Goal: Communication & Community: Answer question/provide support

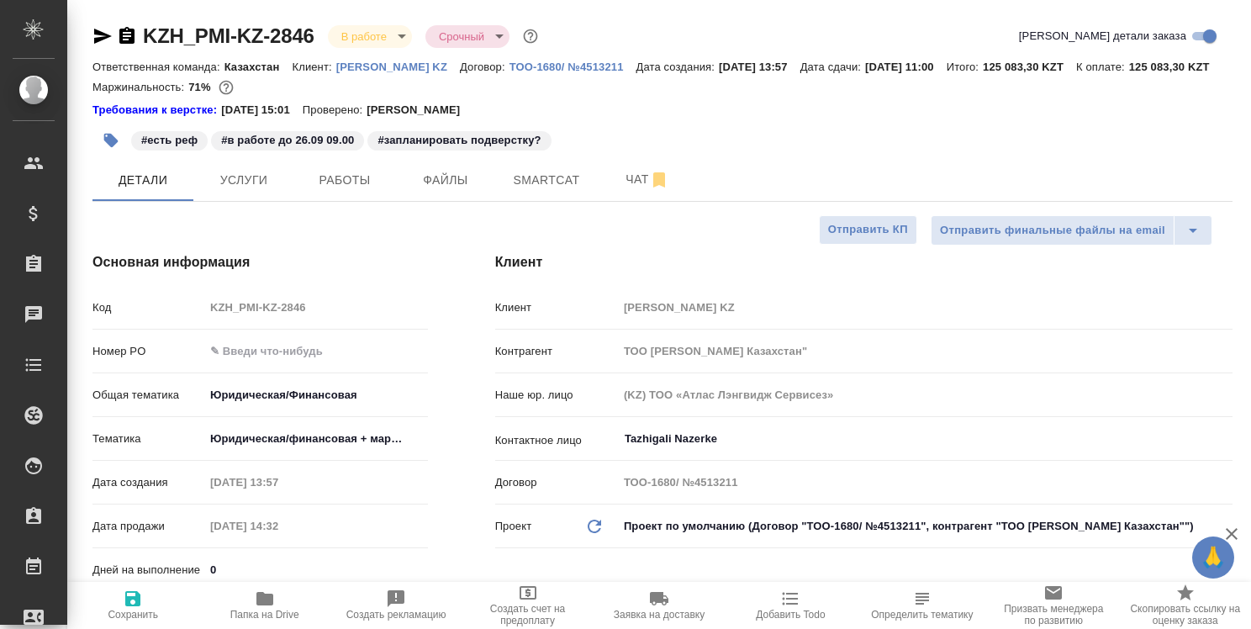
select select "RU"
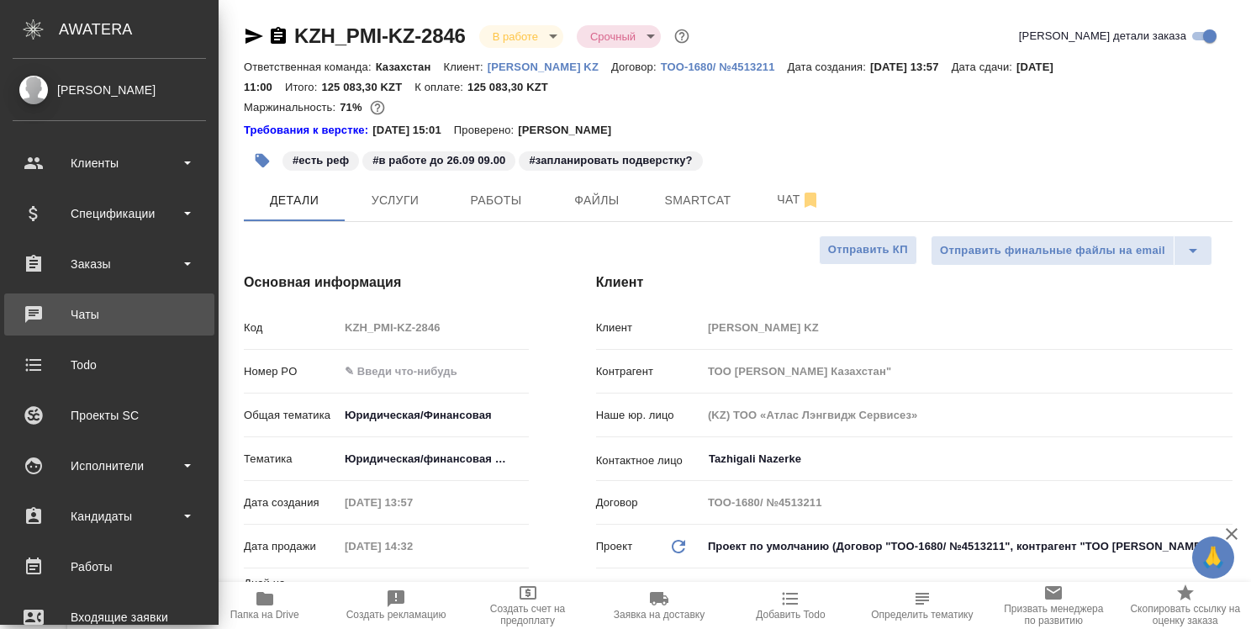
click at [80, 309] on div "Чаты" at bounding box center [109, 314] width 193 height 25
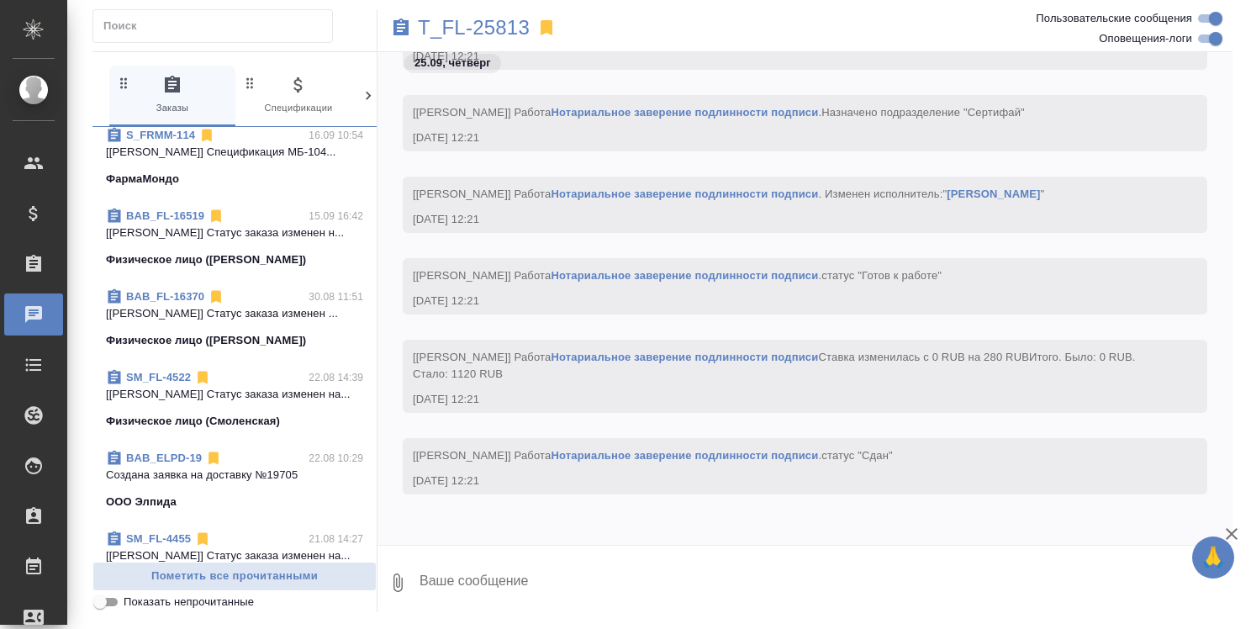
scroll to position [757, 0]
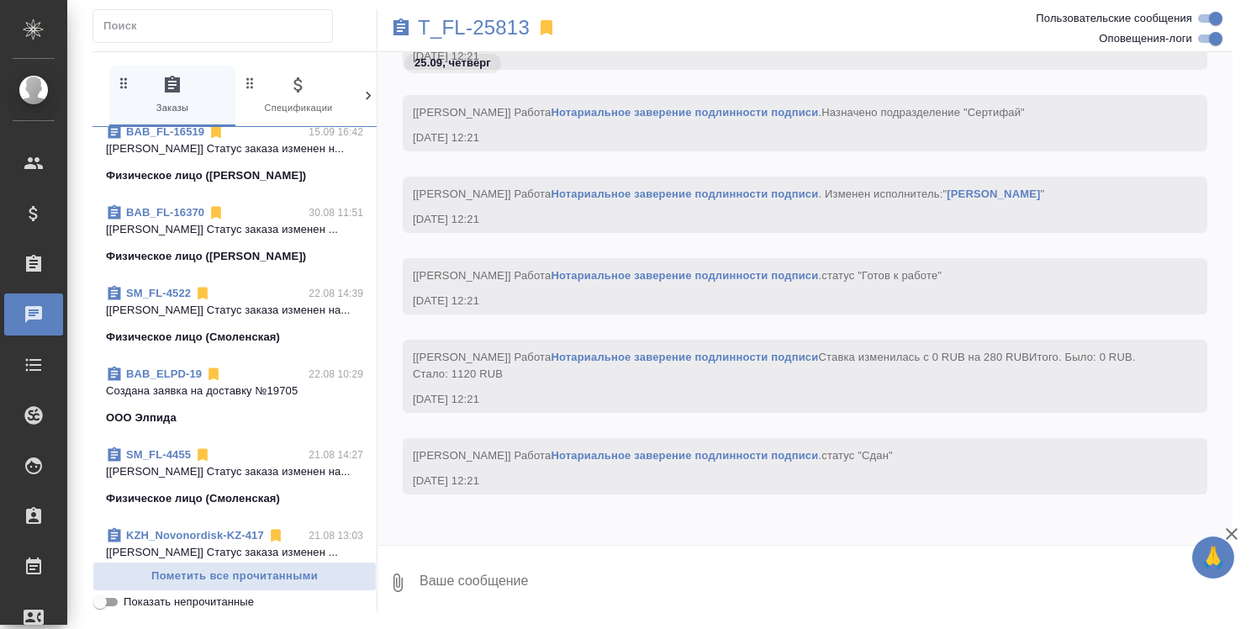
click at [143, 373] on link "BAB_ELPD-19" at bounding box center [164, 373] width 76 height 13
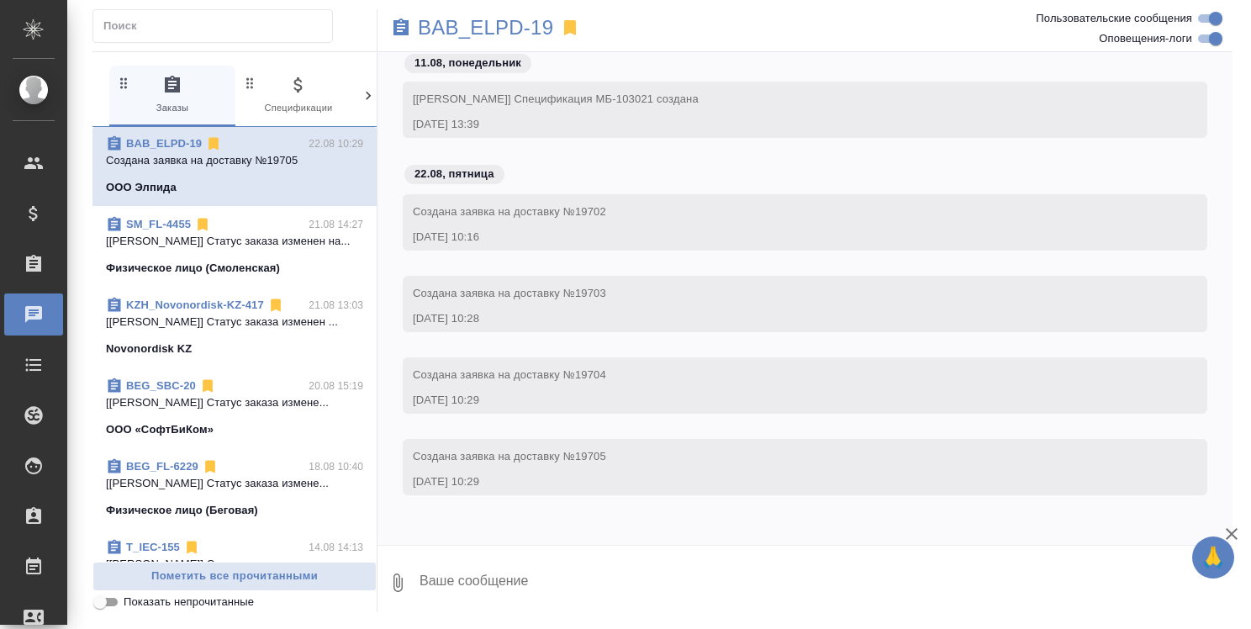
scroll to position [1009, 0]
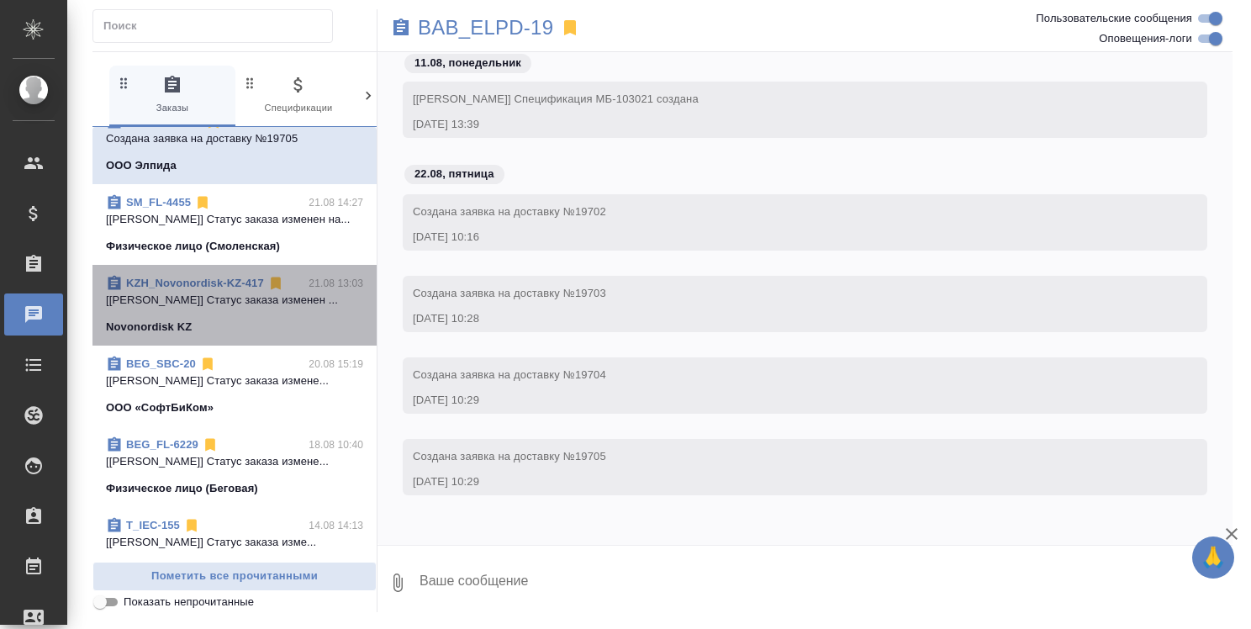
click at [251, 278] on link "KZH_Novonordisk-KZ-417" at bounding box center [195, 283] width 138 height 13
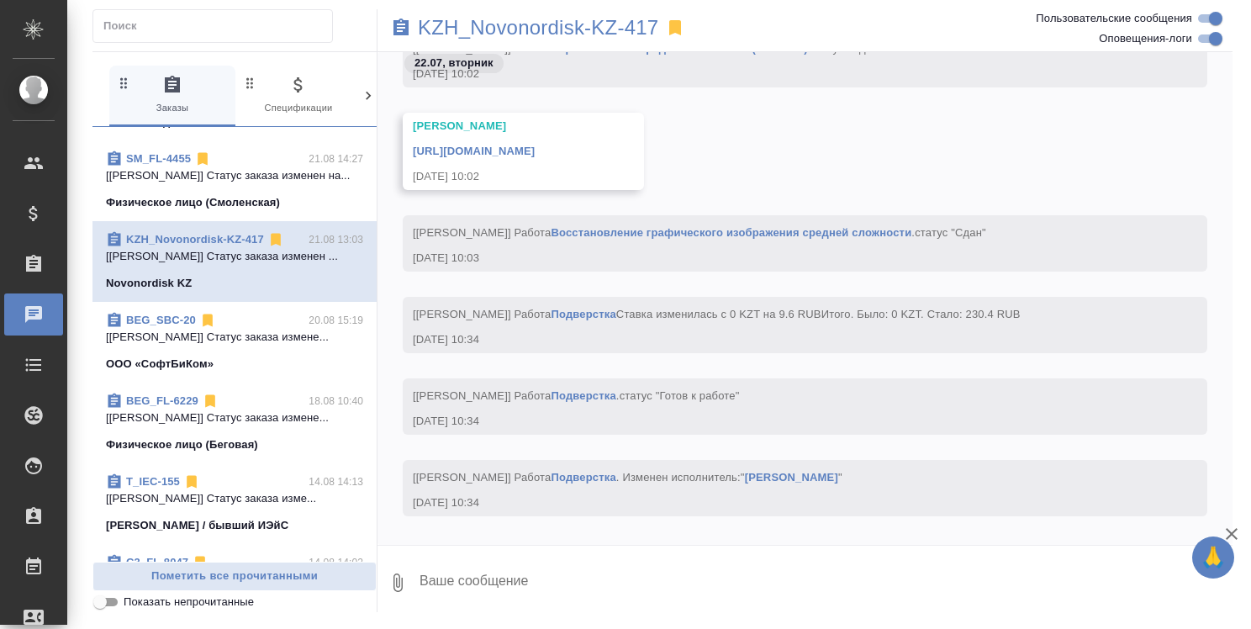
scroll to position [1093, 0]
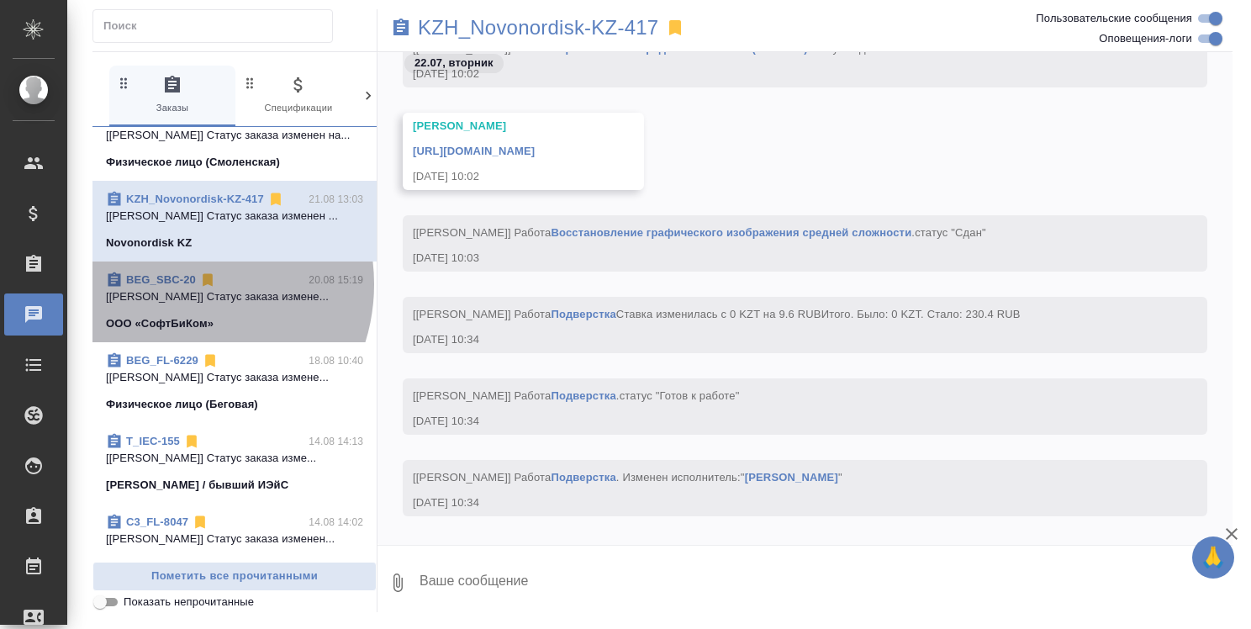
click at [179, 284] on link "BEG_SBC-20" at bounding box center [161, 279] width 70 height 13
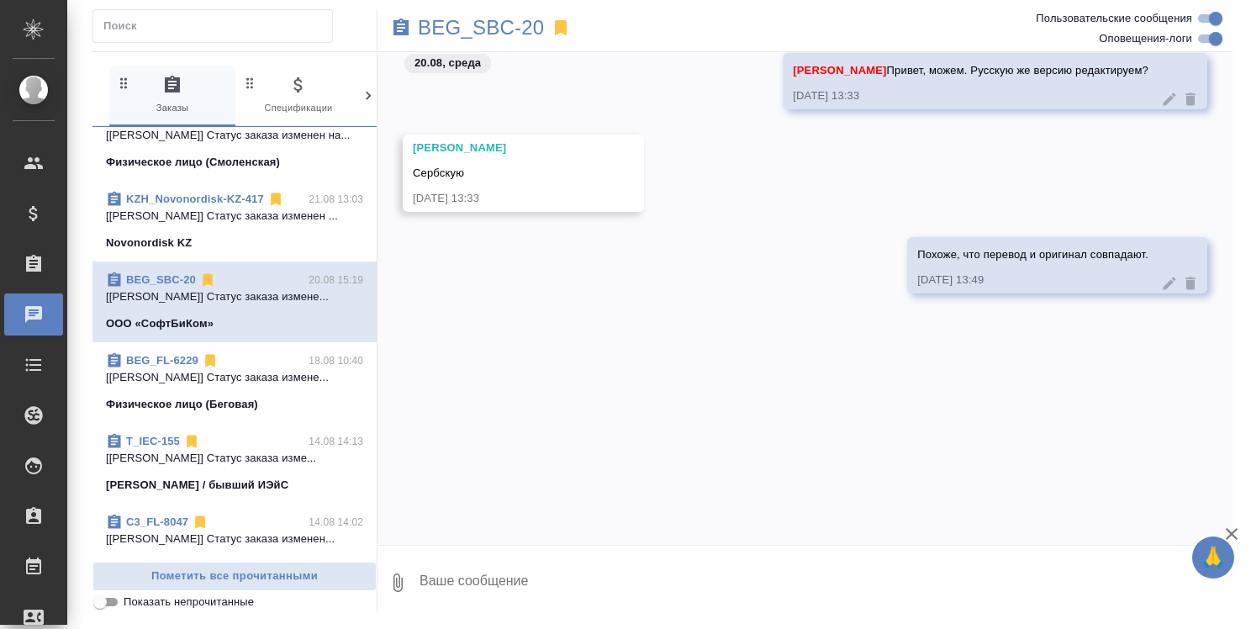
scroll to position [316, 0]
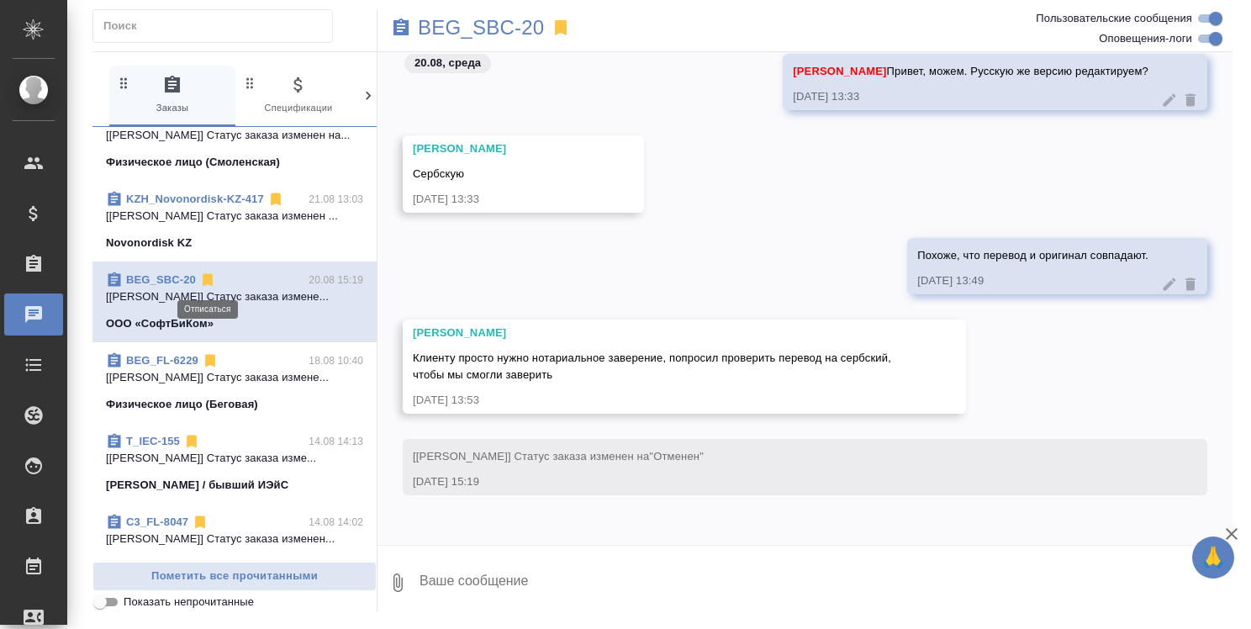
click at [205, 279] on icon at bounding box center [208, 280] width 10 height 13
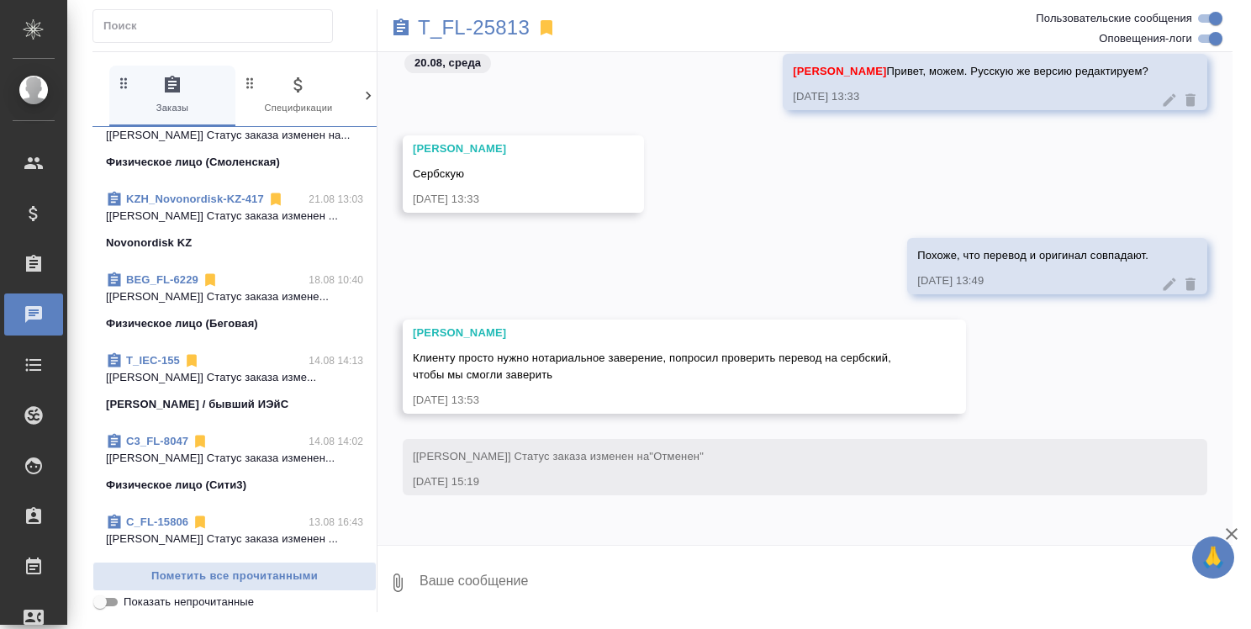
scroll to position [12226, 0]
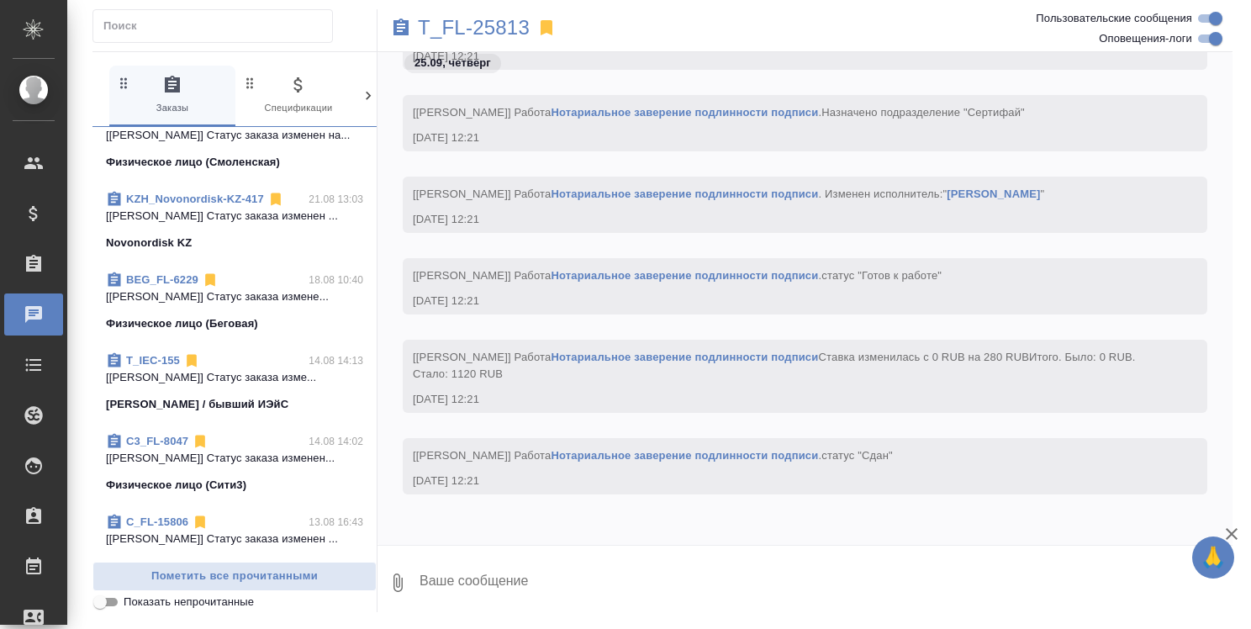
click at [181, 280] on link "BEG_FL-6229" at bounding box center [162, 279] width 72 height 13
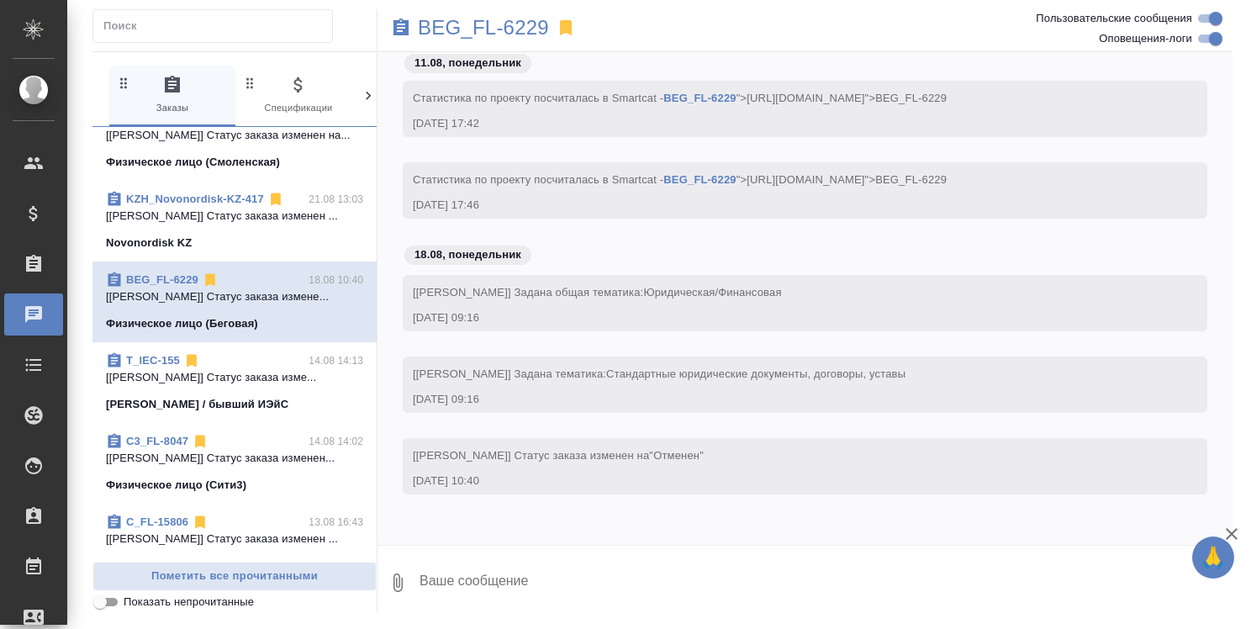
scroll to position [1668, 0]
click at [209, 276] on icon at bounding box center [210, 280] width 10 height 13
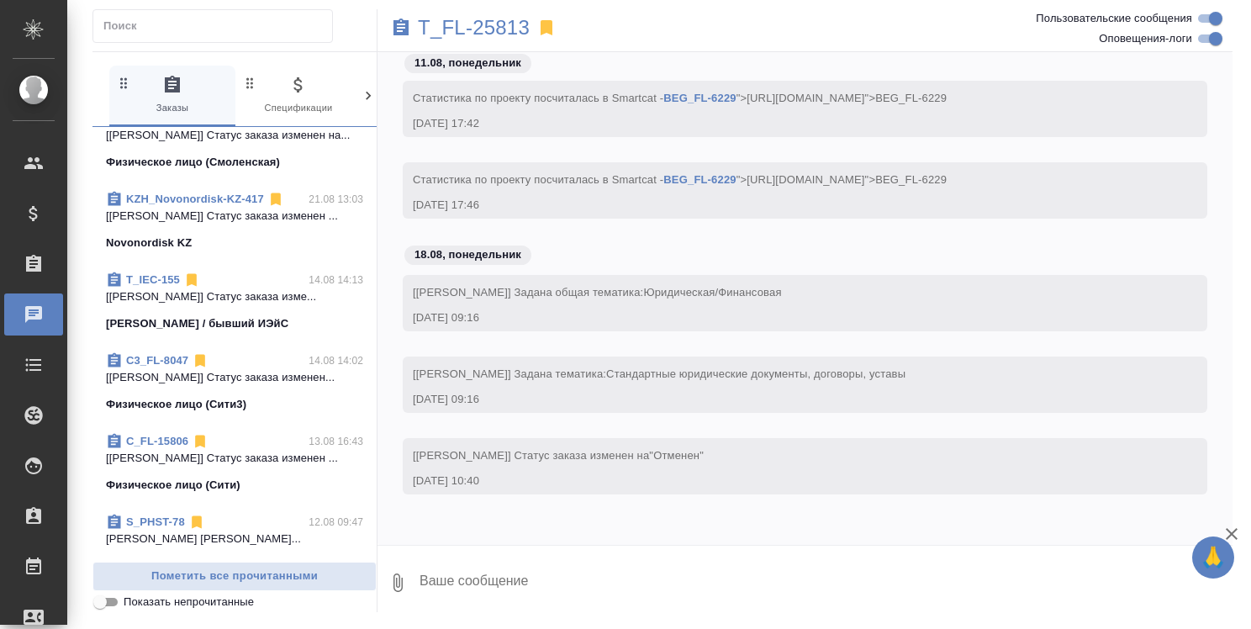
scroll to position [12108, 0]
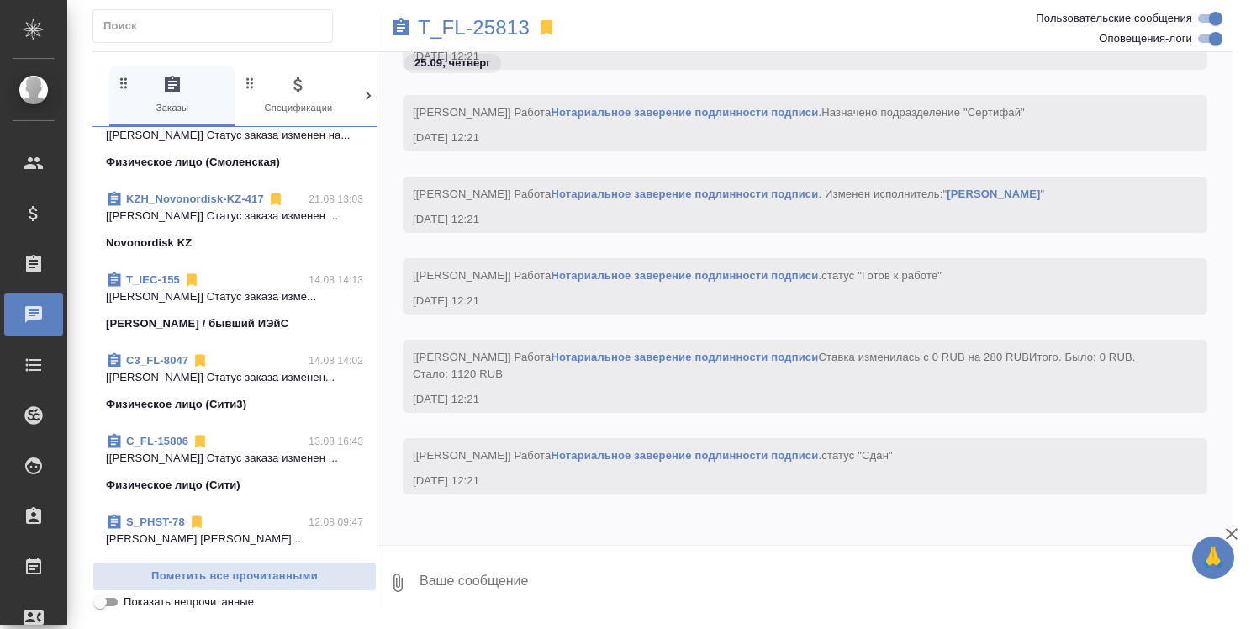
click at [161, 280] on link "T_IEC-155" at bounding box center [153, 279] width 54 height 13
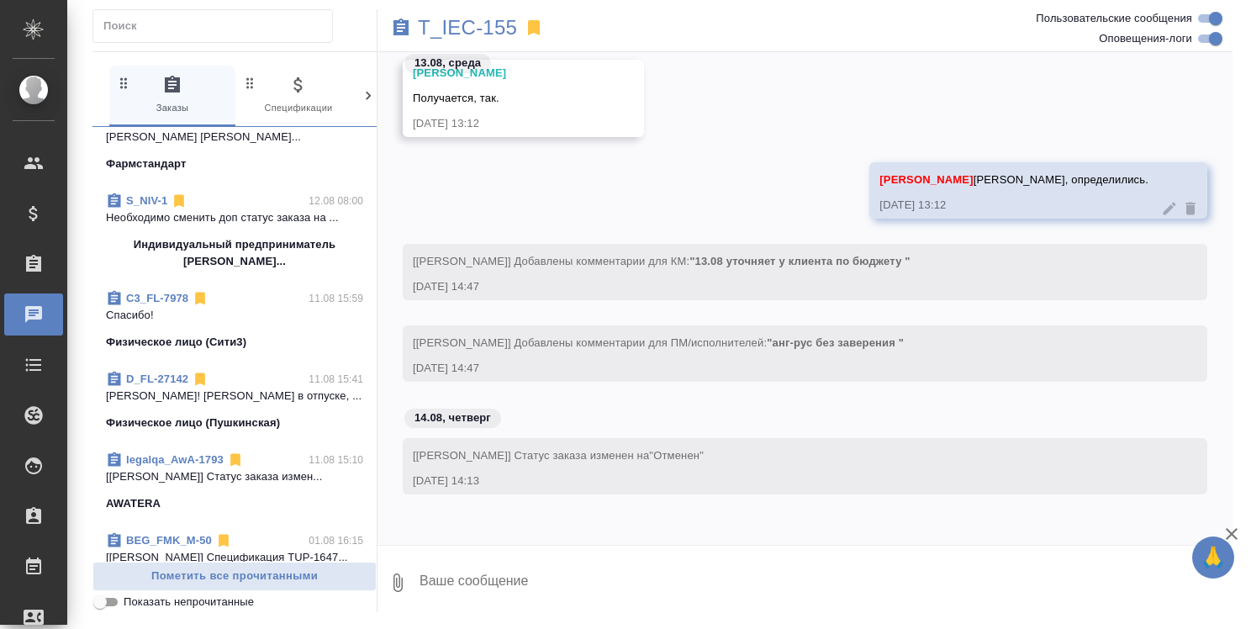
scroll to position [1430, 0]
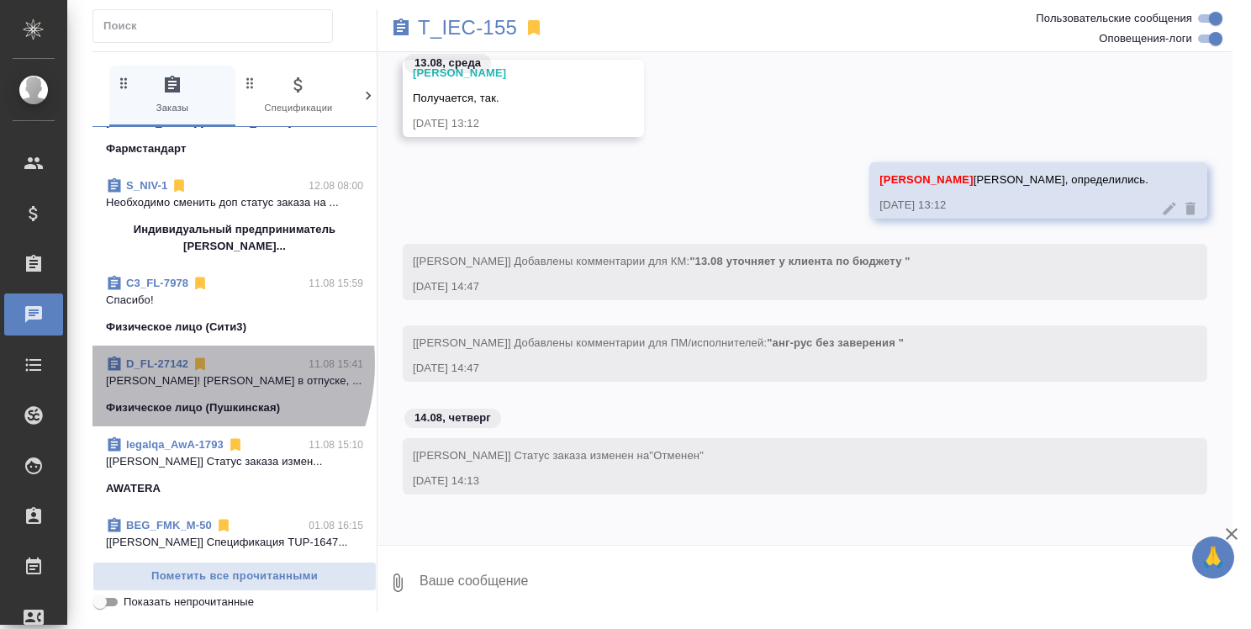
click at [168, 370] on link "D_FL-27142" at bounding box center [157, 363] width 62 height 13
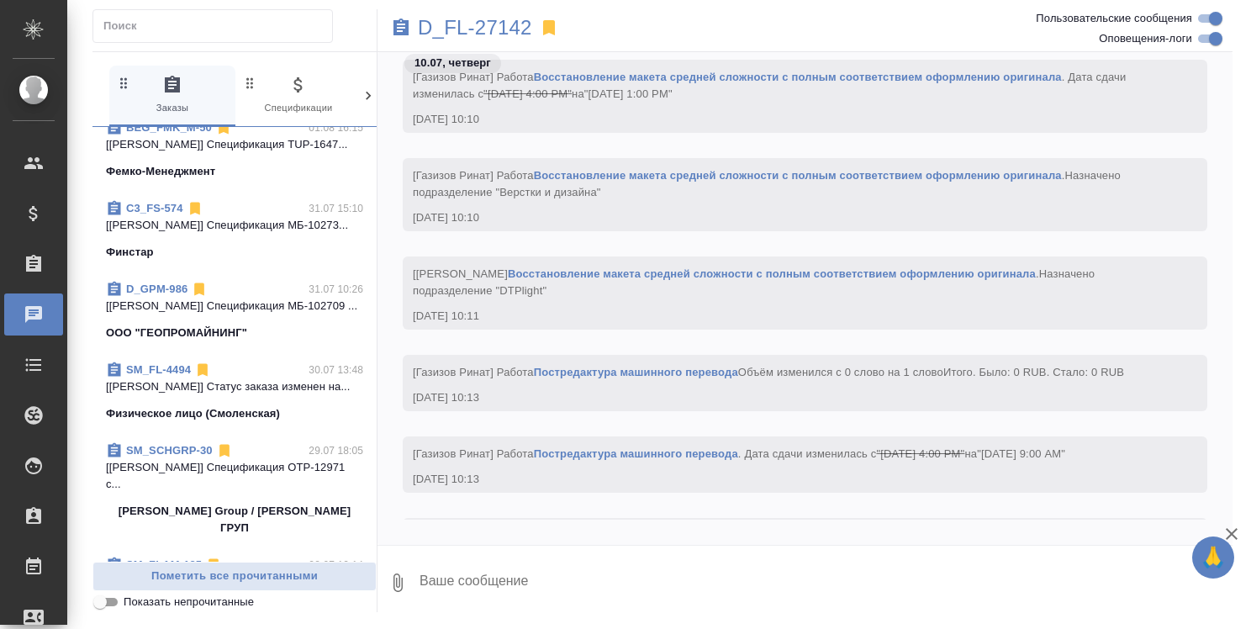
scroll to position [1850, 0]
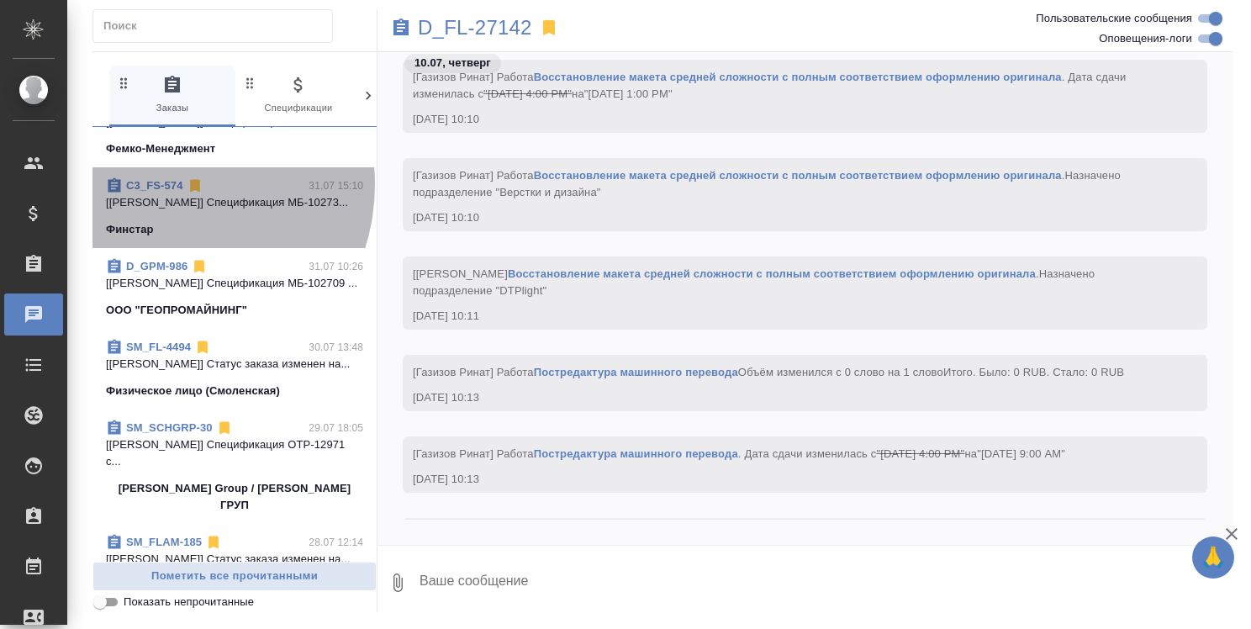
click at [161, 192] on link "C3_FS-574" at bounding box center [154, 185] width 57 height 13
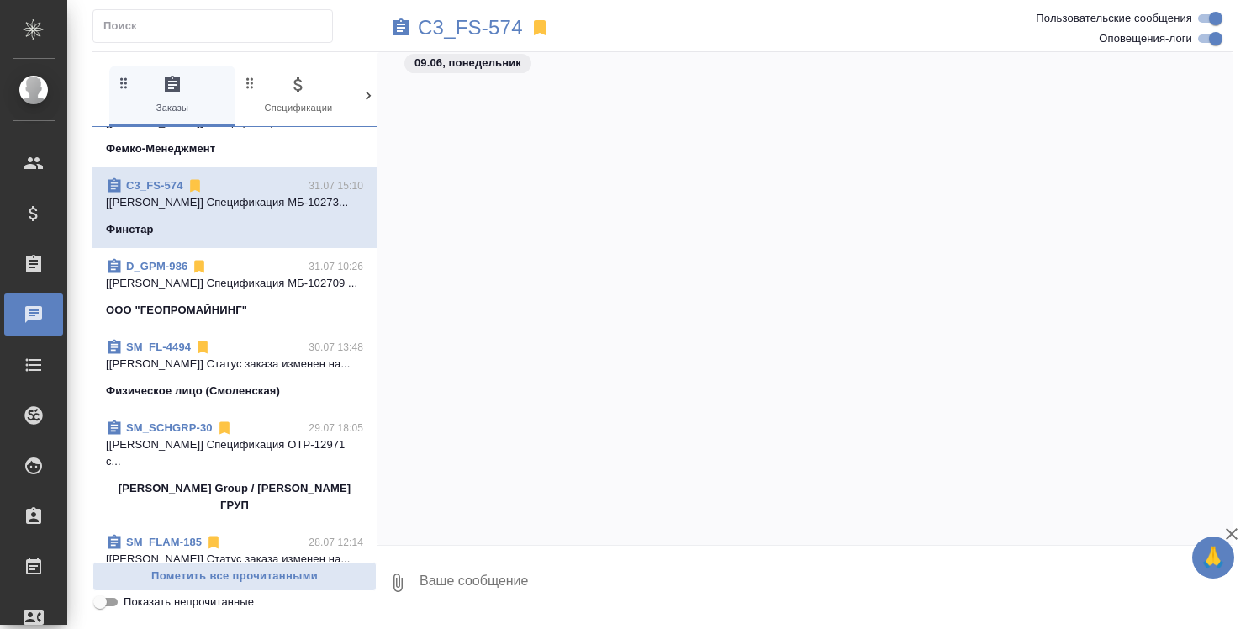
scroll to position [7130, 0]
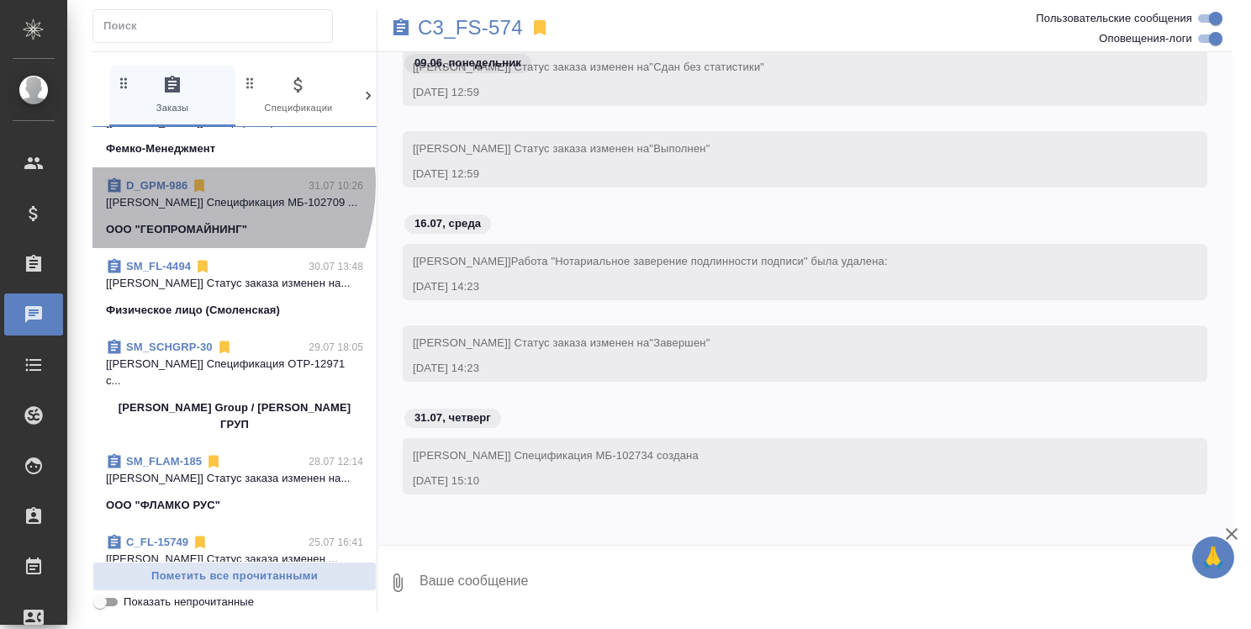
click at [181, 192] on link "D_GPM-986" at bounding box center [156, 185] width 61 height 13
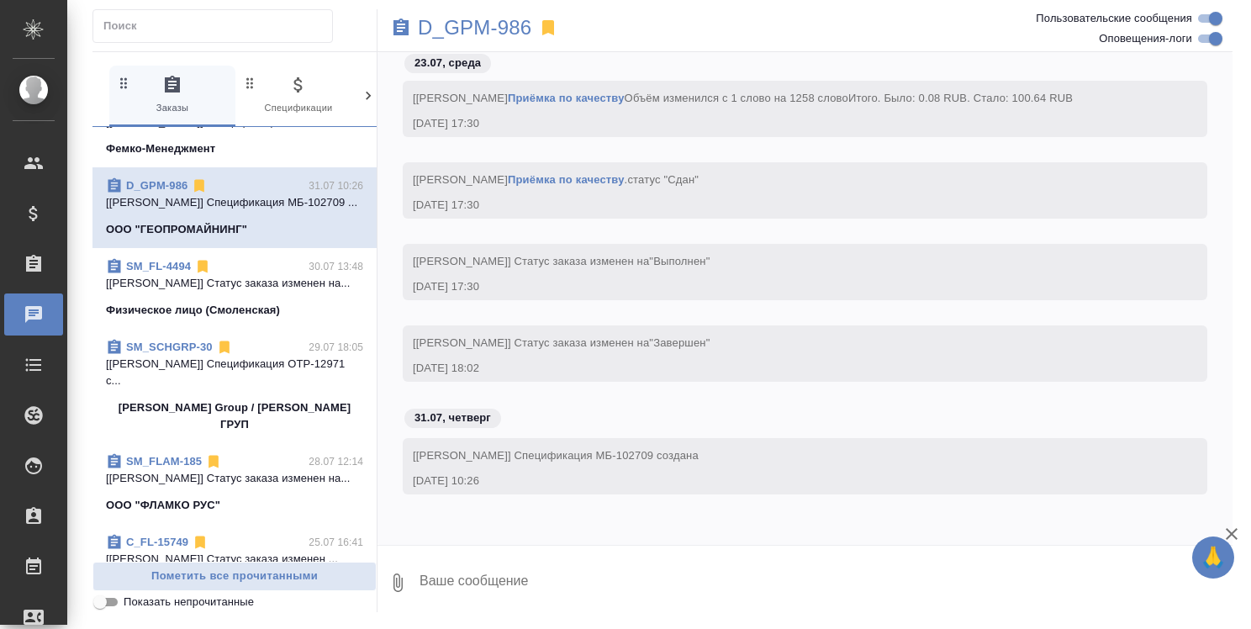
scroll to position [6004, 0]
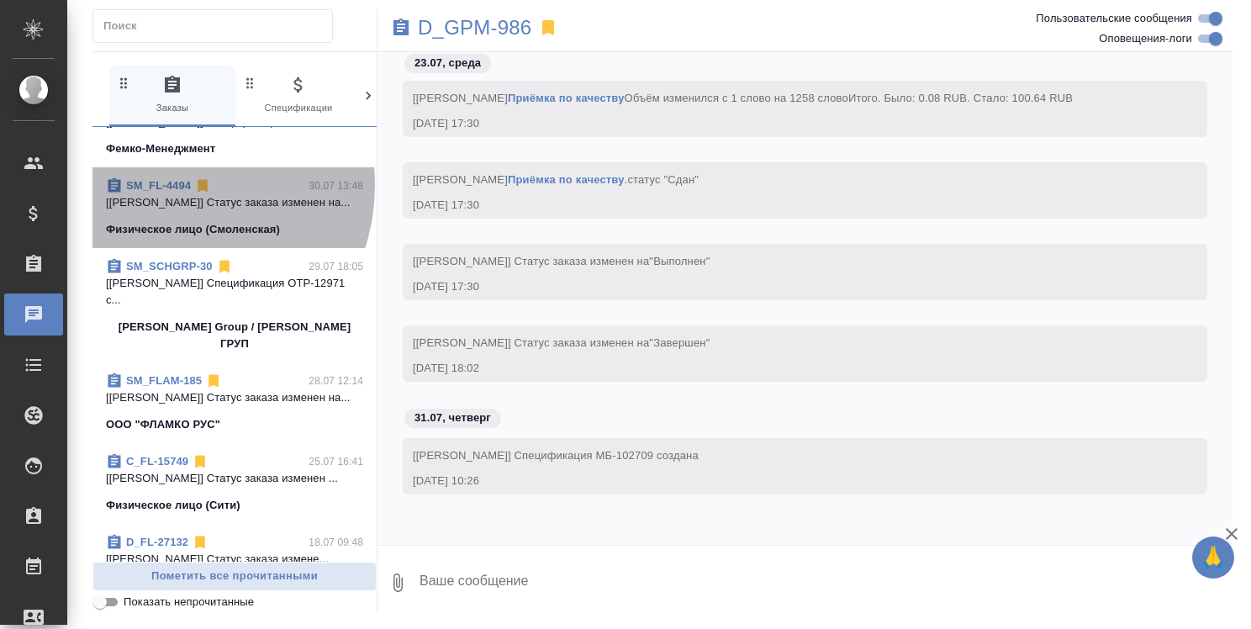
click at [167, 192] on link "SM_FL-4494" at bounding box center [158, 185] width 65 height 13
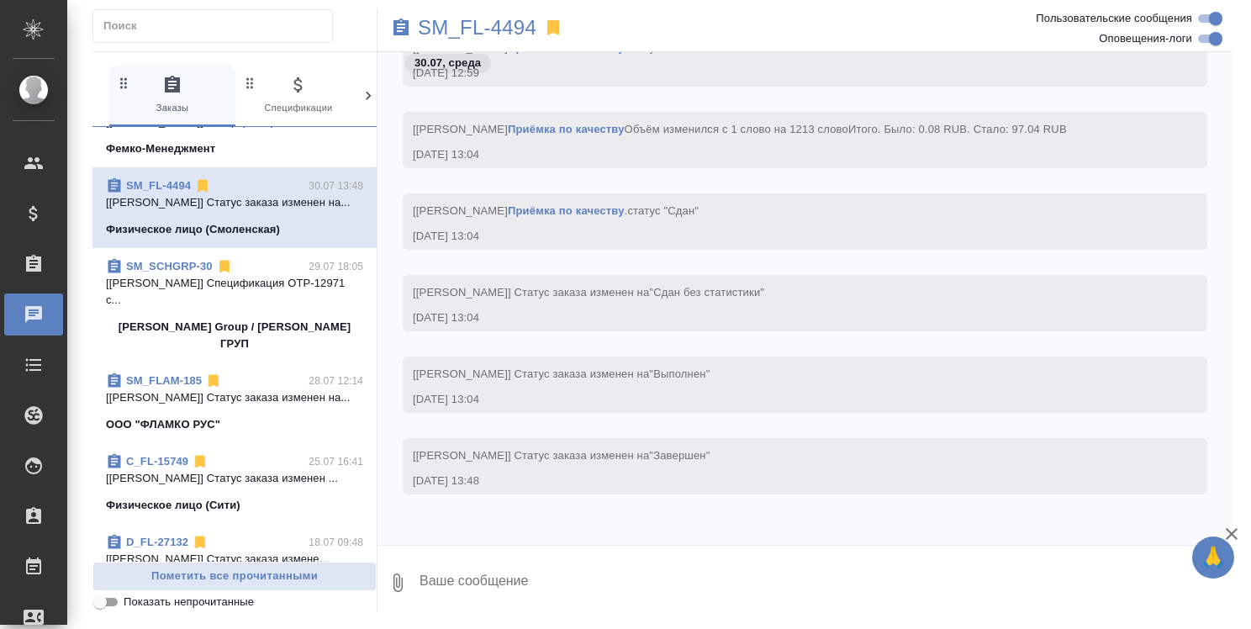
scroll to position [5923, 0]
click at [199, 193] on icon at bounding box center [203, 186] width 10 height 13
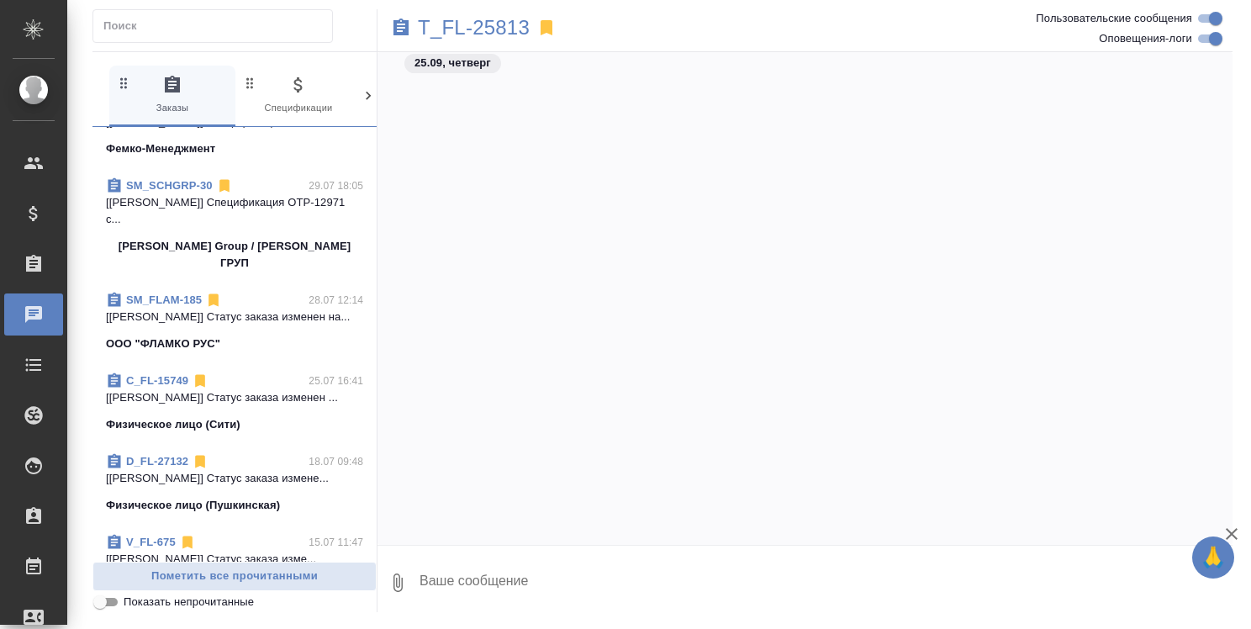
scroll to position [11940, 0]
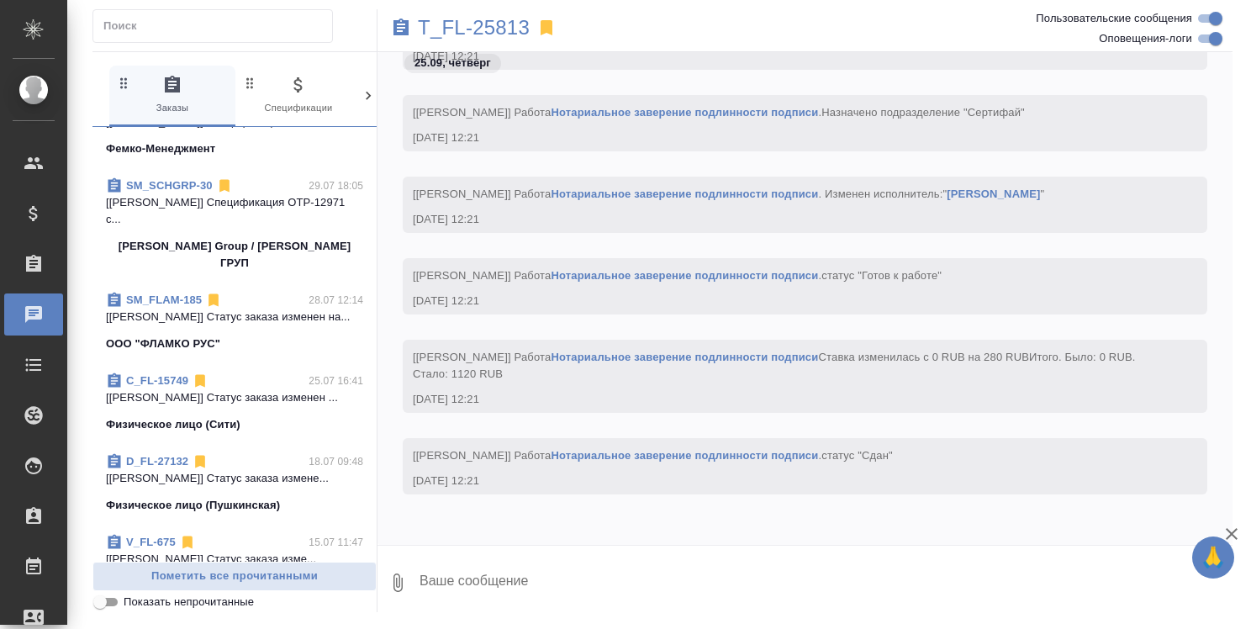
click at [182, 192] on link "SM_SCHGRP-30" at bounding box center [169, 185] width 87 height 13
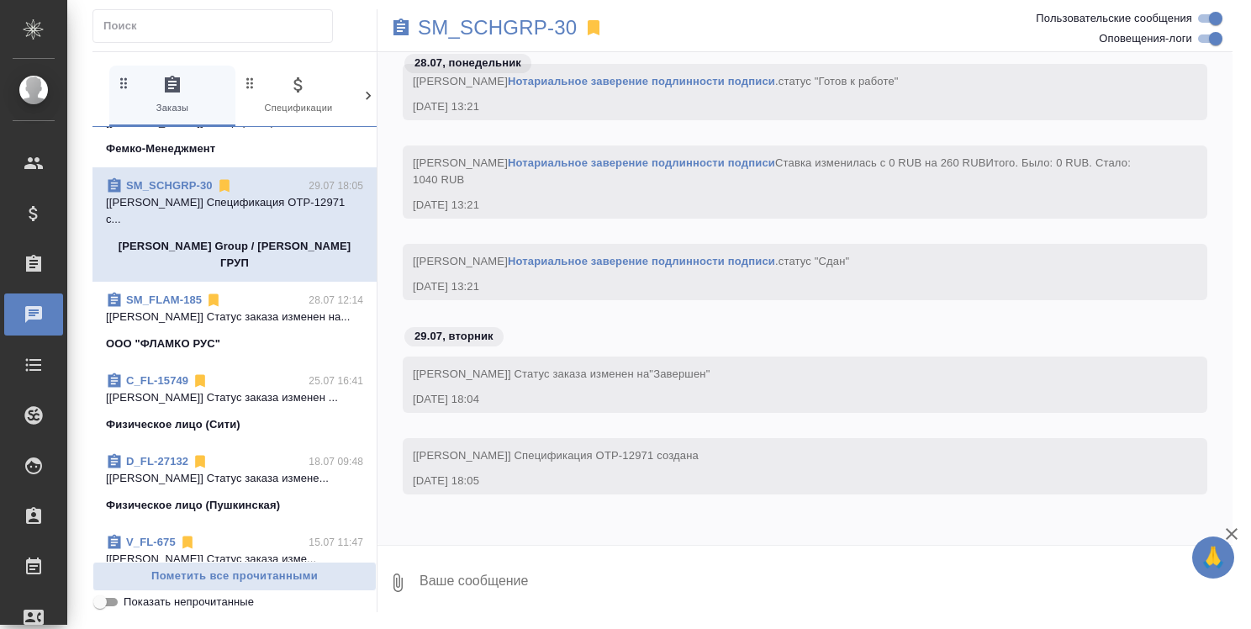
scroll to position [2629, 0]
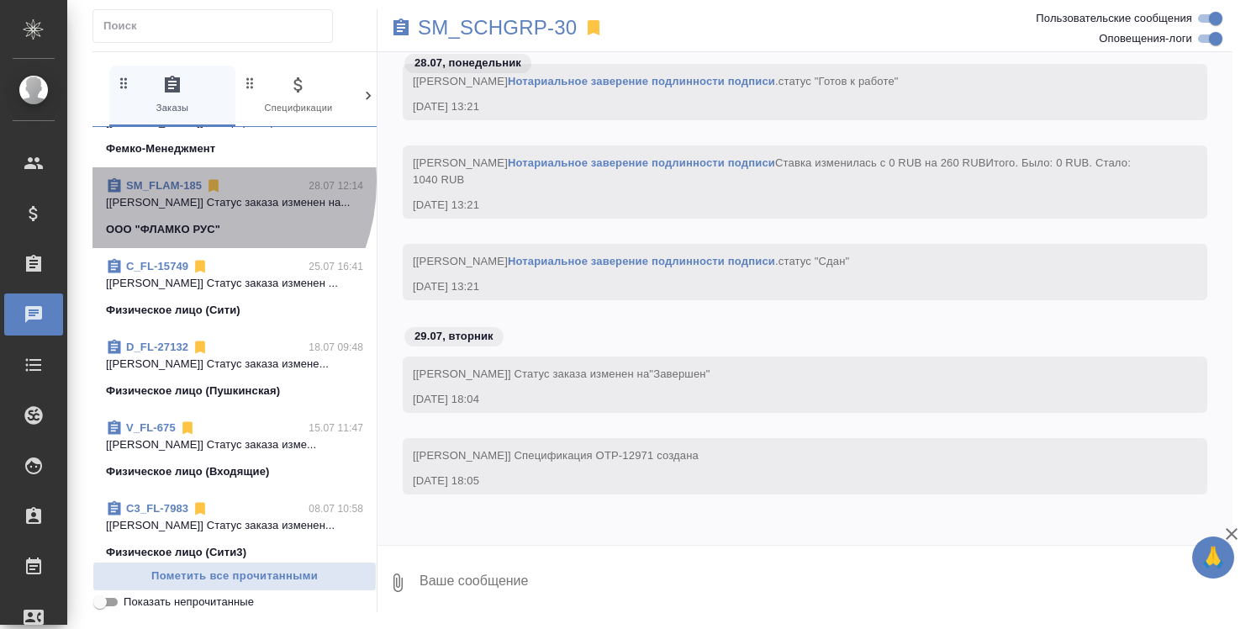
click at [175, 192] on link "SM_FLAM-185" at bounding box center [164, 185] width 76 height 13
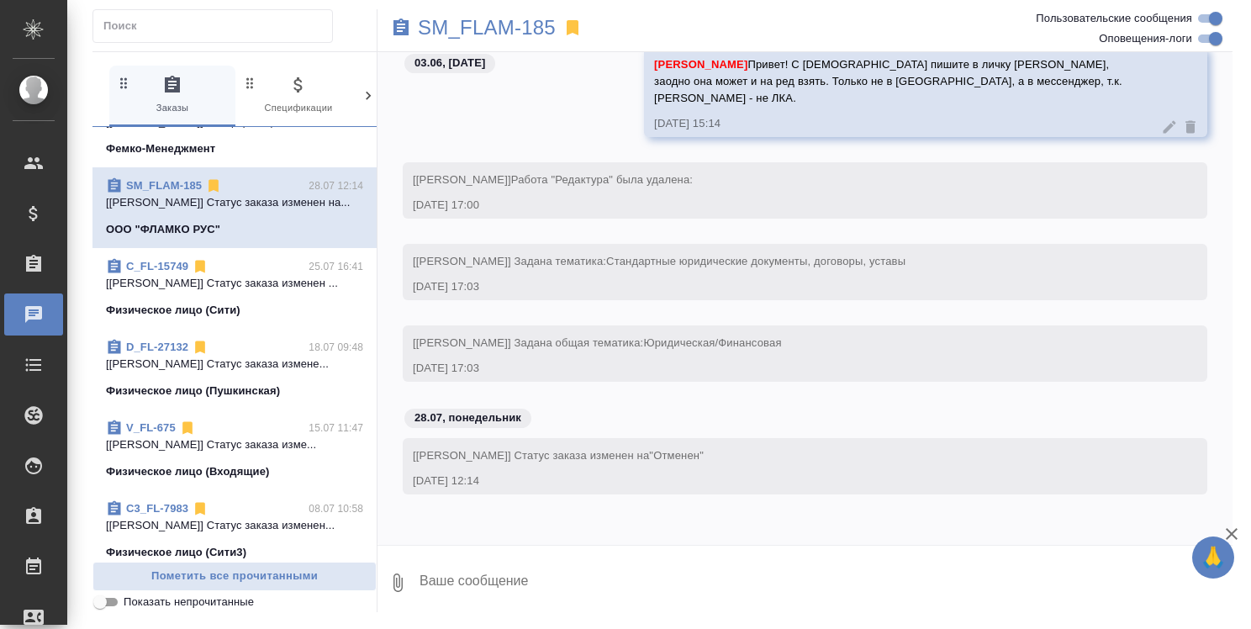
scroll to position [220, 0]
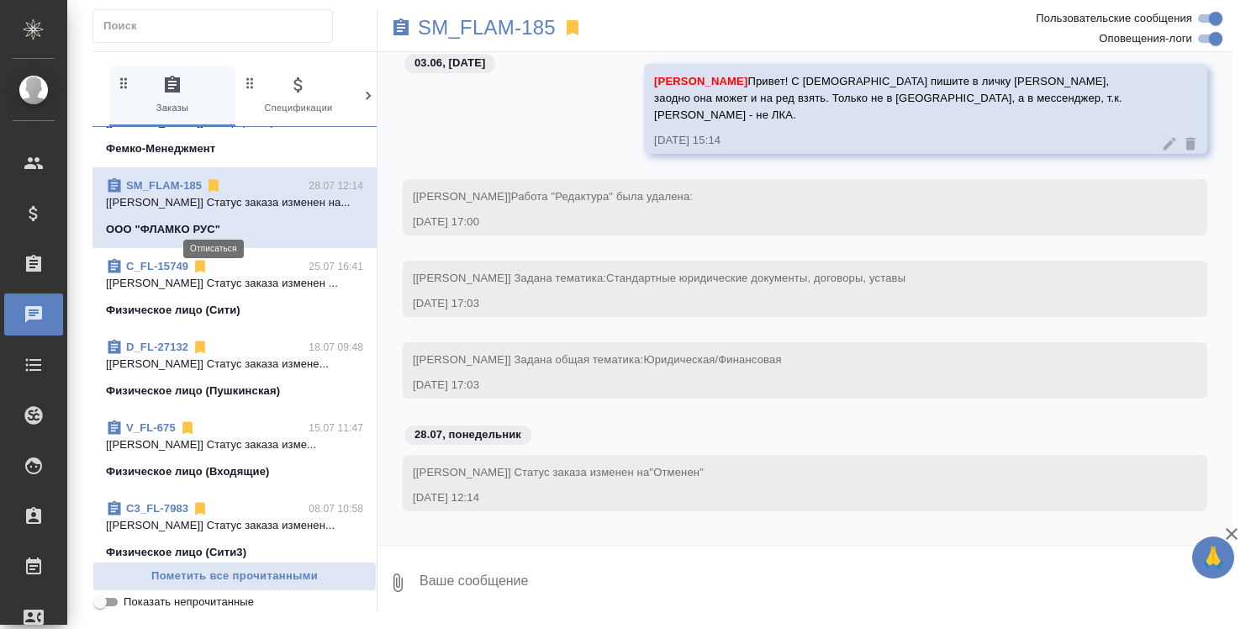
click at [212, 193] on icon at bounding box center [214, 186] width 10 height 13
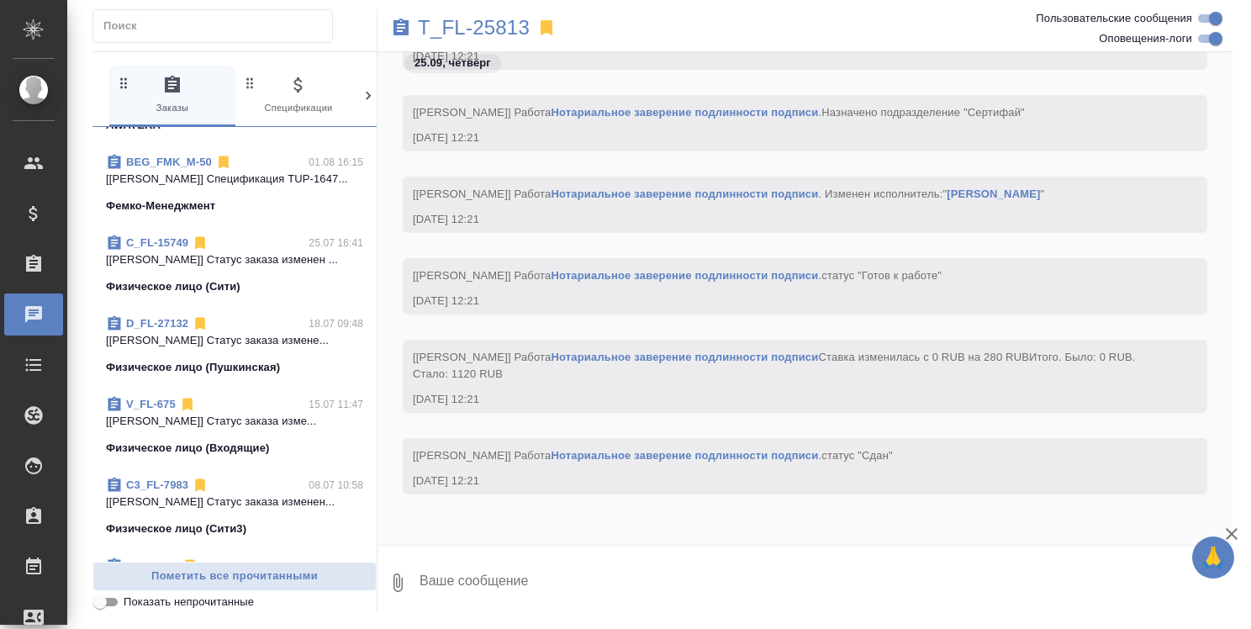
scroll to position [1766, 0]
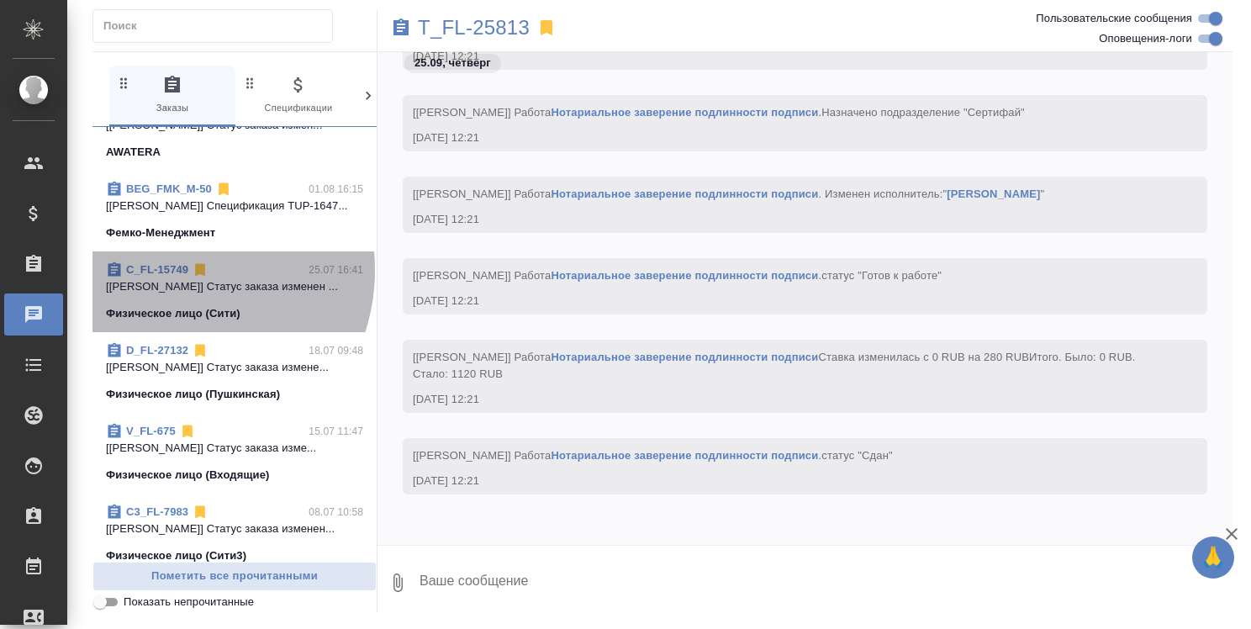
click at [171, 276] on link "C_FL-15749" at bounding box center [157, 269] width 62 height 13
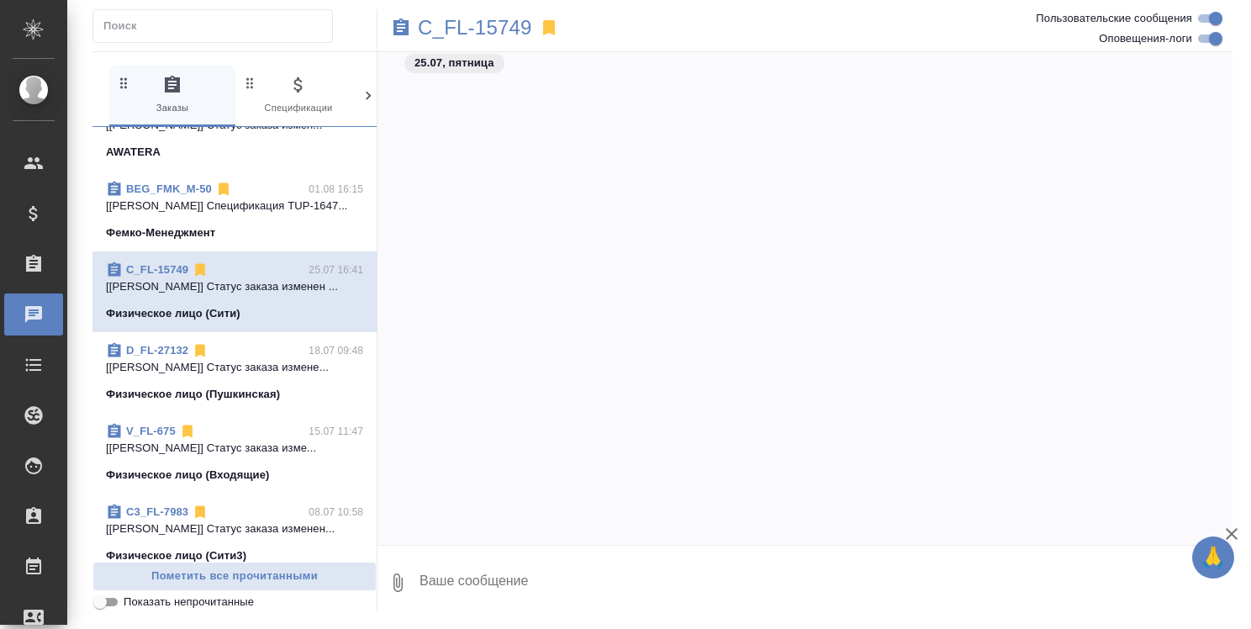
scroll to position [0, 0]
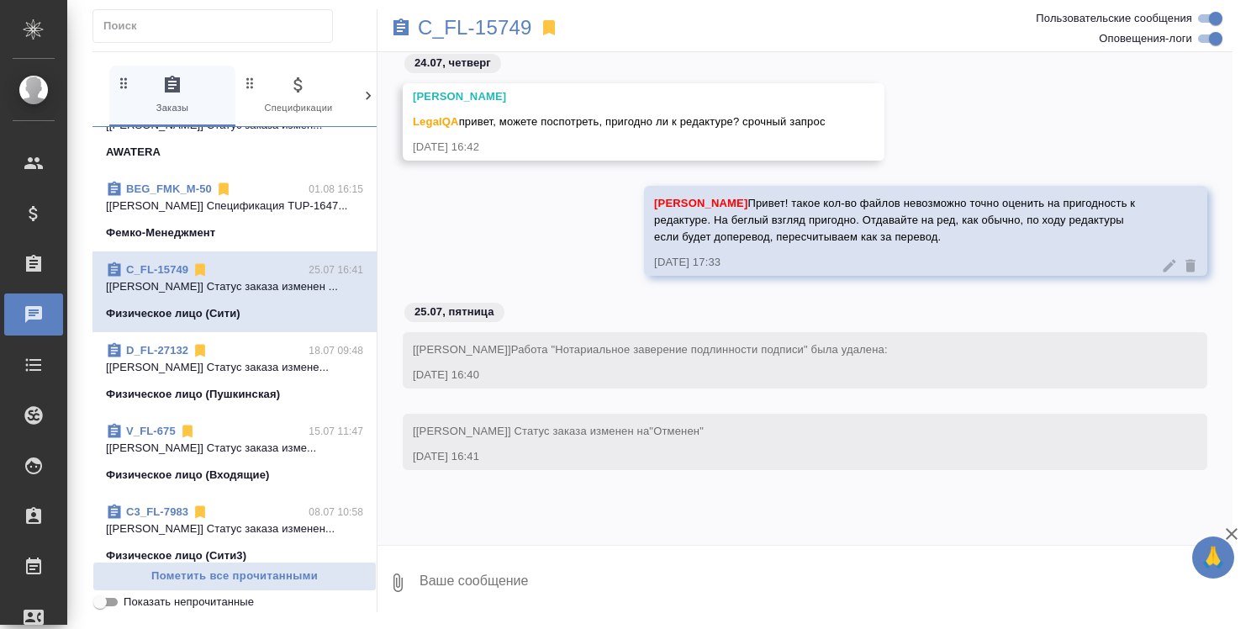
click at [917, 292] on div "Димитриева Юлия Привет! такое кол-во файлов невозможно точно оценить на пригодн…" at bounding box center [805, 243] width 855 height 115
click at [169, 276] on link "C_FL-15749" at bounding box center [157, 269] width 62 height 13
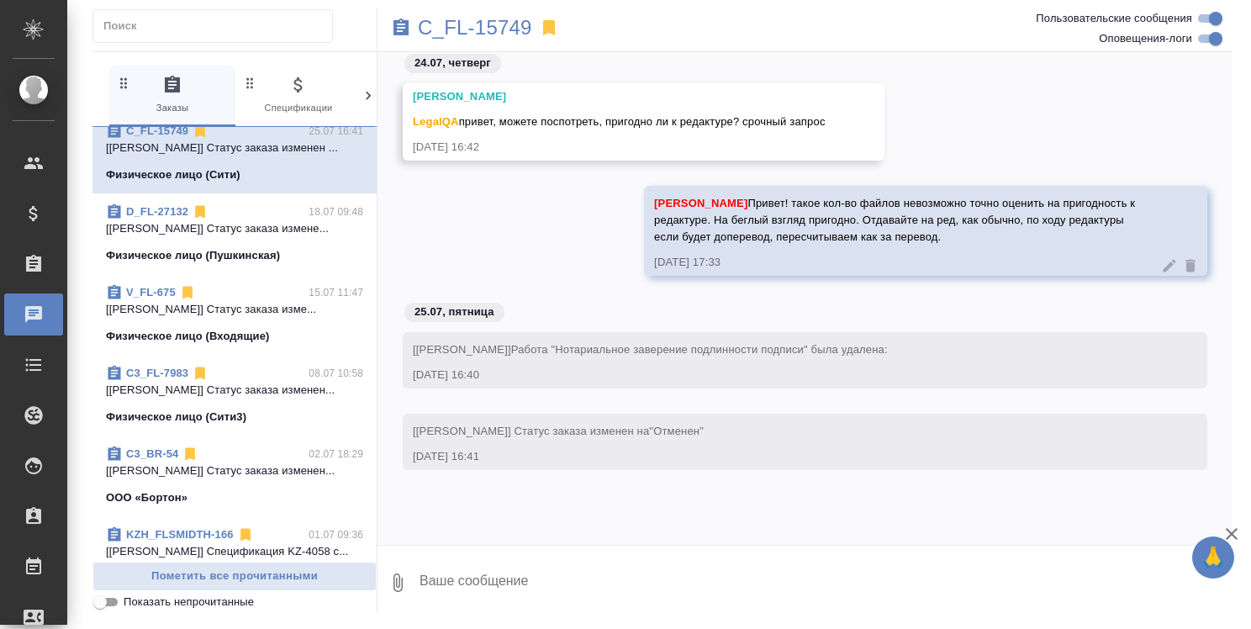
scroll to position [1934, 0]
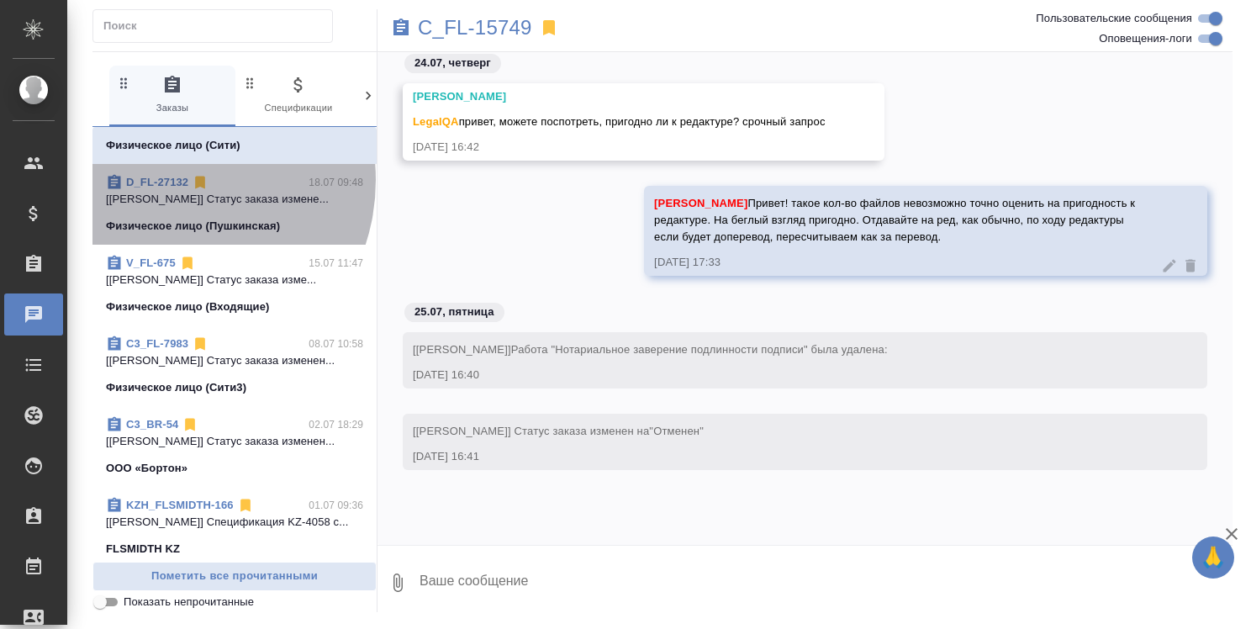
click at [168, 188] on link "D_FL-27132" at bounding box center [157, 182] width 62 height 13
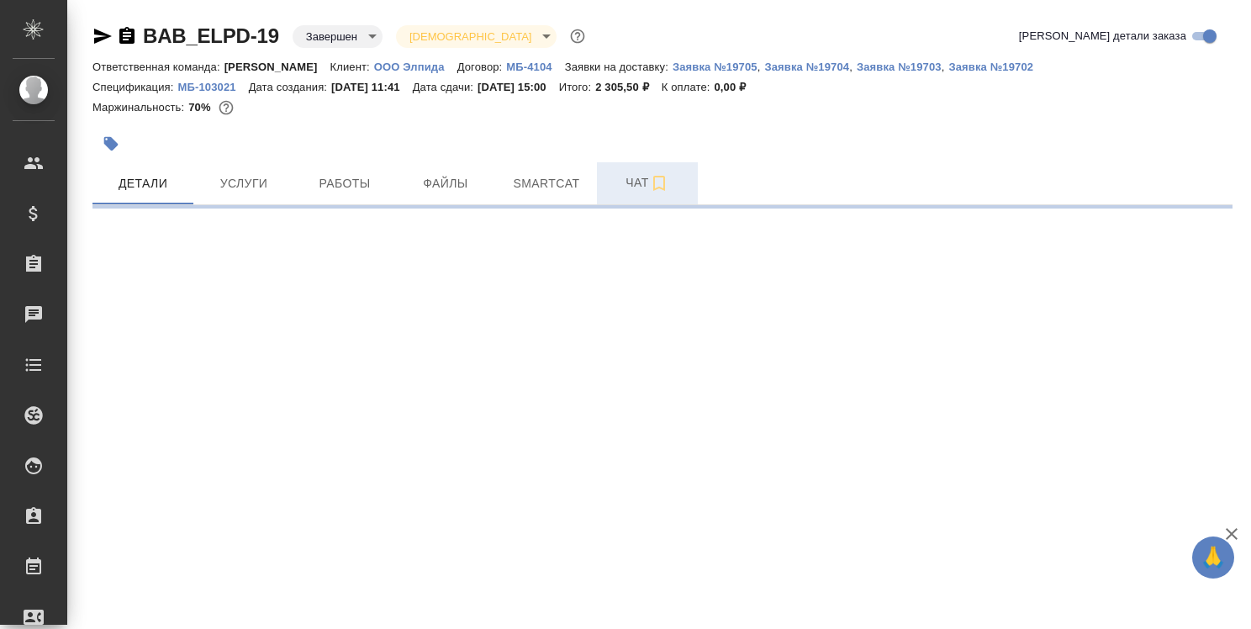
select select "RU"
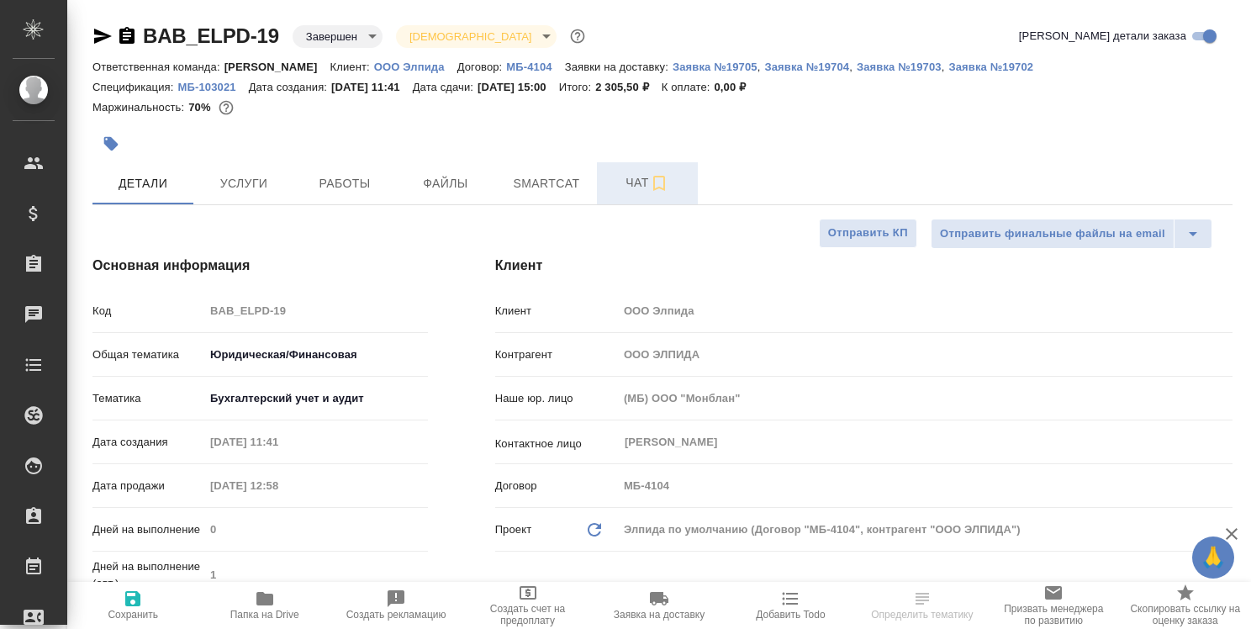
type textarea "x"
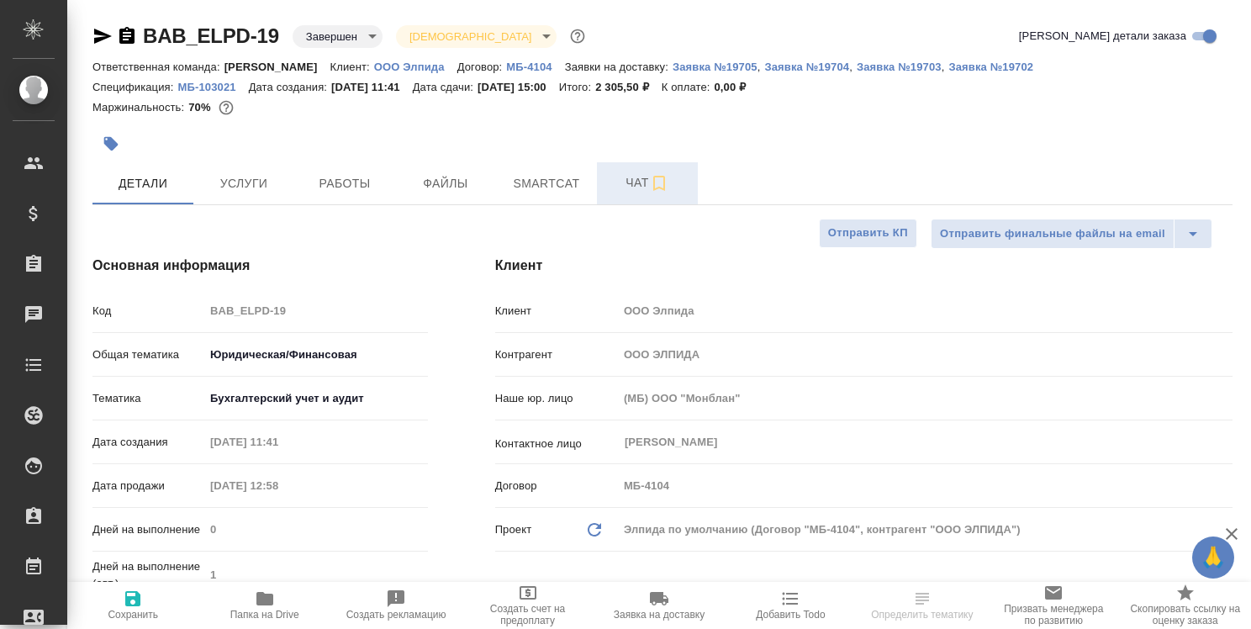
type textarea "x"
type input "Тарабановская Анастасия"
type textarea "x"
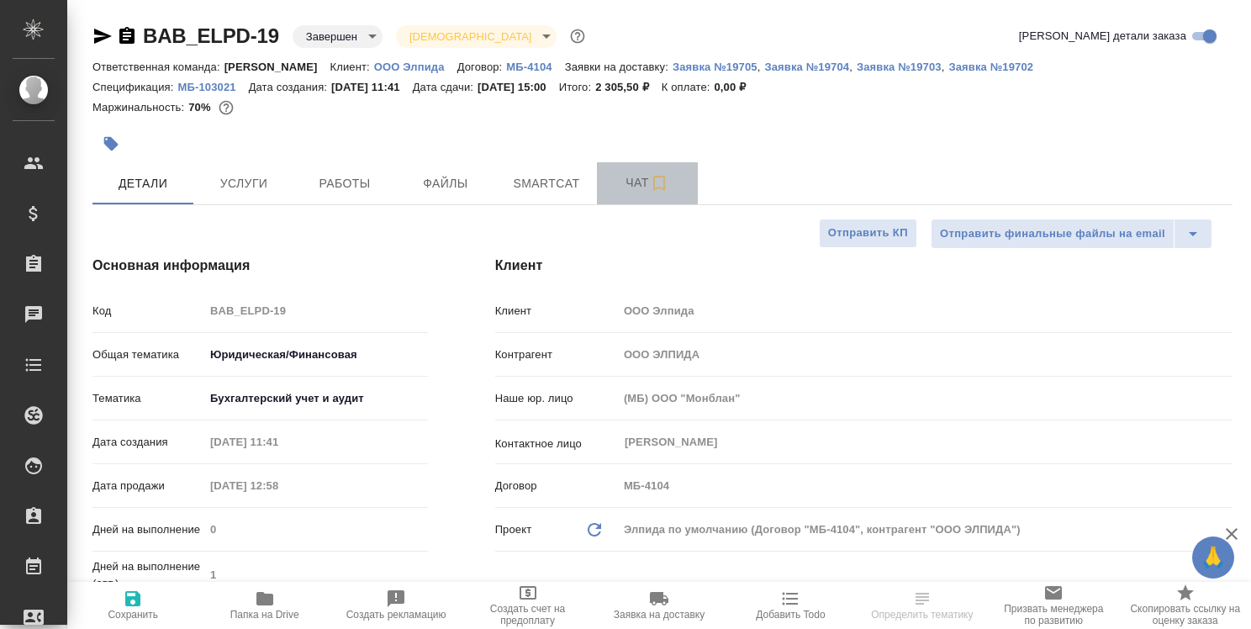
click at [637, 180] on span "Чат" at bounding box center [647, 182] width 81 height 21
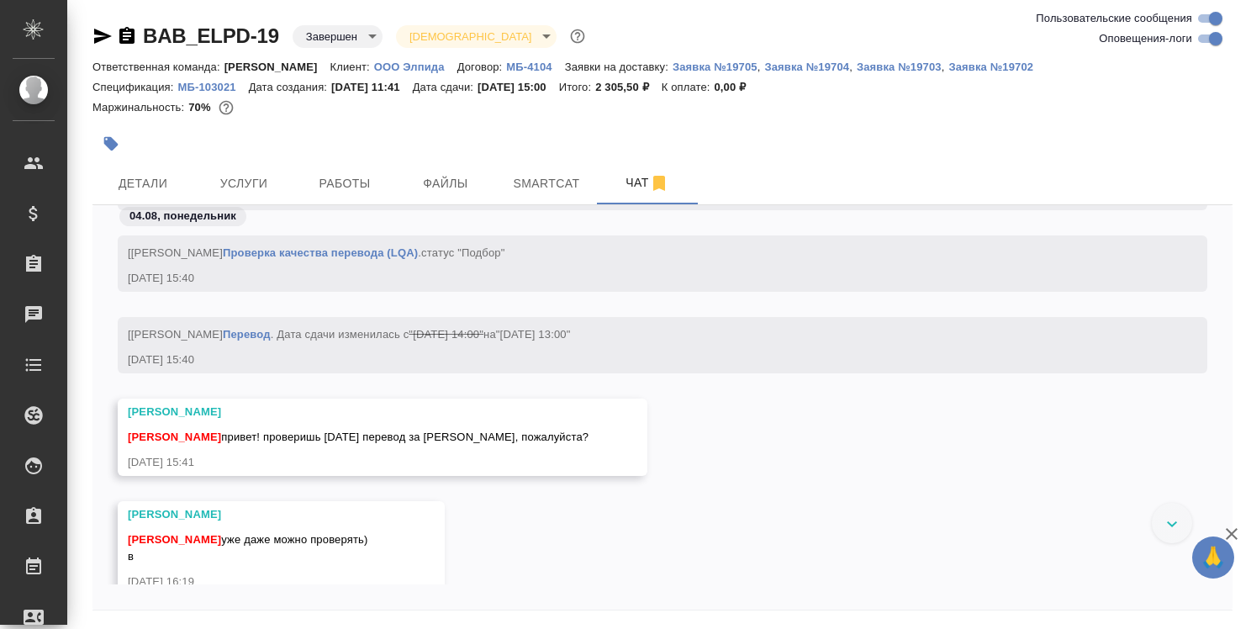
scroll to position [4470, 0]
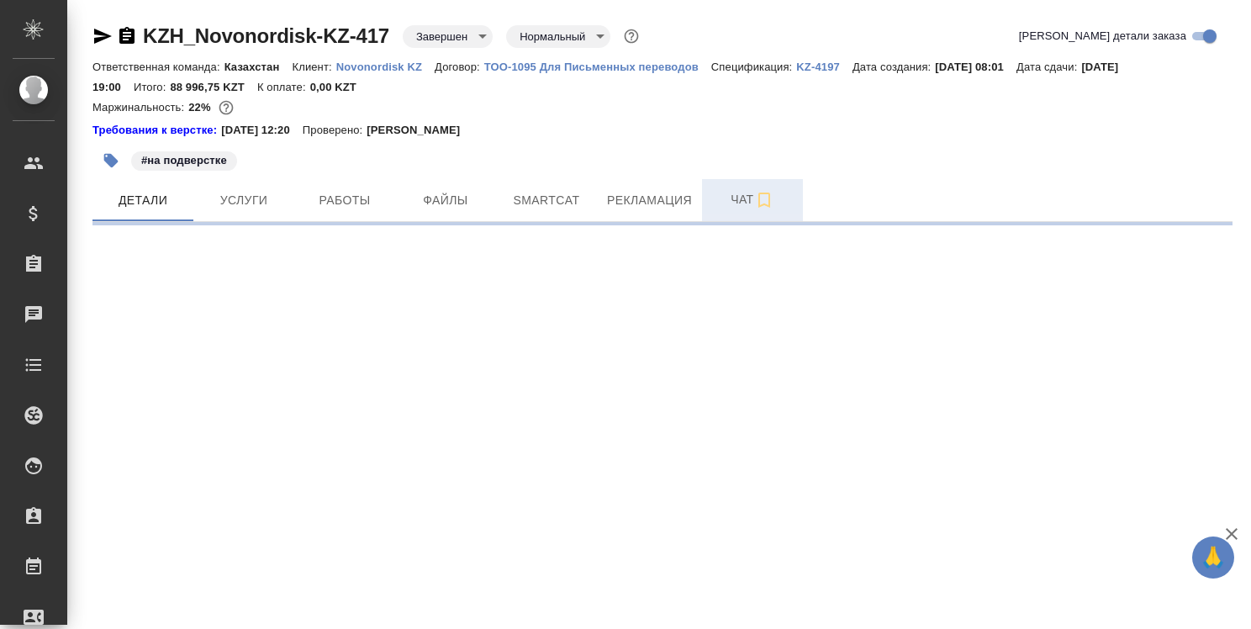
select select "RU"
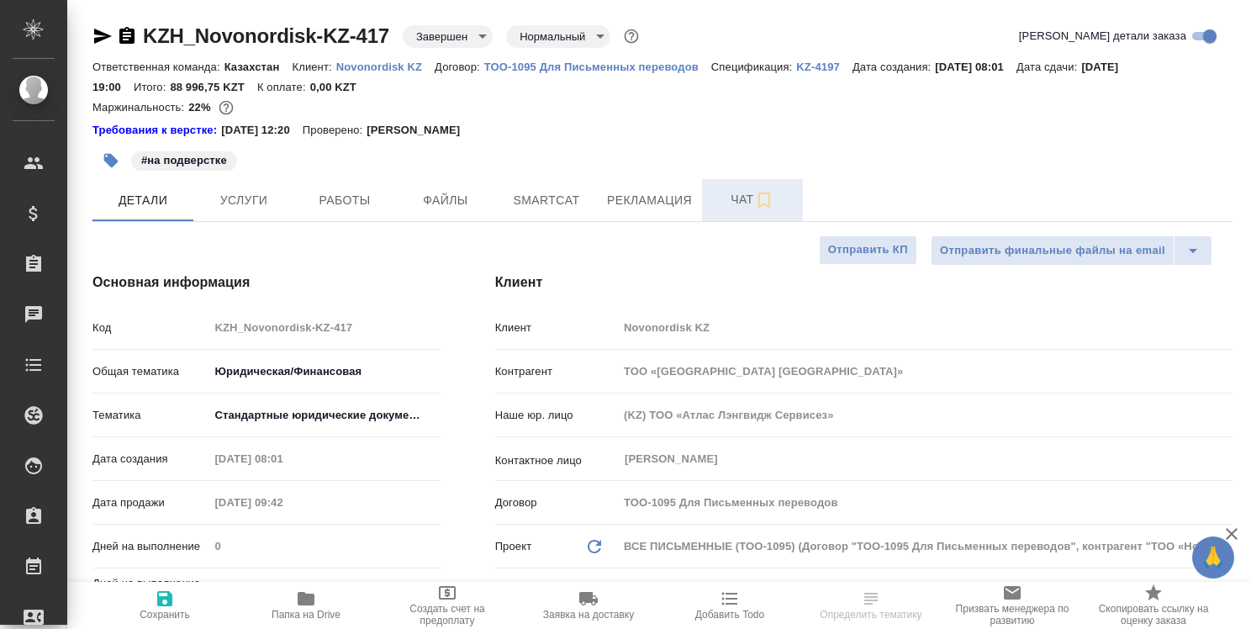
type textarea "x"
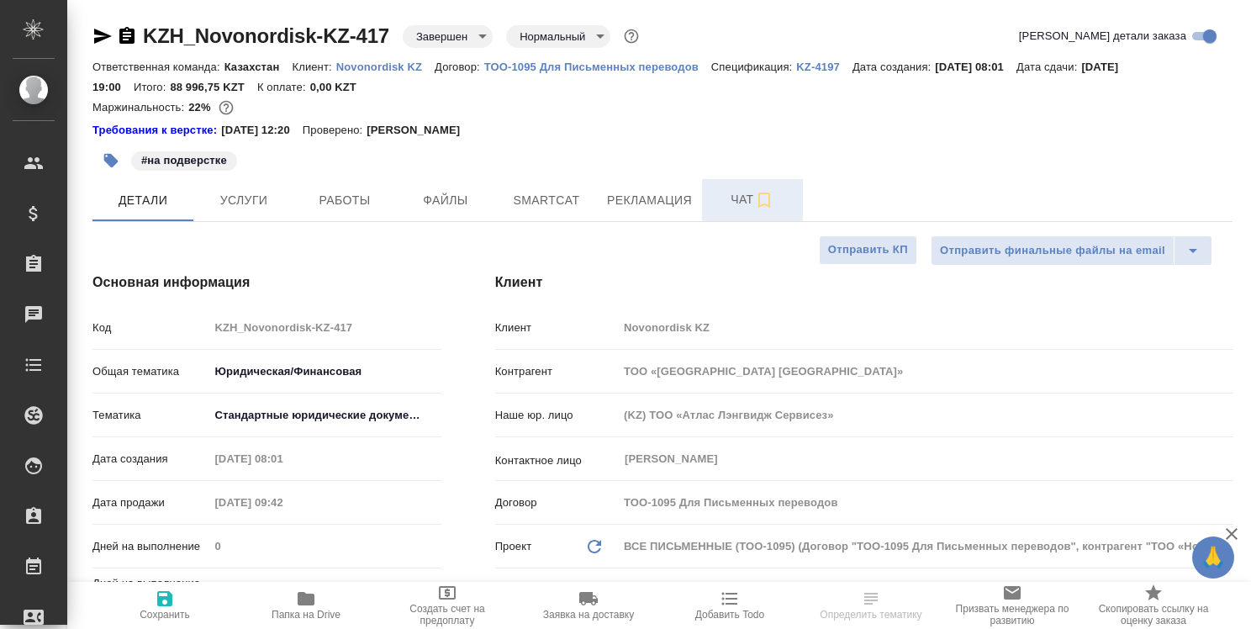
type textarea "x"
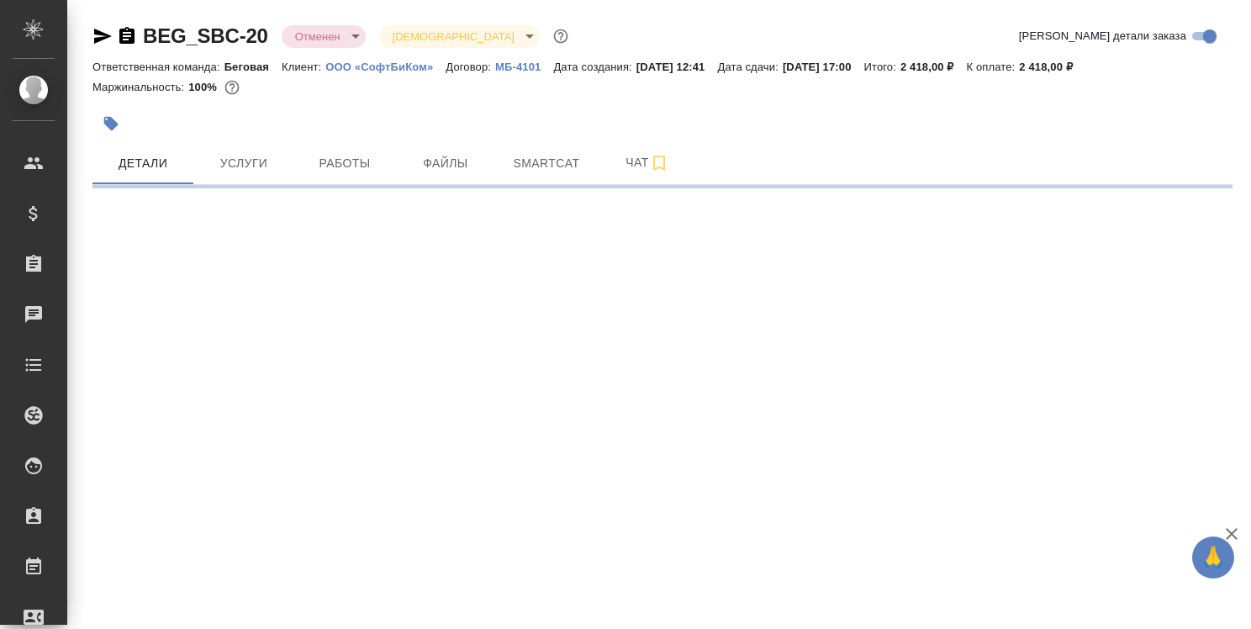
select select "RU"
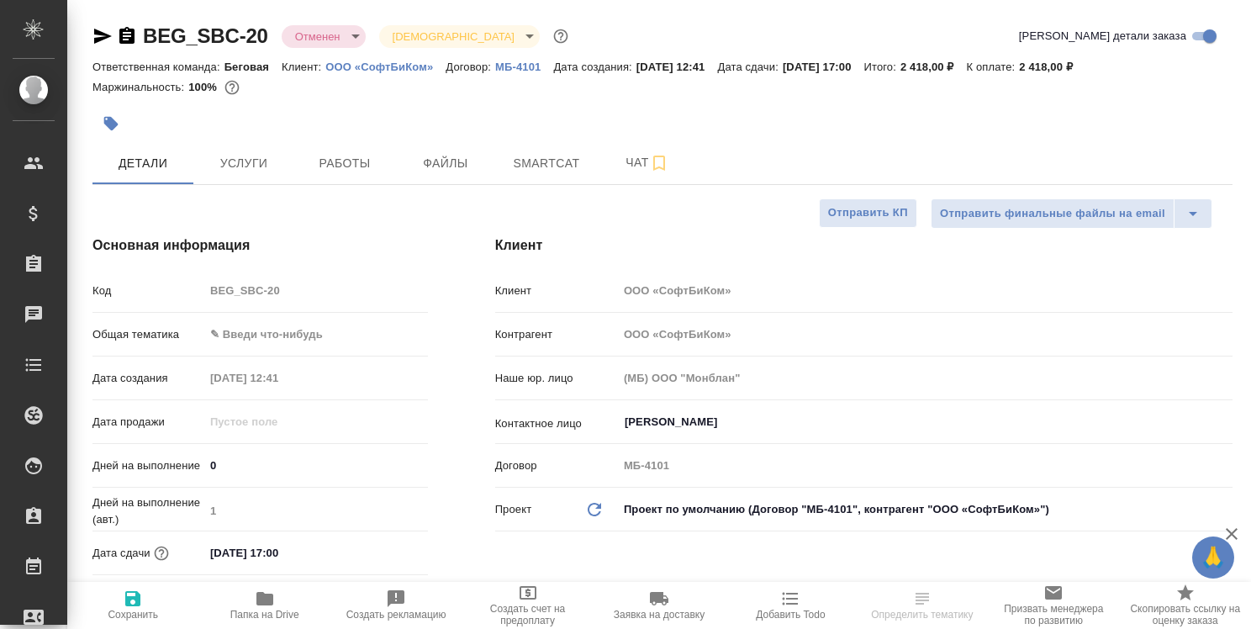
type textarea "x"
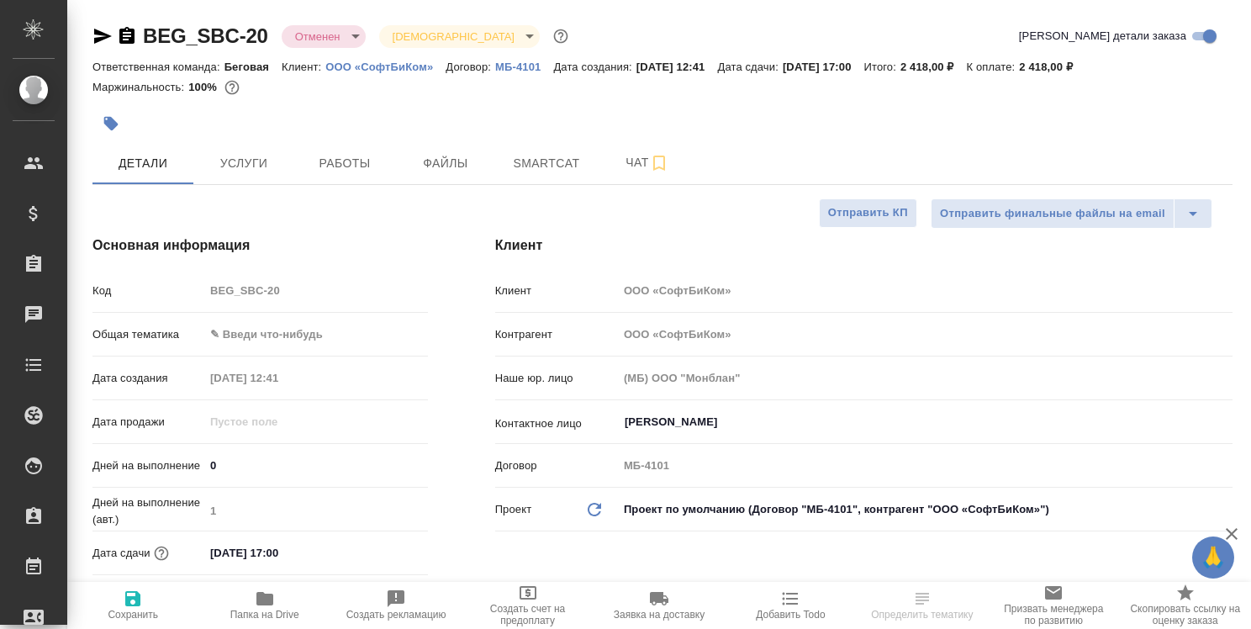
type textarea "x"
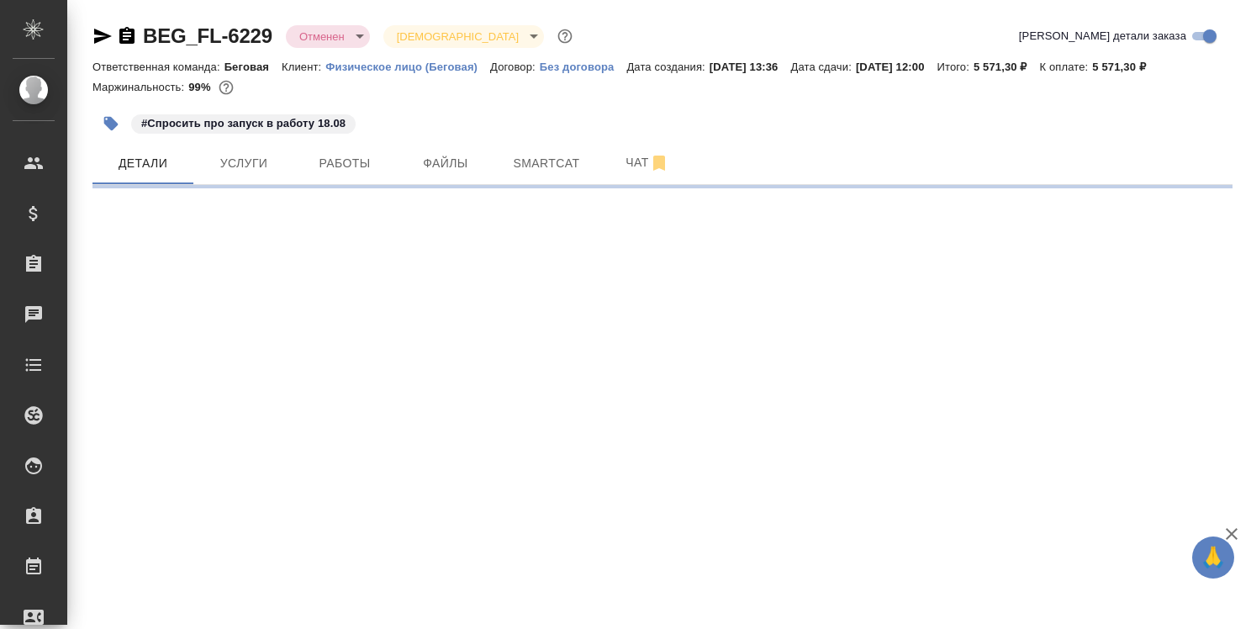
select select "RU"
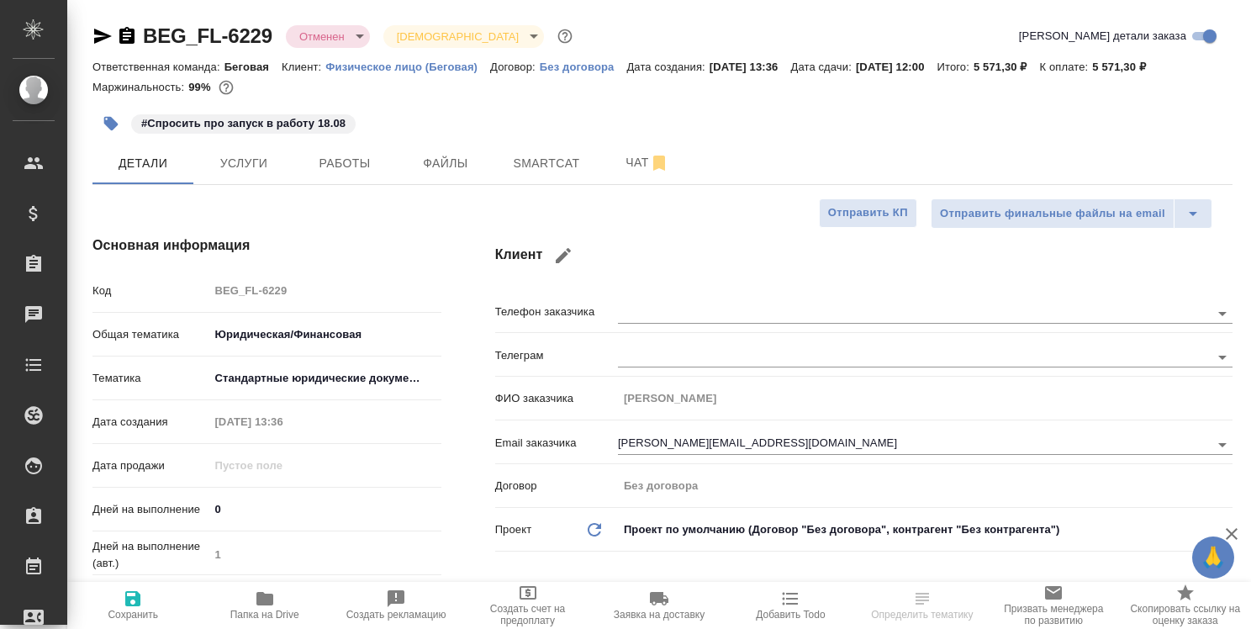
type textarea "x"
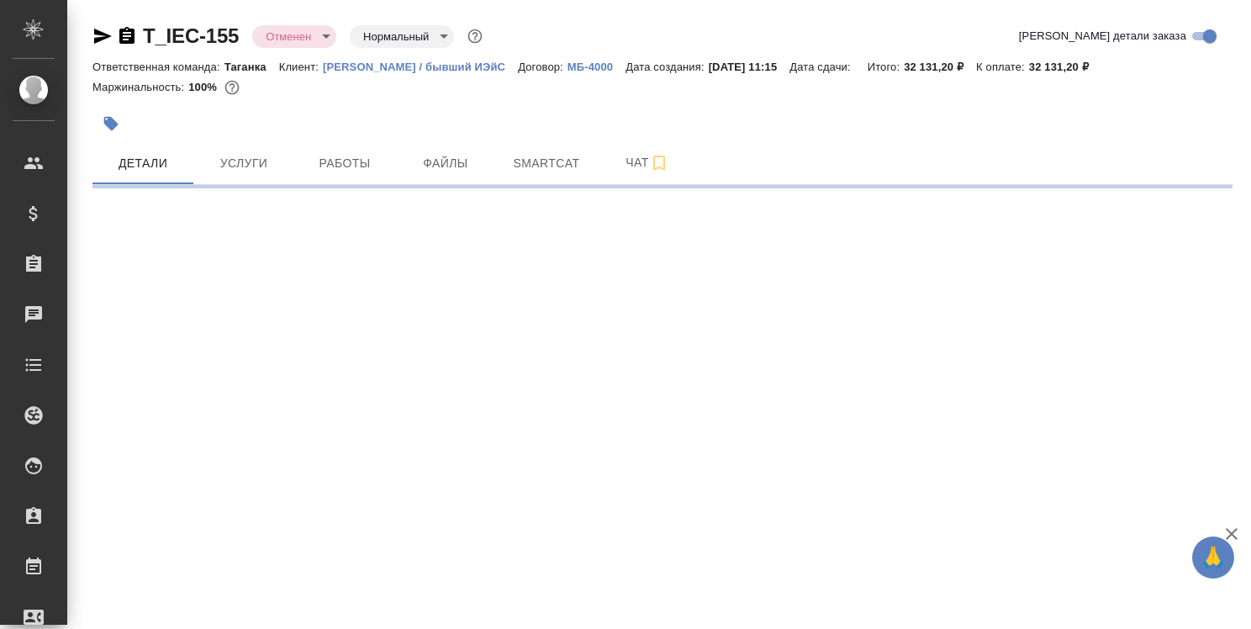
select select "RU"
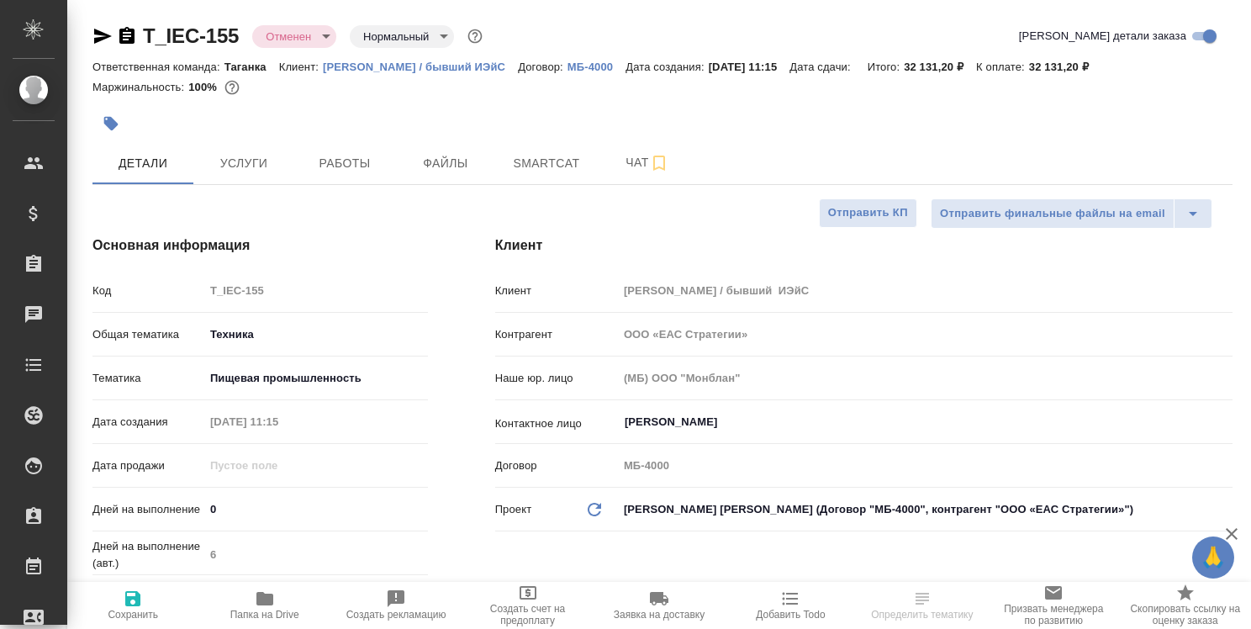
type textarea "x"
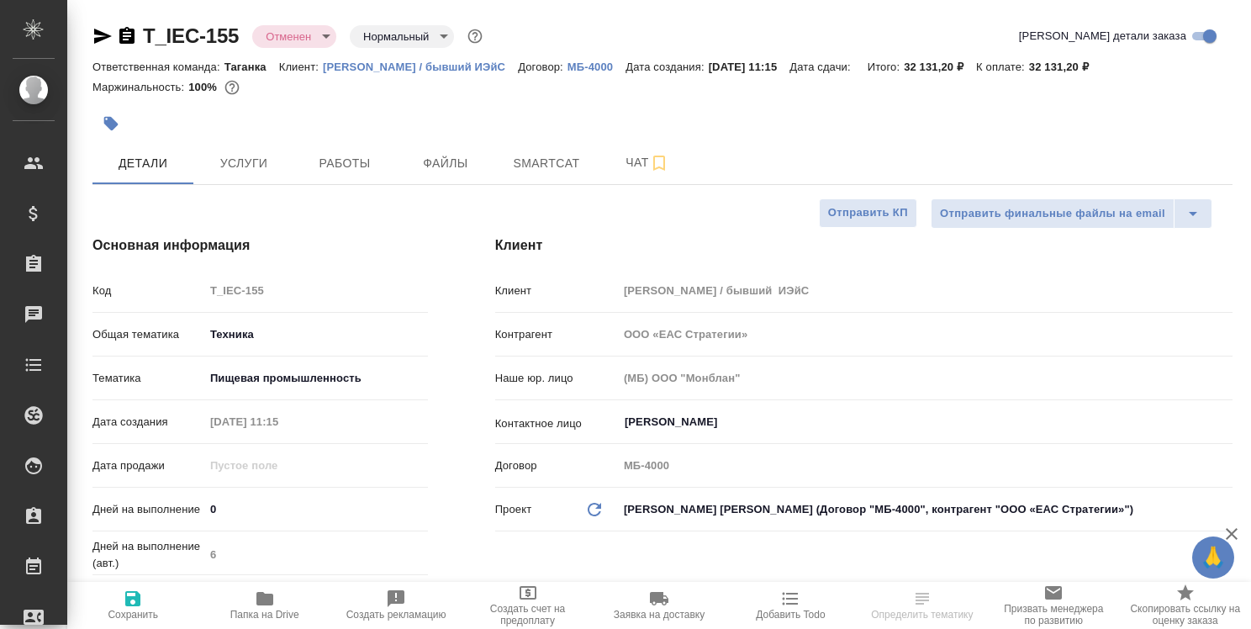
type textarea "x"
click at [659, 161] on icon "button" at bounding box center [659, 163] width 12 height 15
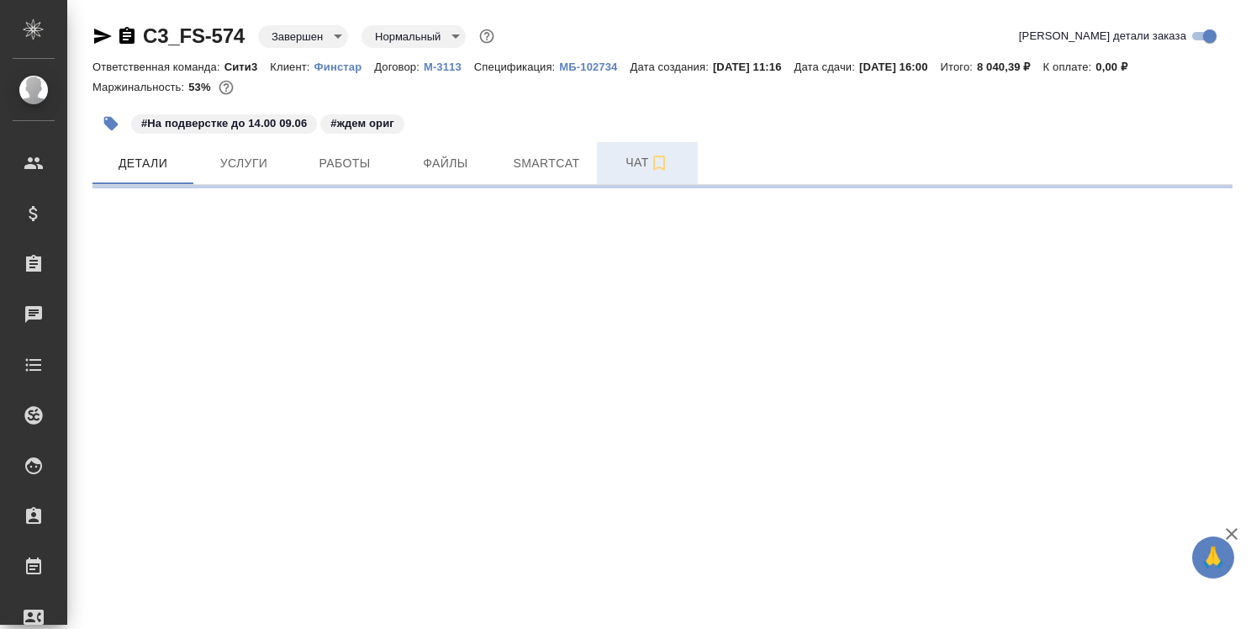
select select "RU"
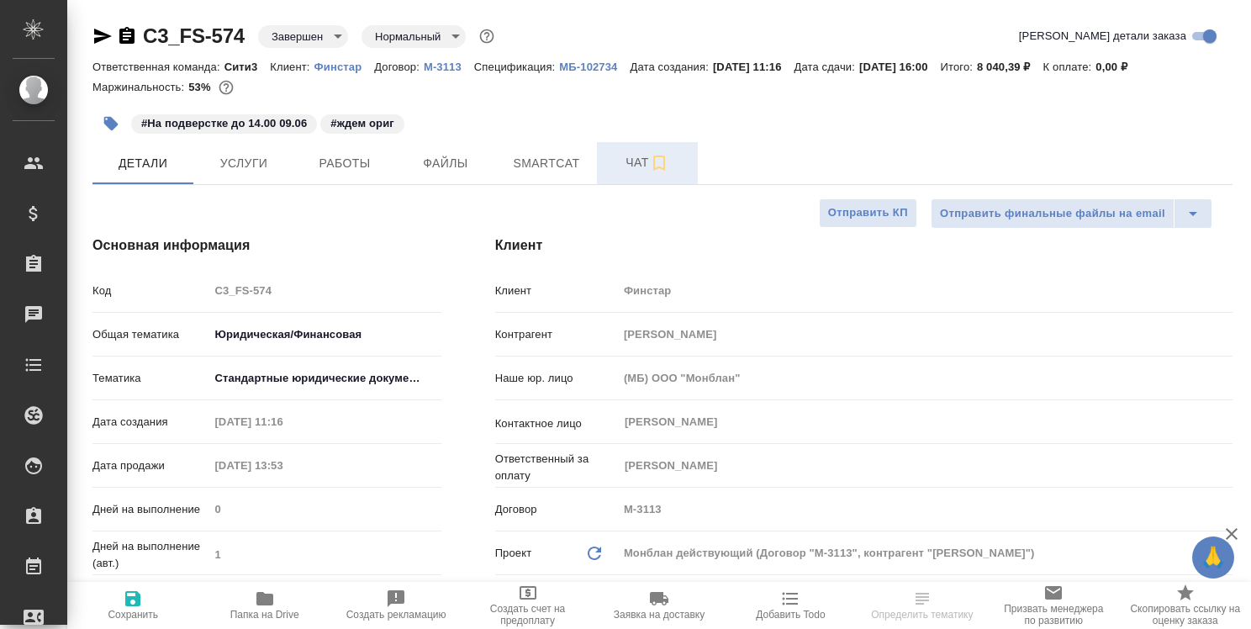
type textarea "x"
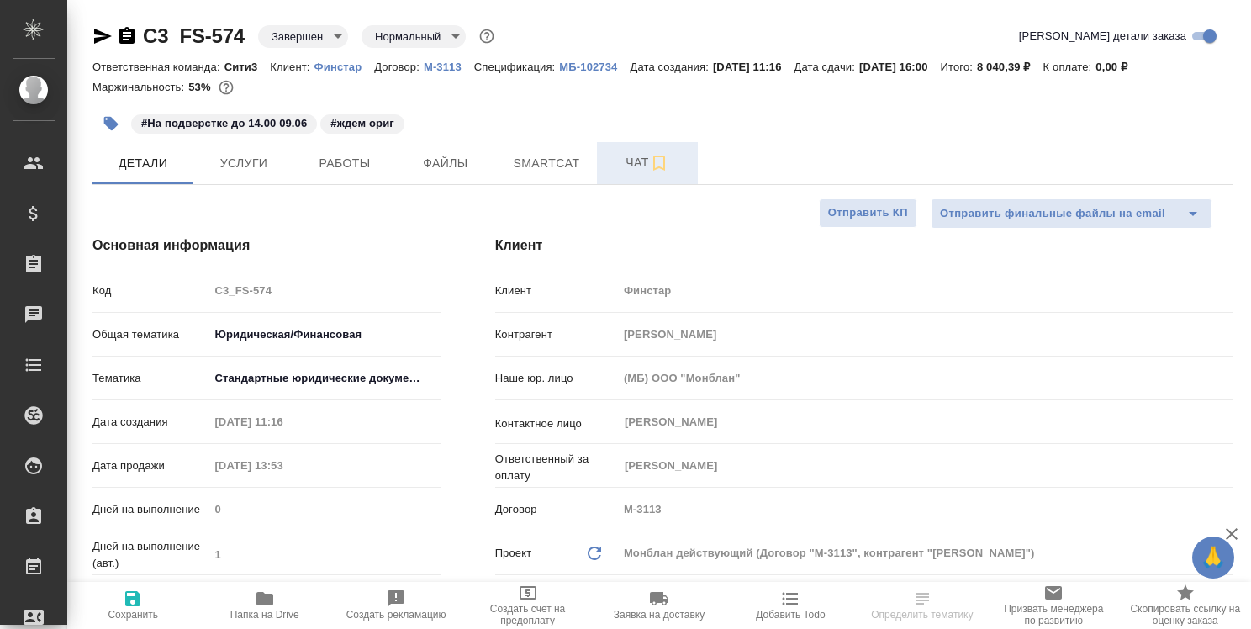
type textarea "x"
click at [642, 166] on span "Чат" at bounding box center [647, 162] width 81 height 21
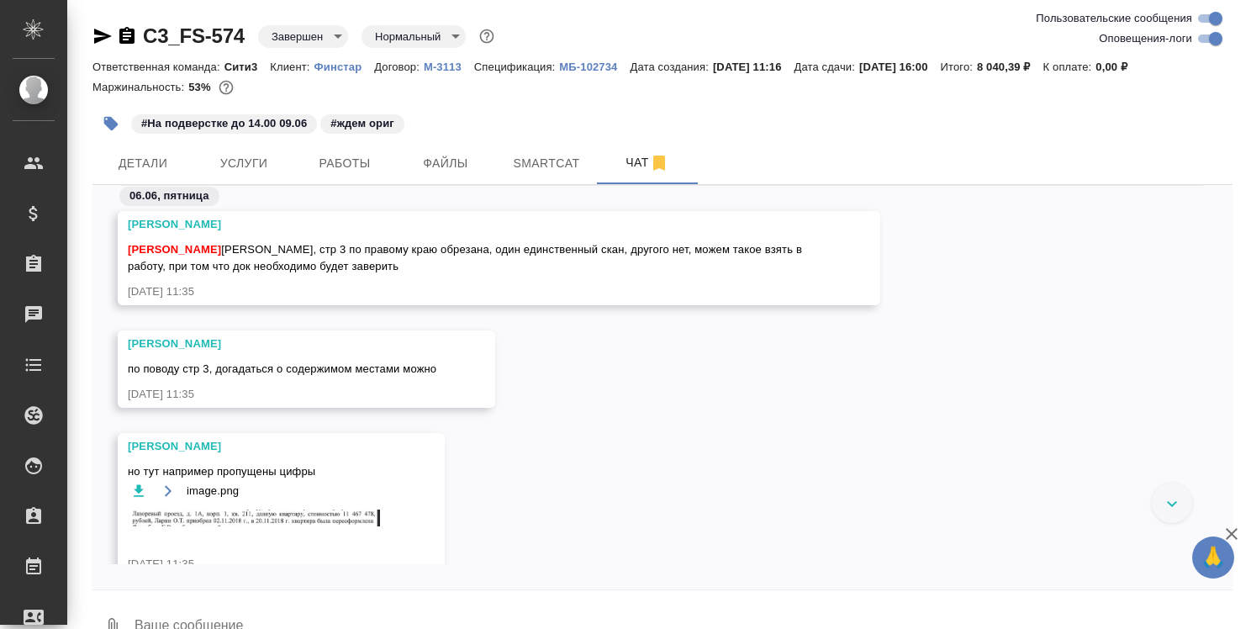
scroll to position [308, 0]
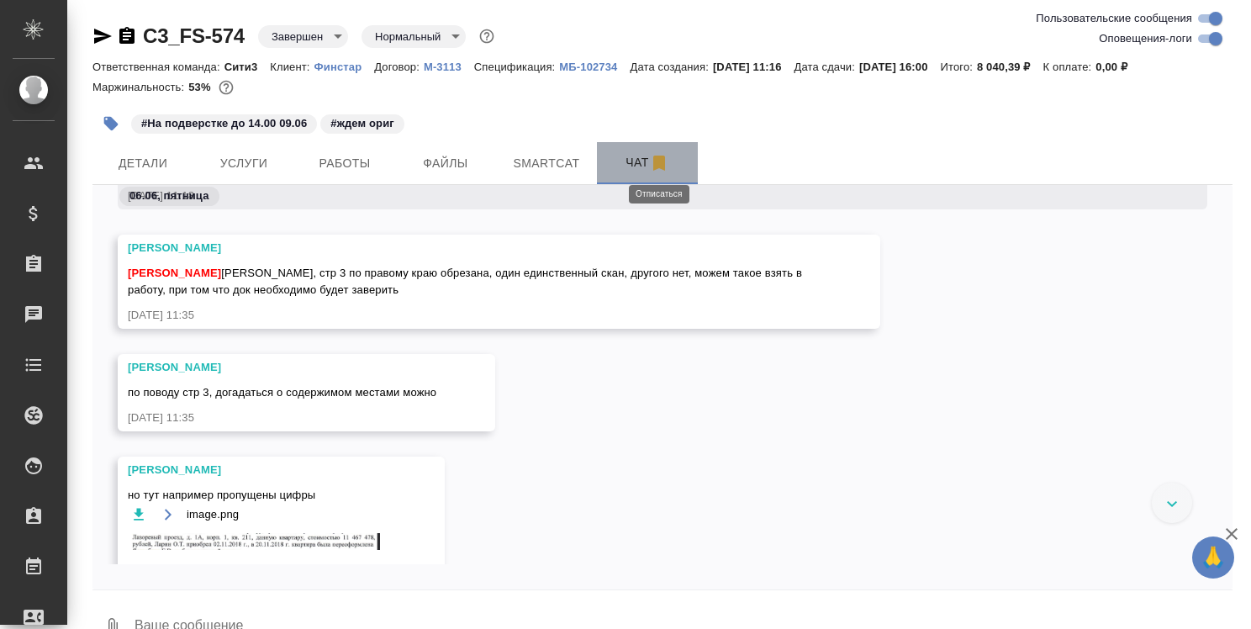
click at [657, 162] on icon "button" at bounding box center [659, 163] width 12 height 15
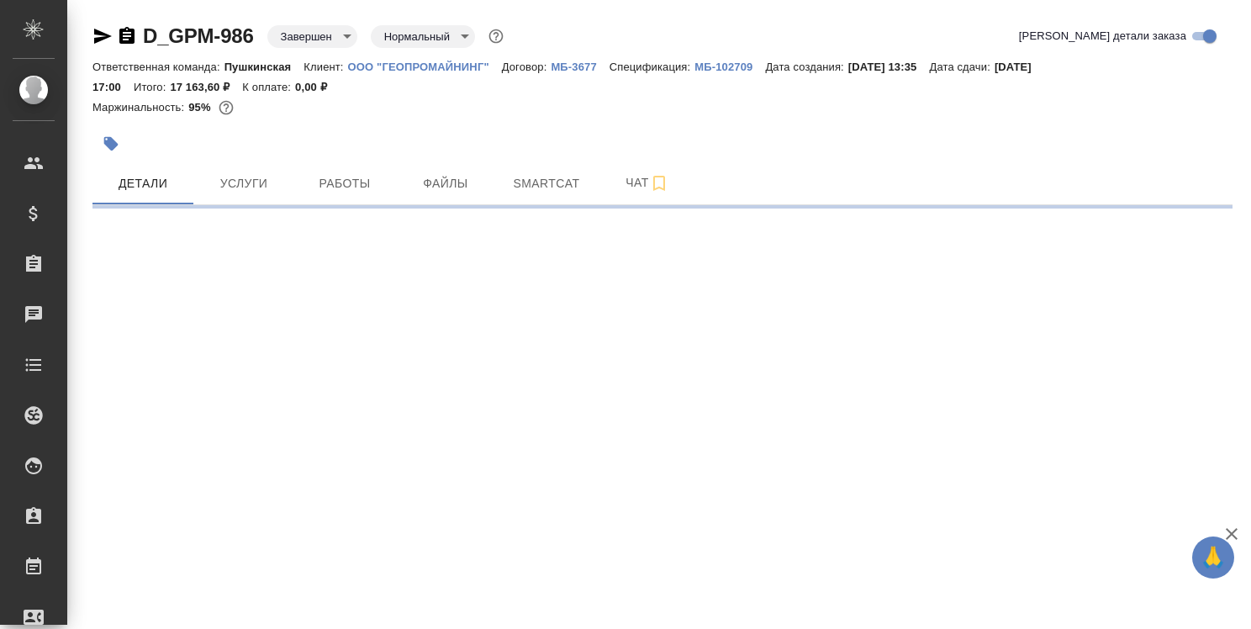
select select "RU"
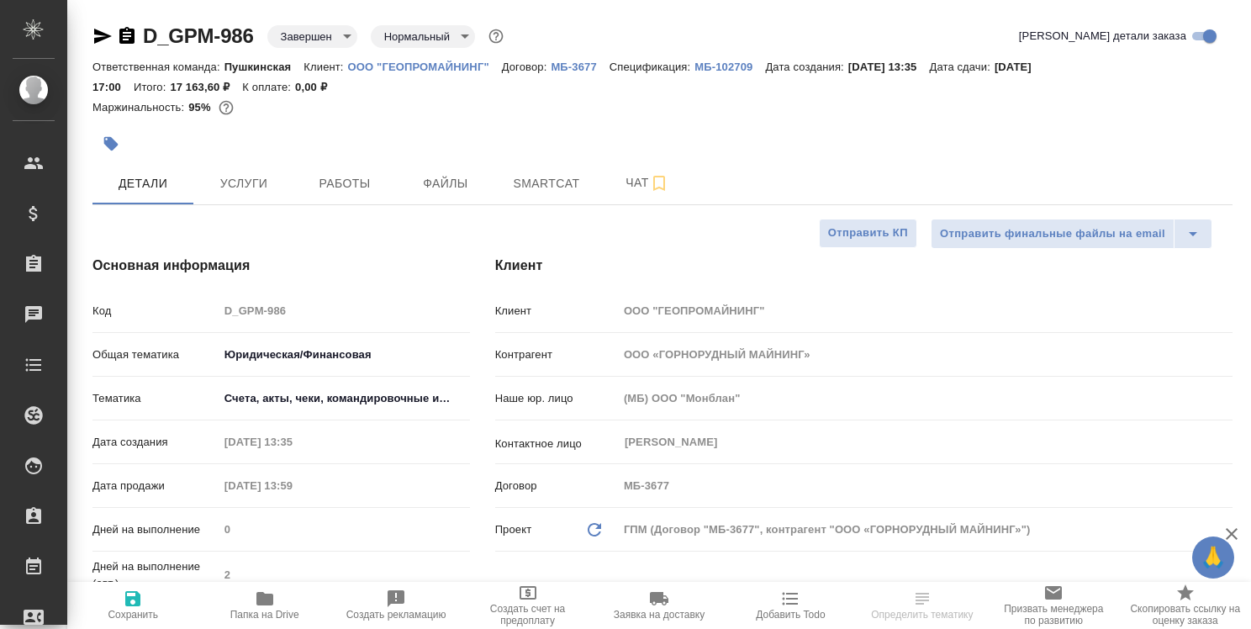
type textarea "x"
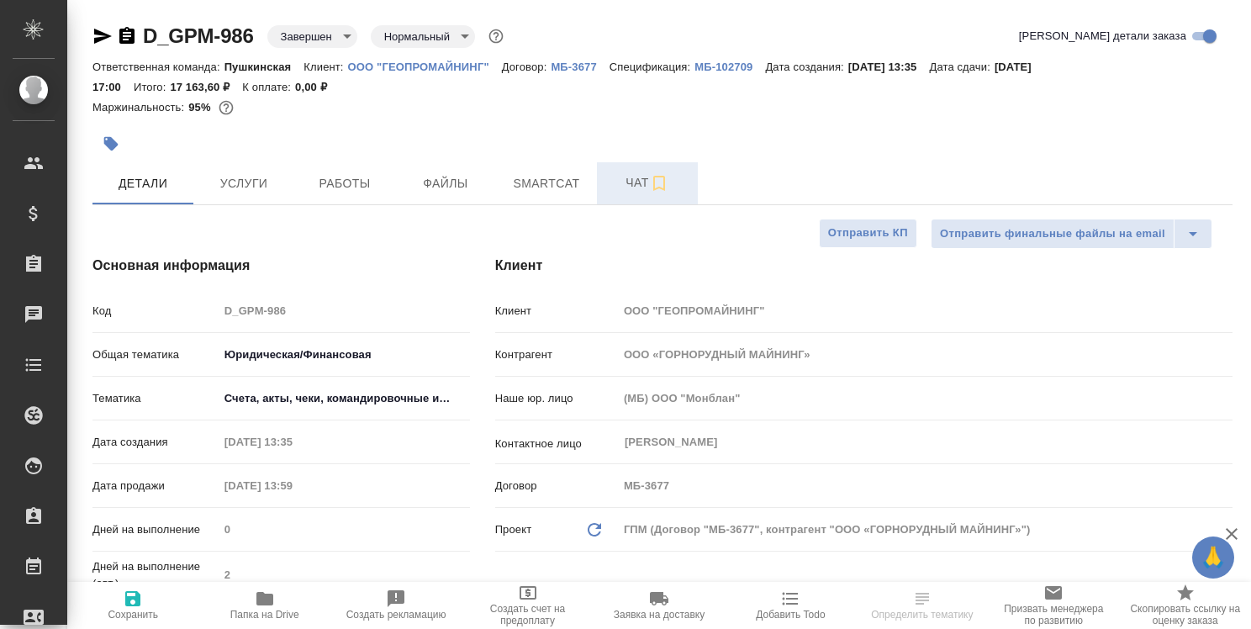
type textarea "x"
click at [632, 190] on span "Чат" at bounding box center [647, 182] width 81 height 21
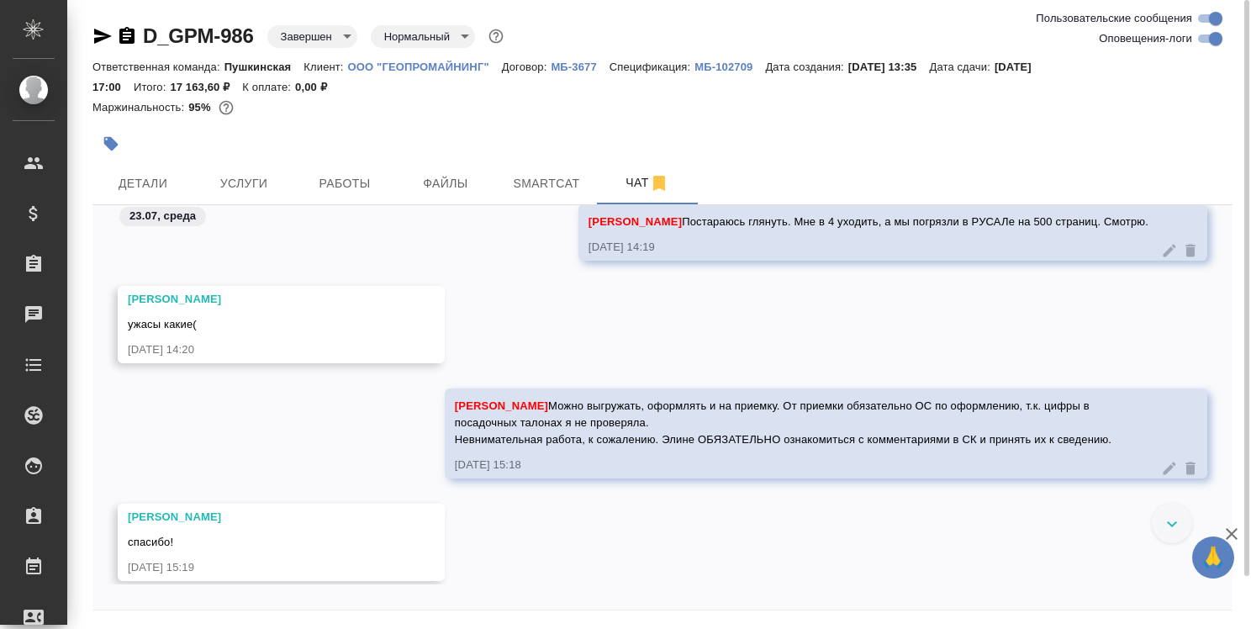
scroll to position [4986, 0]
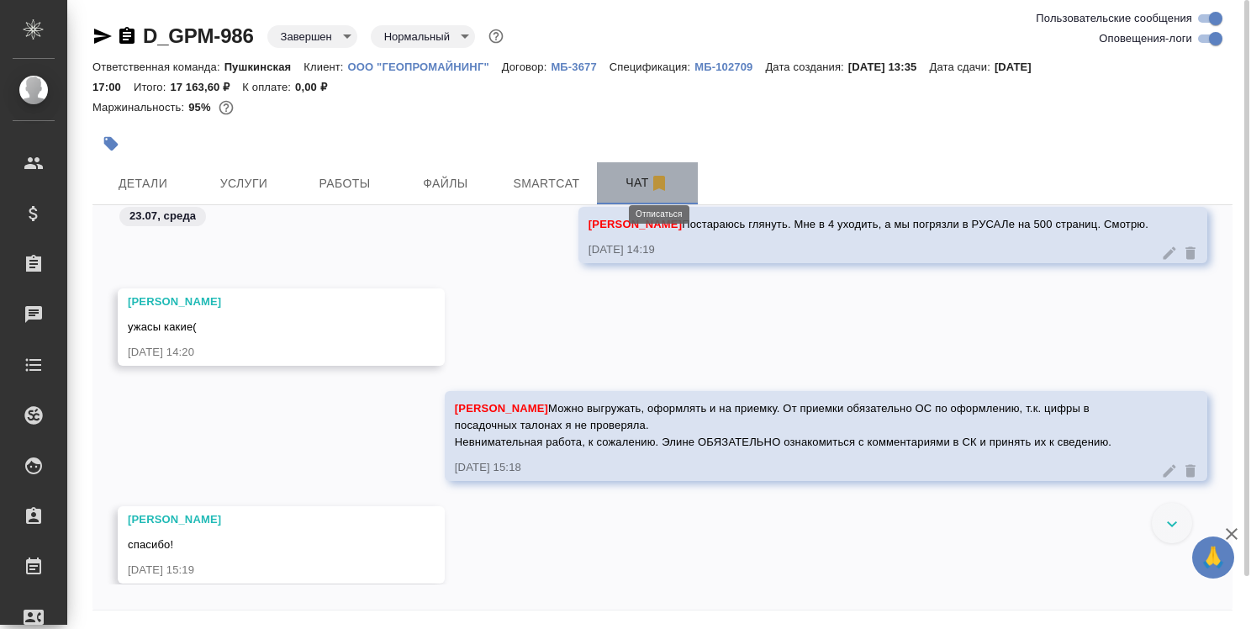
click at [660, 185] on icon "button" at bounding box center [659, 183] width 12 height 15
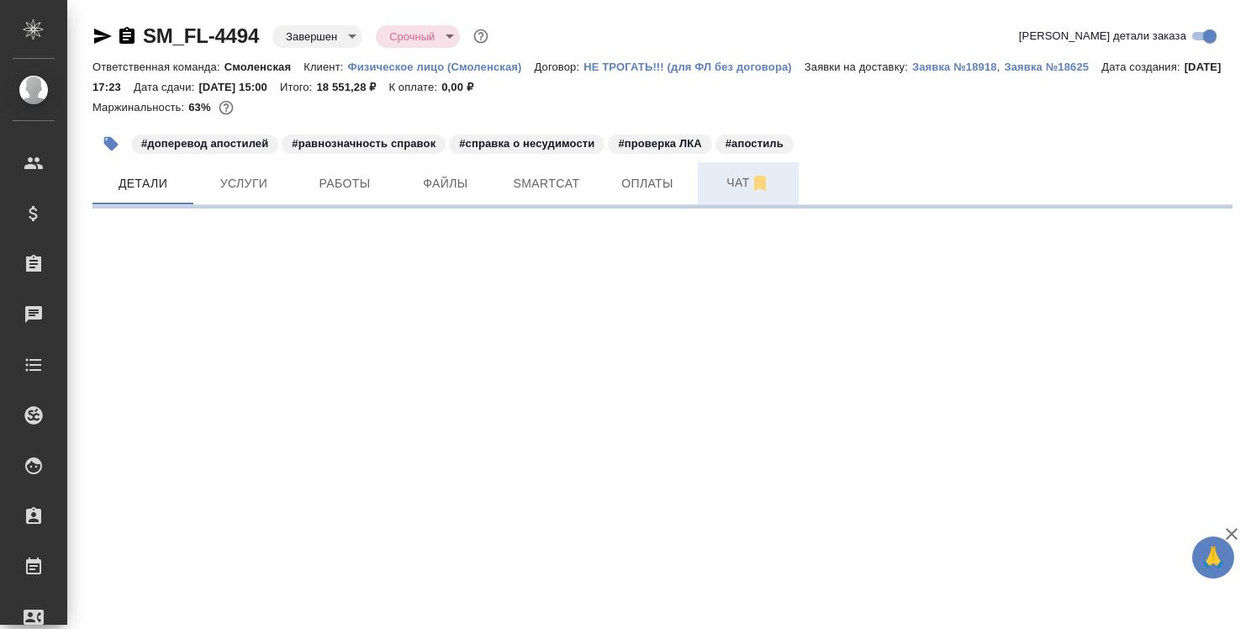
click at [733, 182] on span "Чат" at bounding box center [748, 182] width 81 height 21
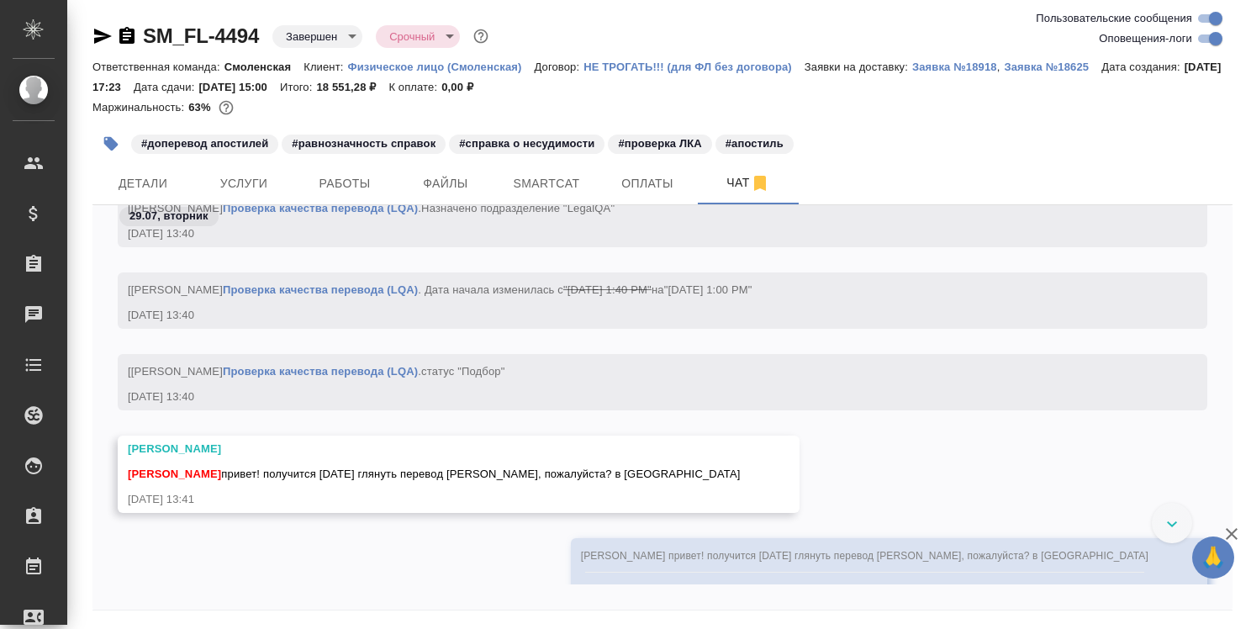
scroll to position [4181, 0]
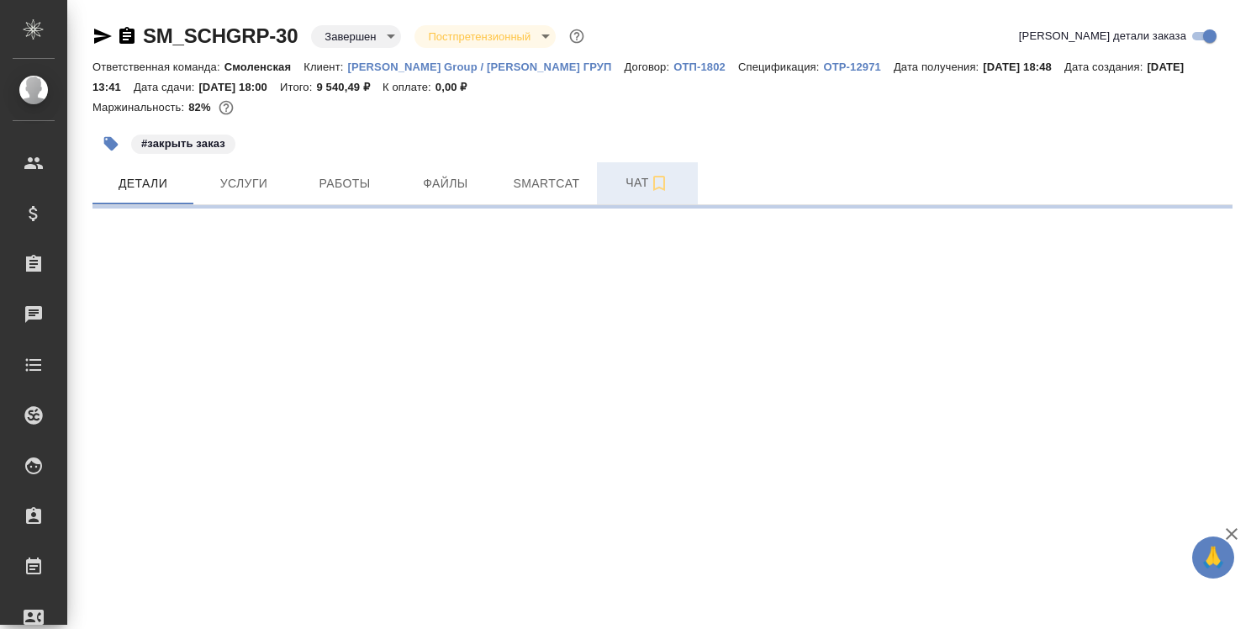
select select "RU"
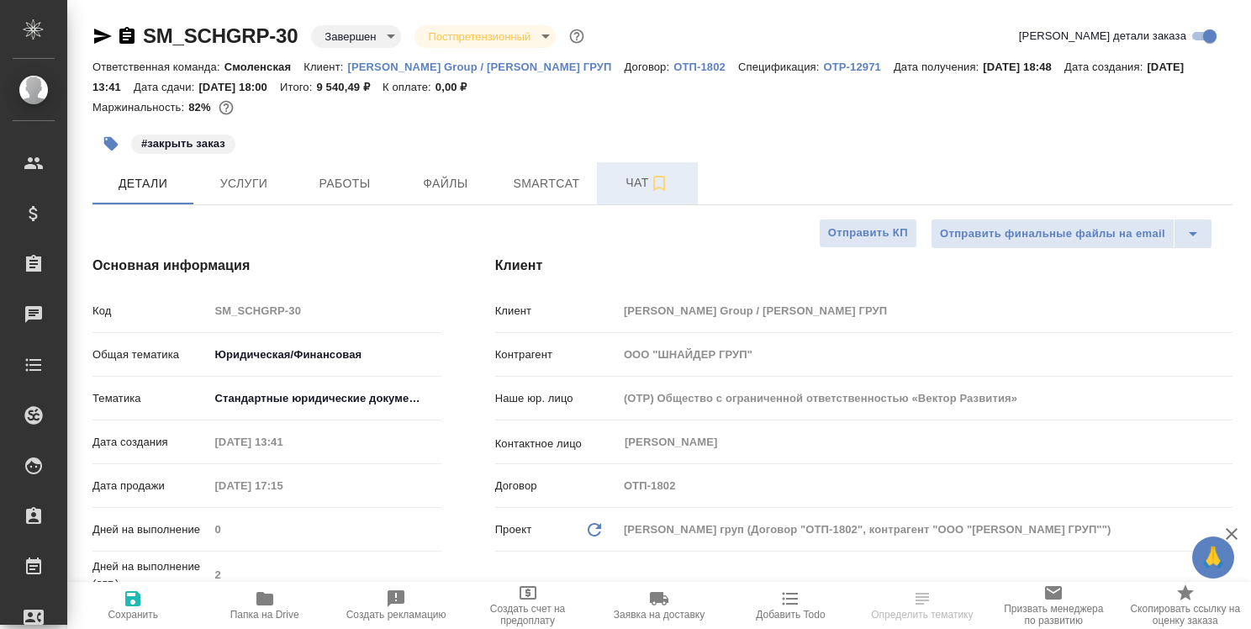
type textarea "x"
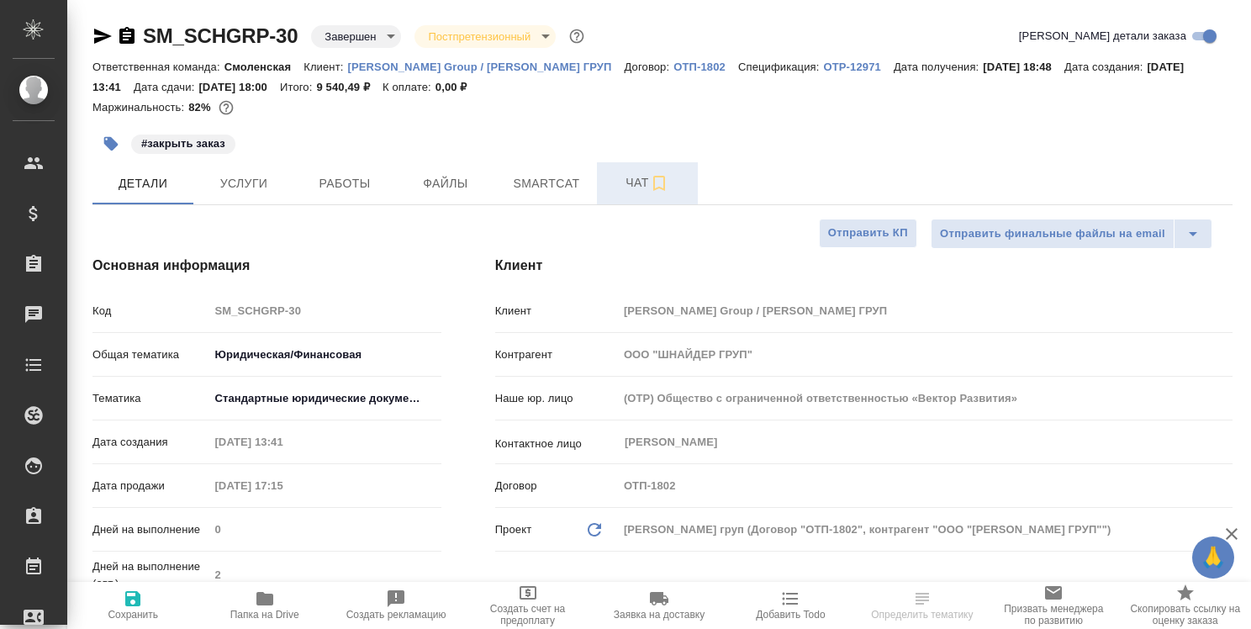
type textarea "x"
click at [636, 178] on span "Чат" at bounding box center [647, 182] width 81 height 21
type textarea "x"
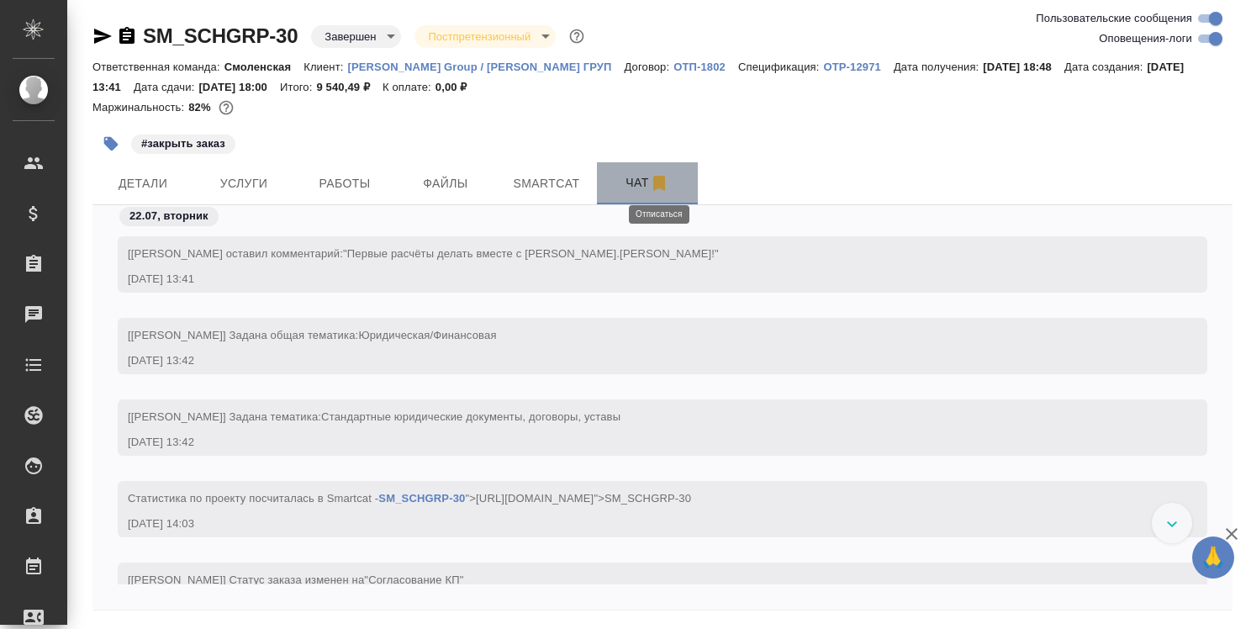
click at [657, 187] on icon "button" at bounding box center [659, 183] width 12 height 15
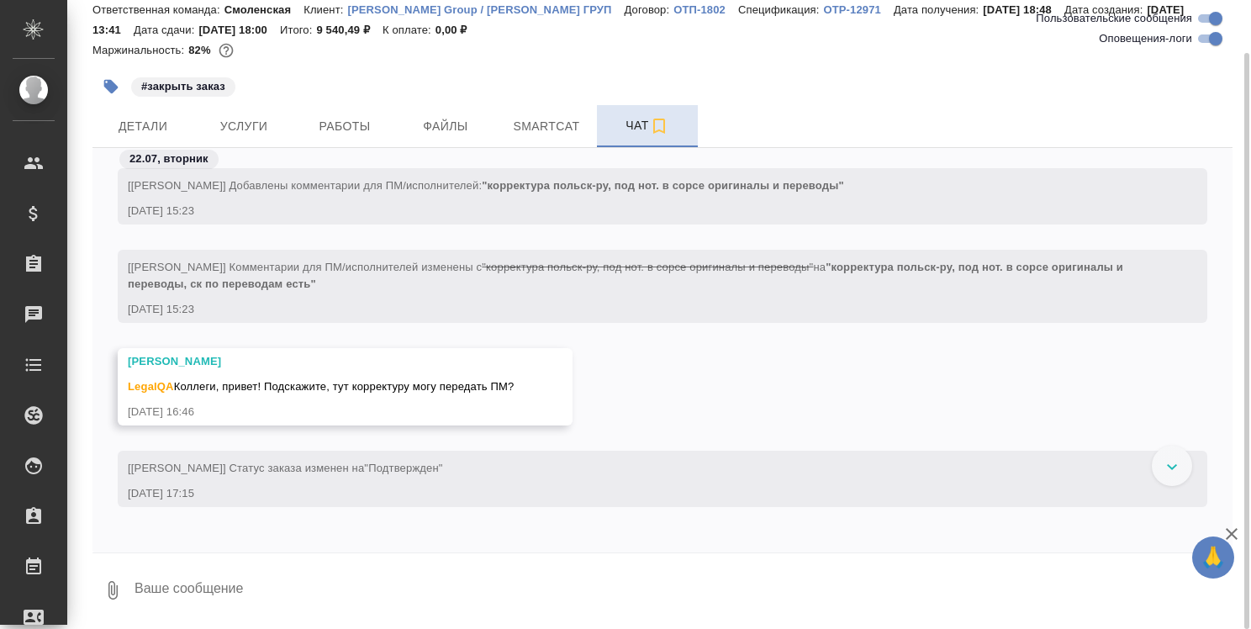
scroll to position [420, 0]
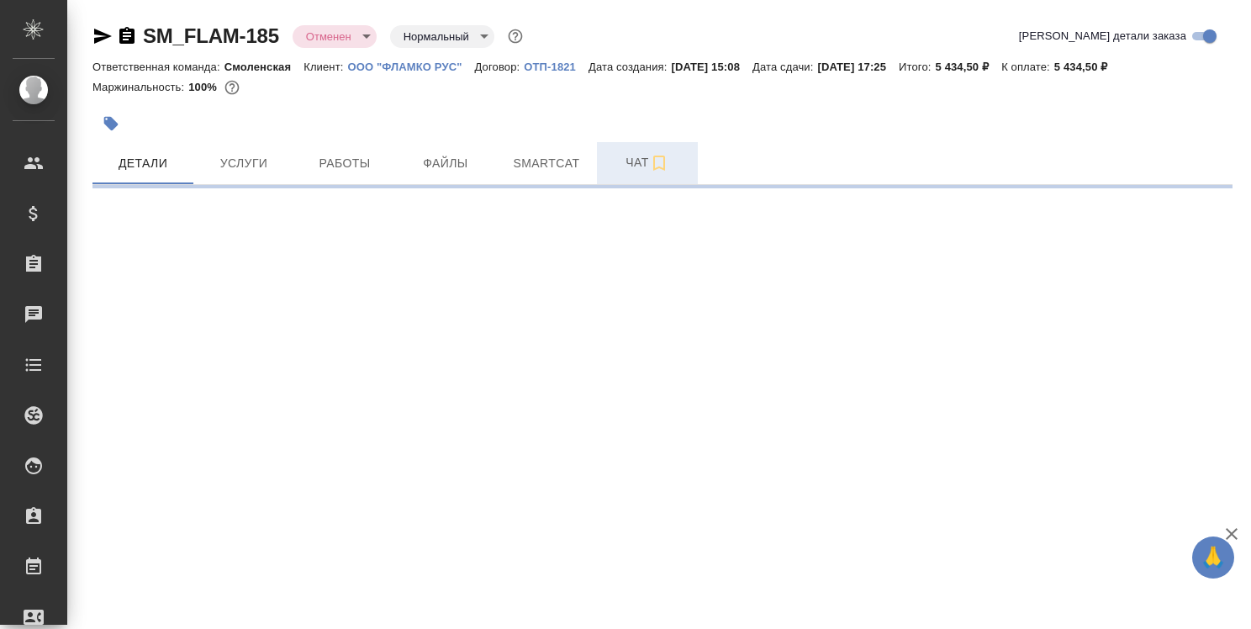
select select "RU"
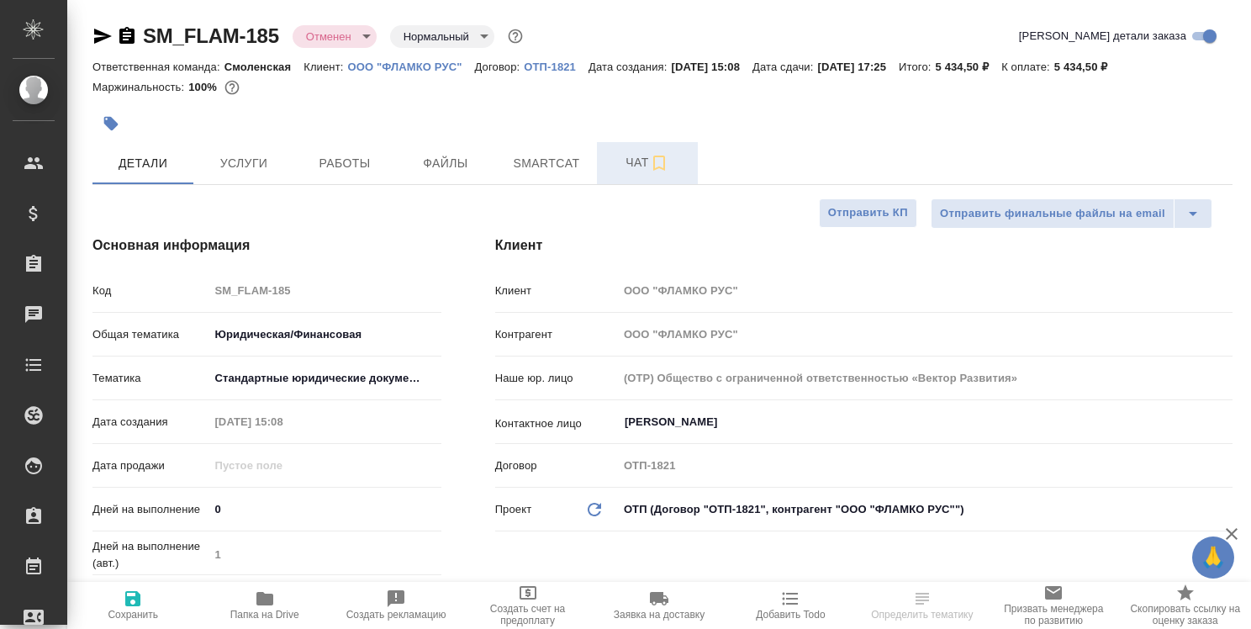
type textarea "x"
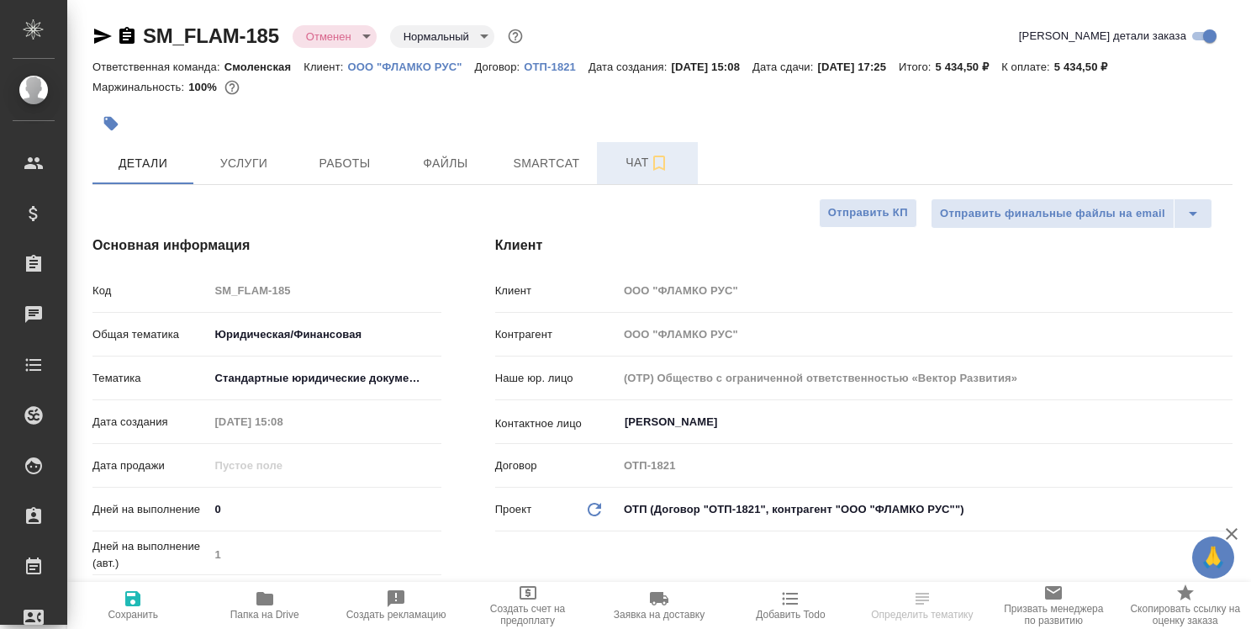
type textarea "x"
click at [645, 166] on span "Чат" at bounding box center [647, 162] width 81 height 21
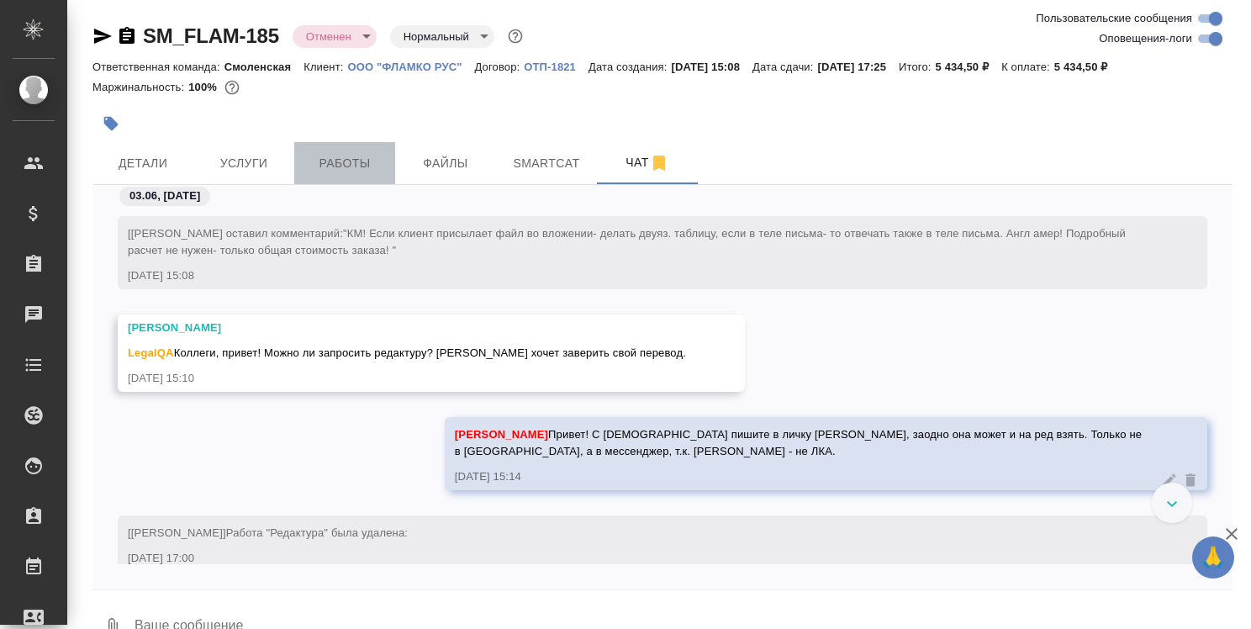
click at [343, 155] on span "Работы" at bounding box center [344, 163] width 81 height 21
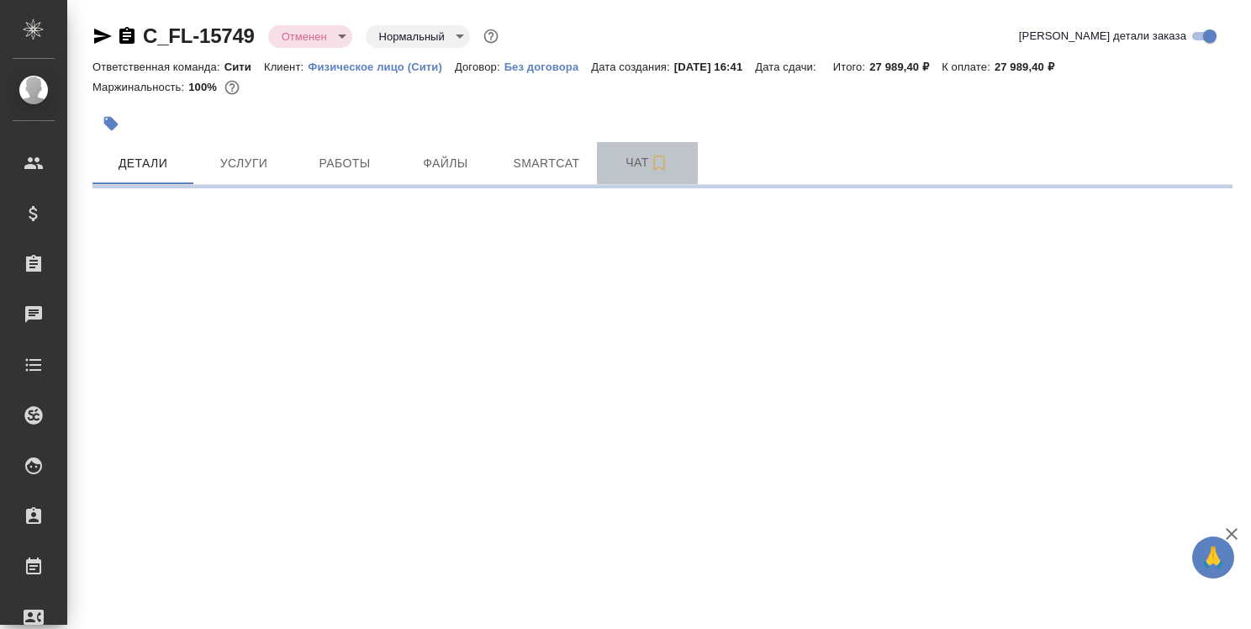
click at [639, 161] on span "Чат" at bounding box center [647, 162] width 81 height 21
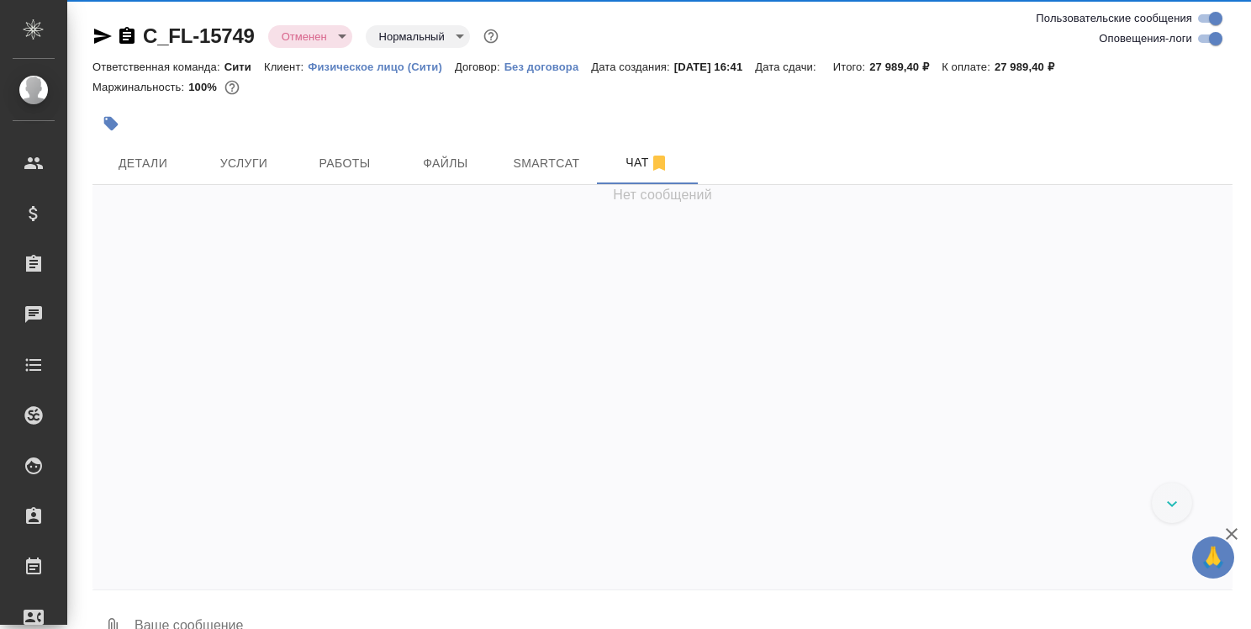
scroll to position [47, 0]
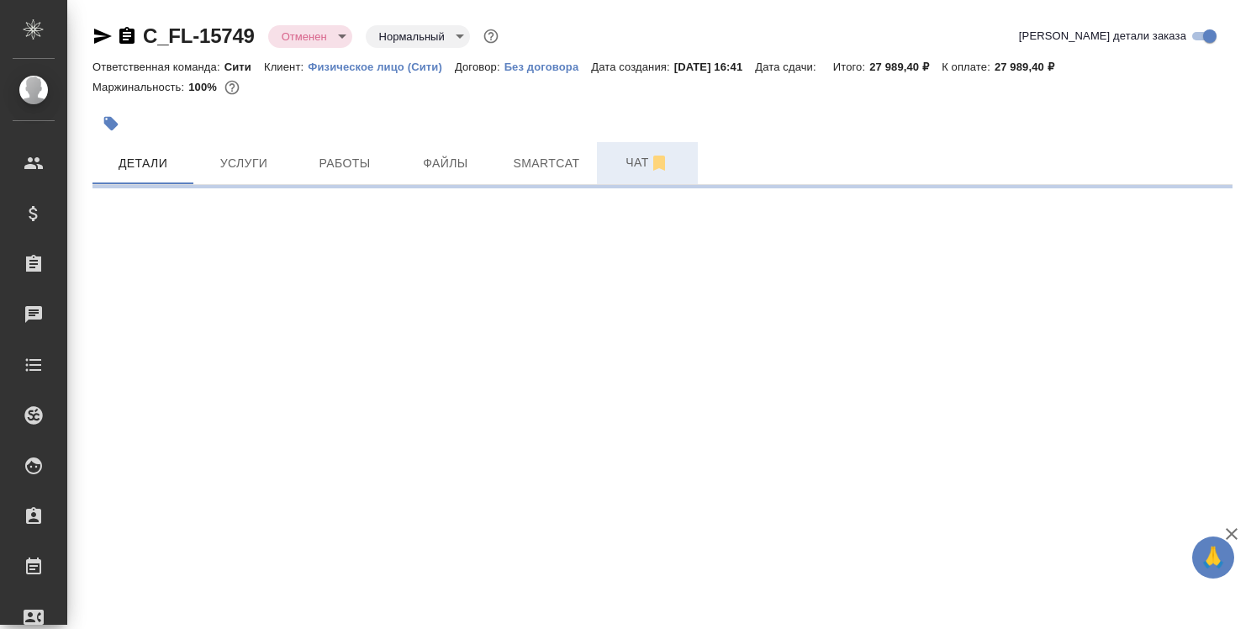
click at [642, 161] on span "Чат" at bounding box center [647, 162] width 81 height 21
select select "RU"
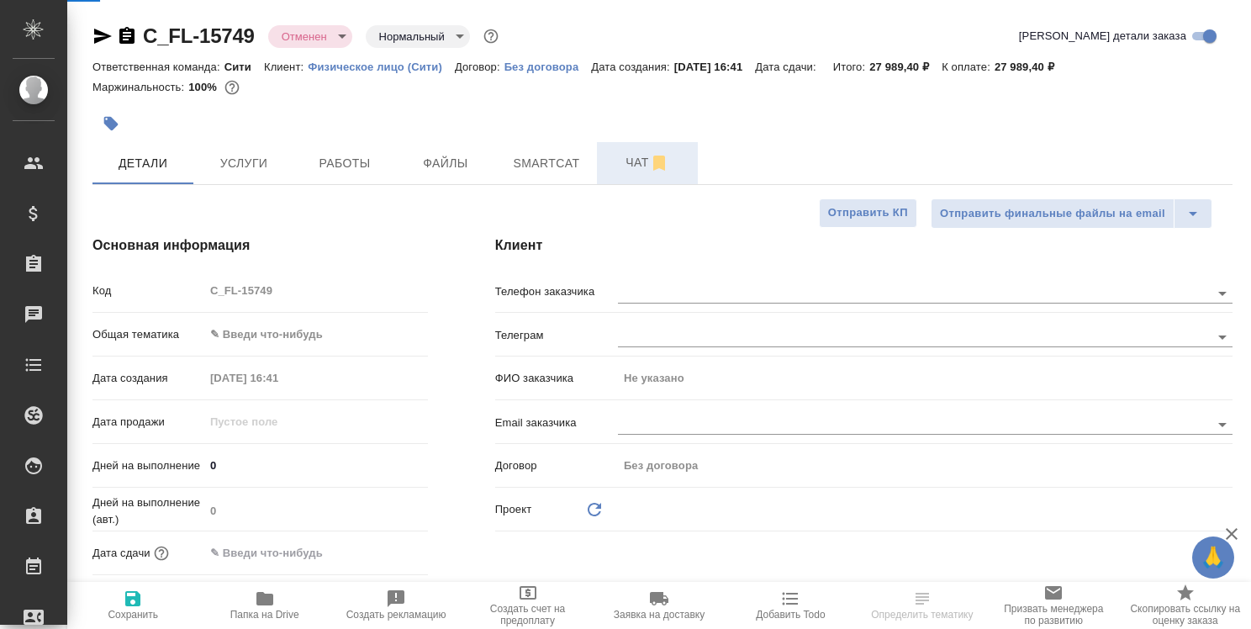
type textarea "x"
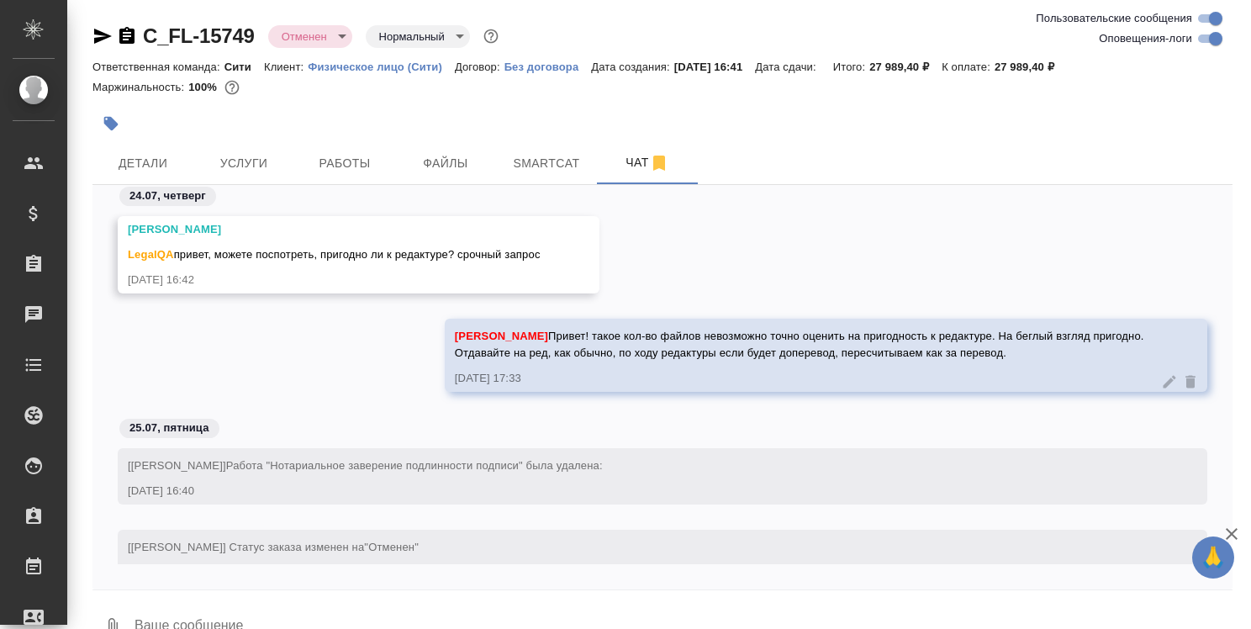
scroll to position [47, 0]
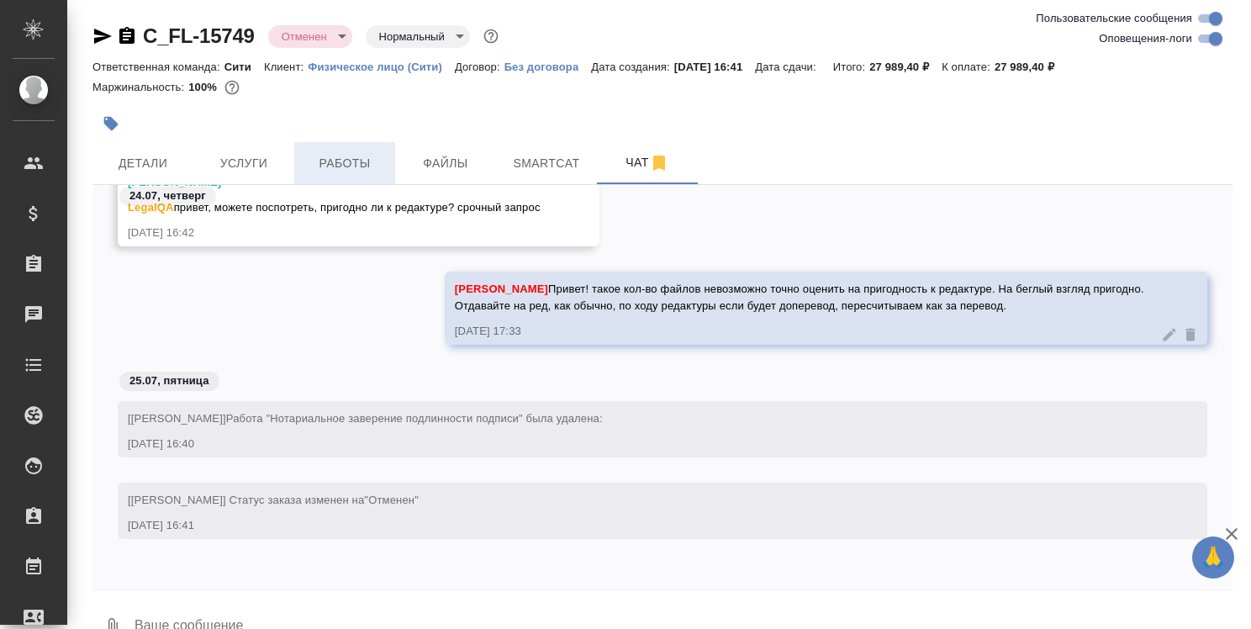
click at [355, 161] on span "Работы" at bounding box center [344, 163] width 81 height 21
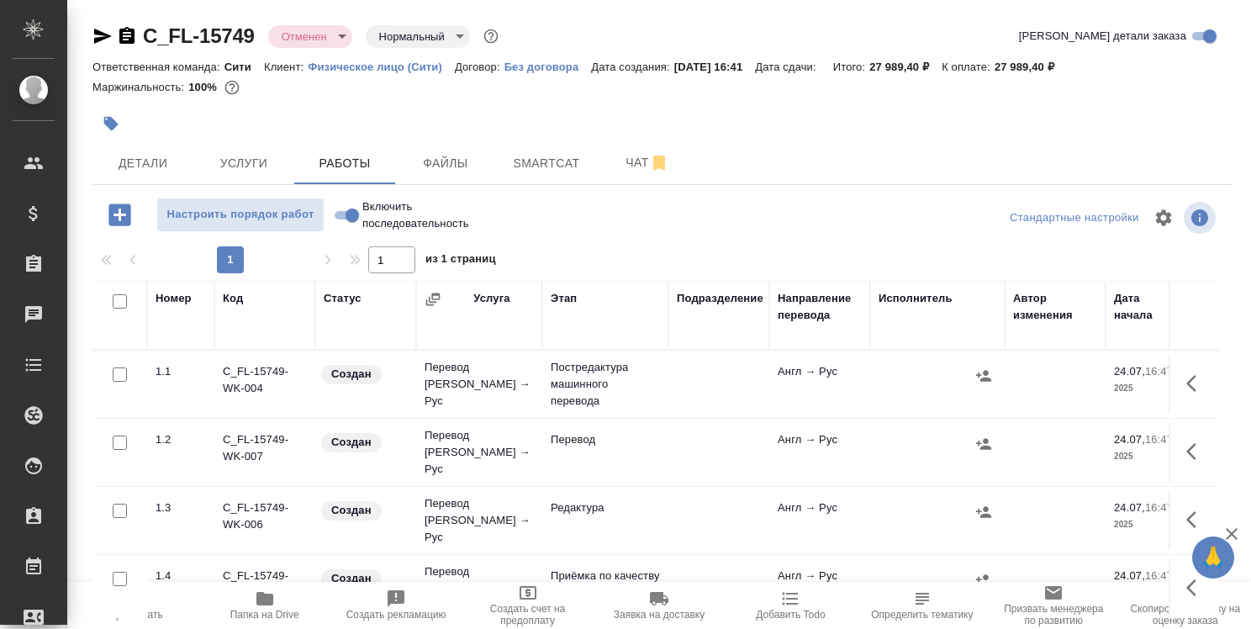
click at [266, 599] on icon "button" at bounding box center [264, 598] width 17 height 13
click at [130, 34] on icon "button" at bounding box center [126, 35] width 15 height 17
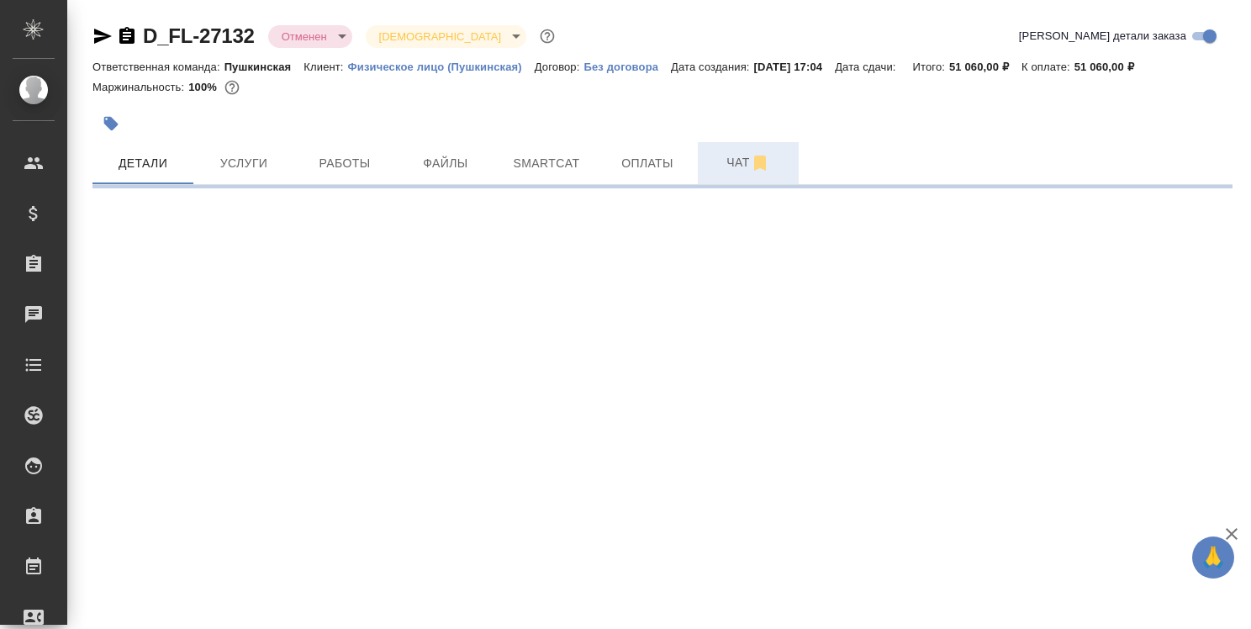
click at [746, 165] on span "Чат" at bounding box center [748, 162] width 81 height 21
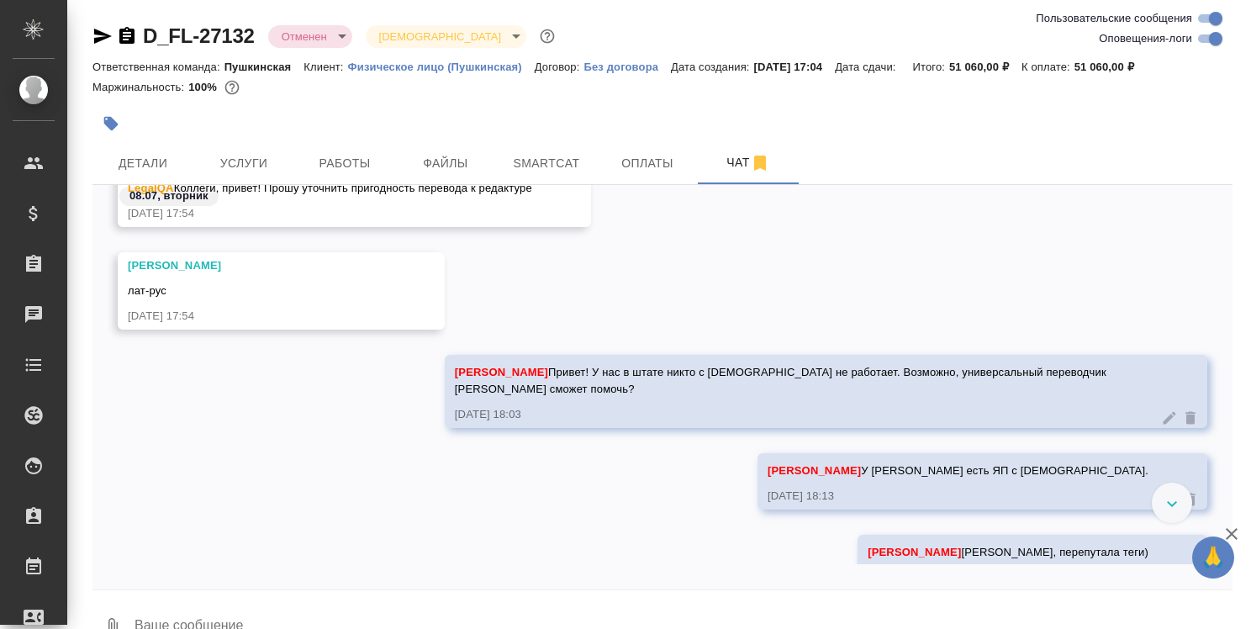
scroll to position [145, 0]
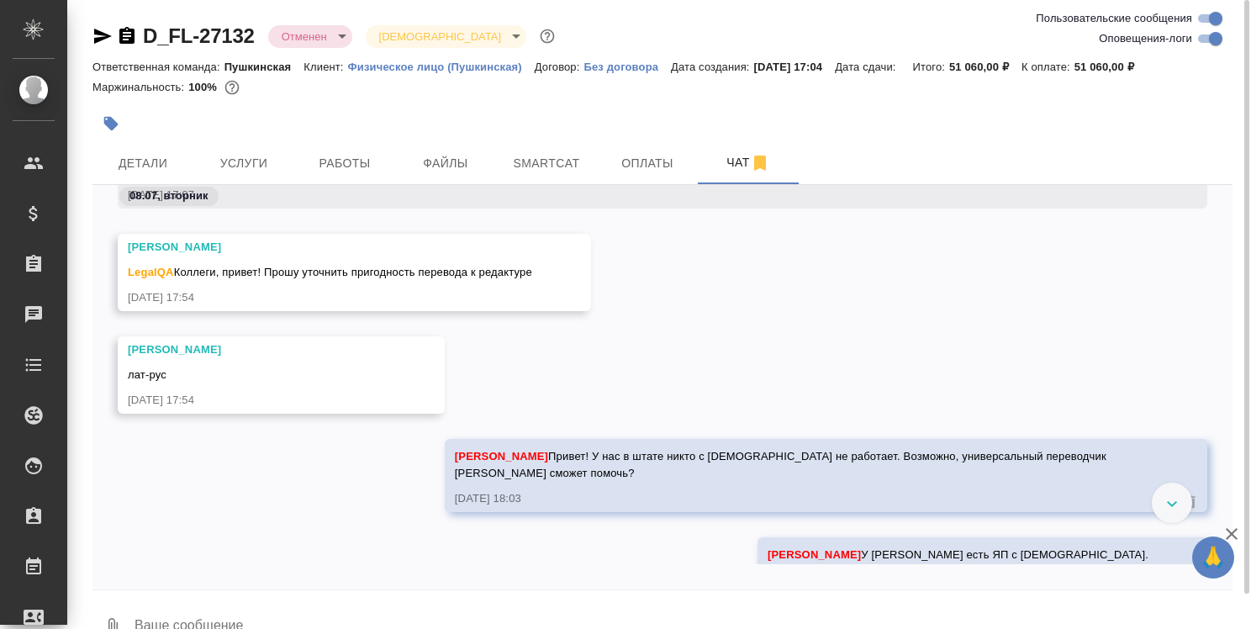
click at [130, 40] on icon "button" at bounding box center [126, 35] width 15 height 17
click at [131, 163] on span "Детали" at bounding box center [143, 163] width 81 height 21
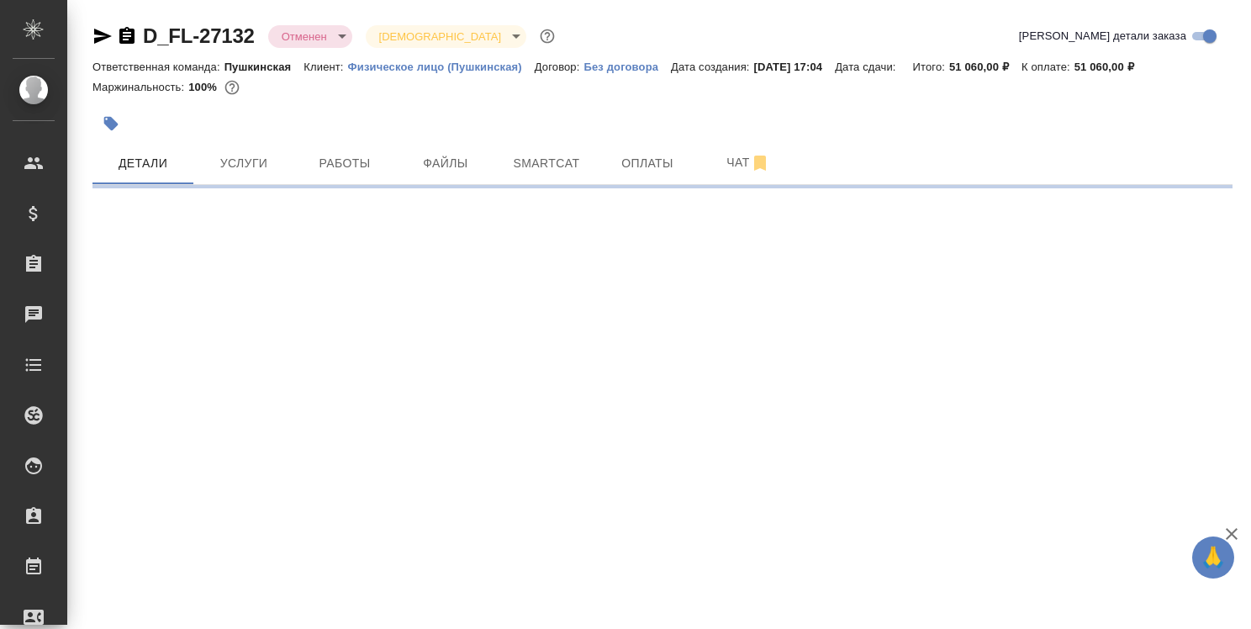
select select "RU"
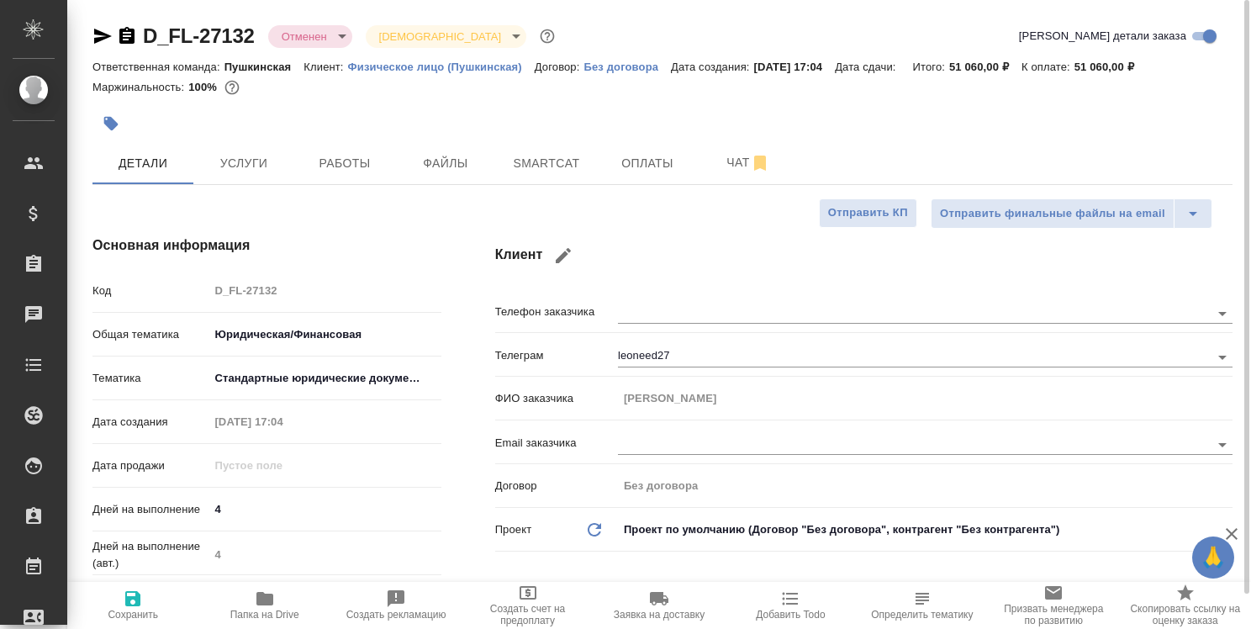
type textarea "x"
click at [267, 599] on icon "button" at bounding box center [264, 598] width 17 height 13
type textarea "x"
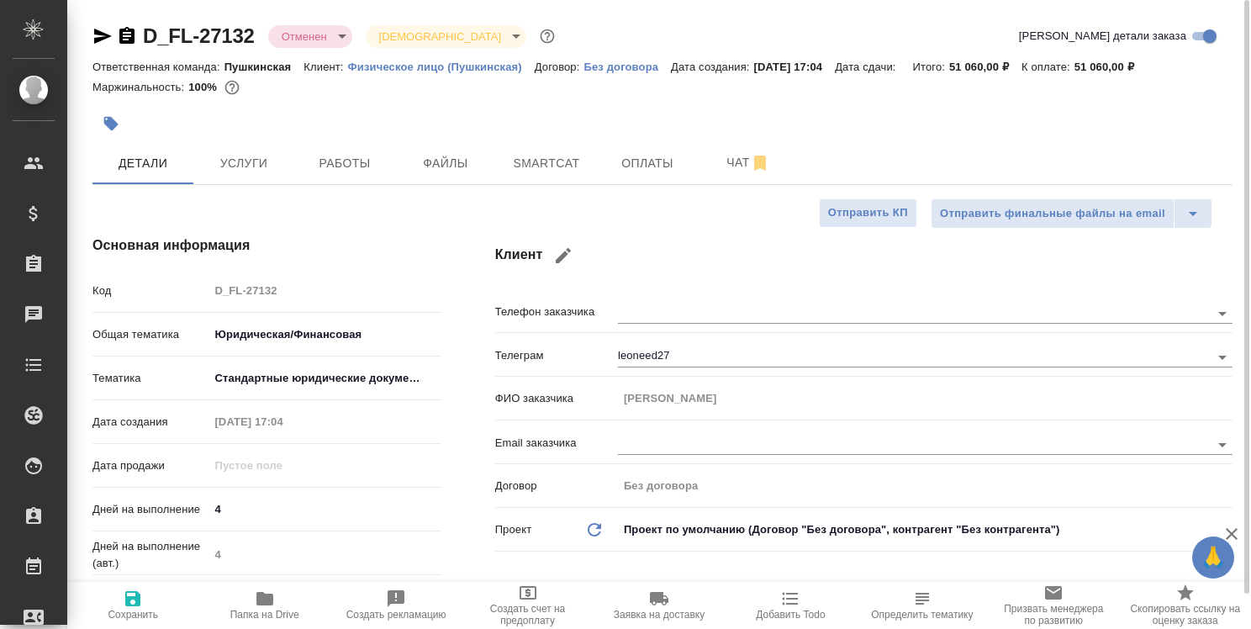
type textarea "x"
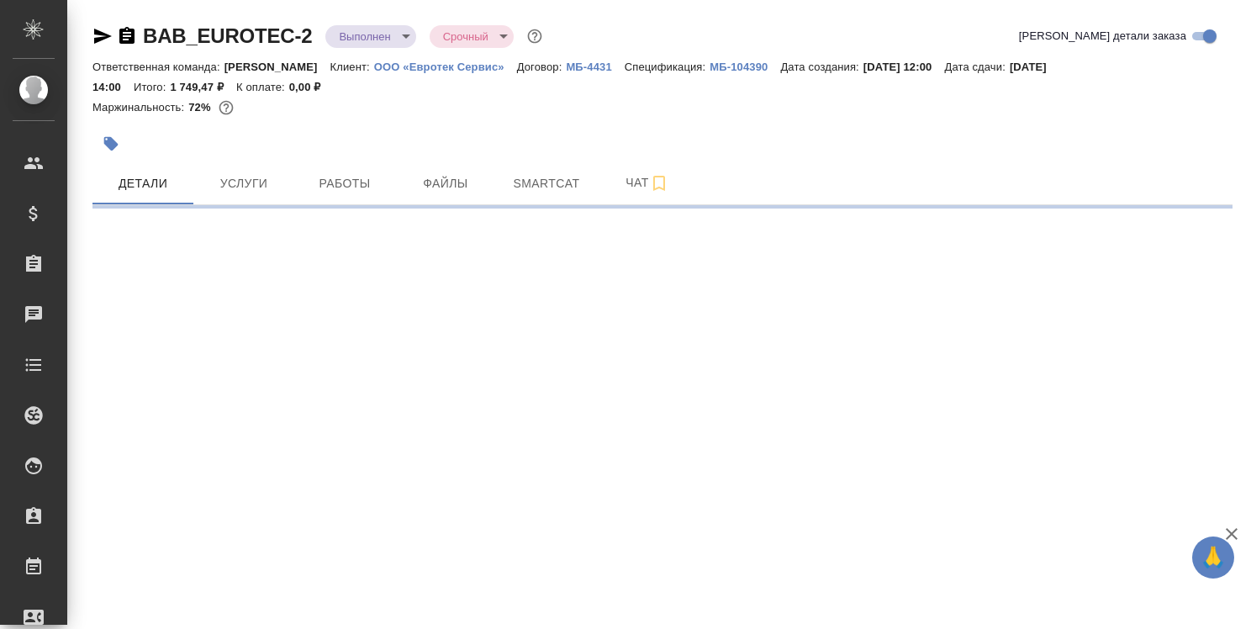
select select "RU"
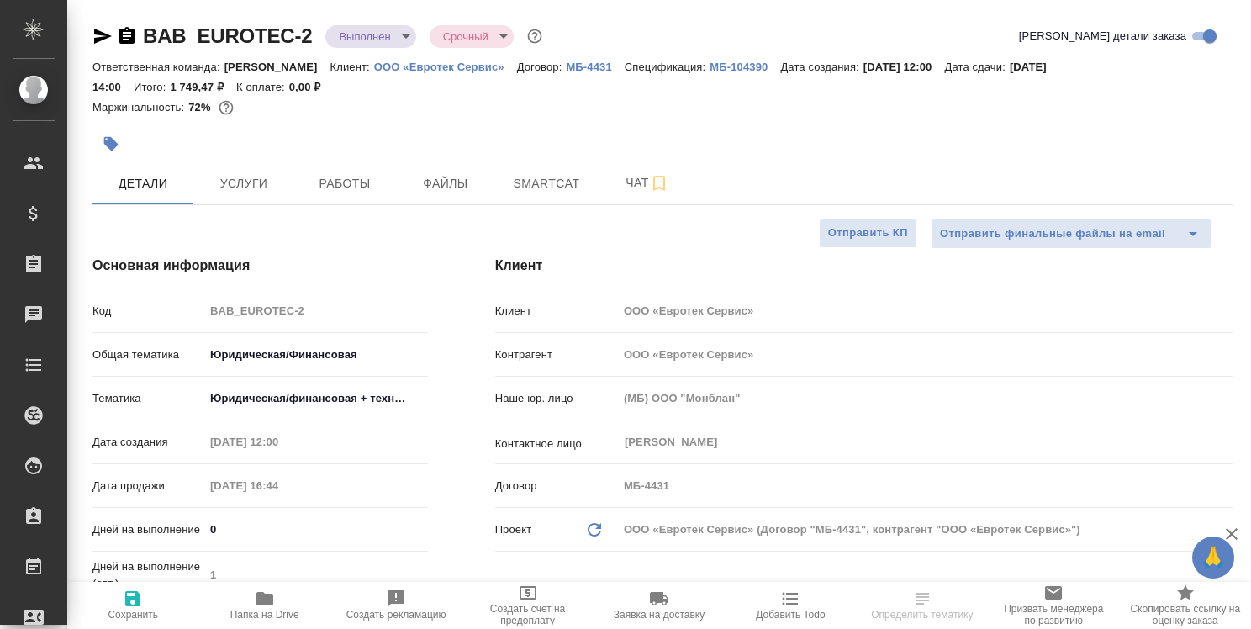
type textarea "x"
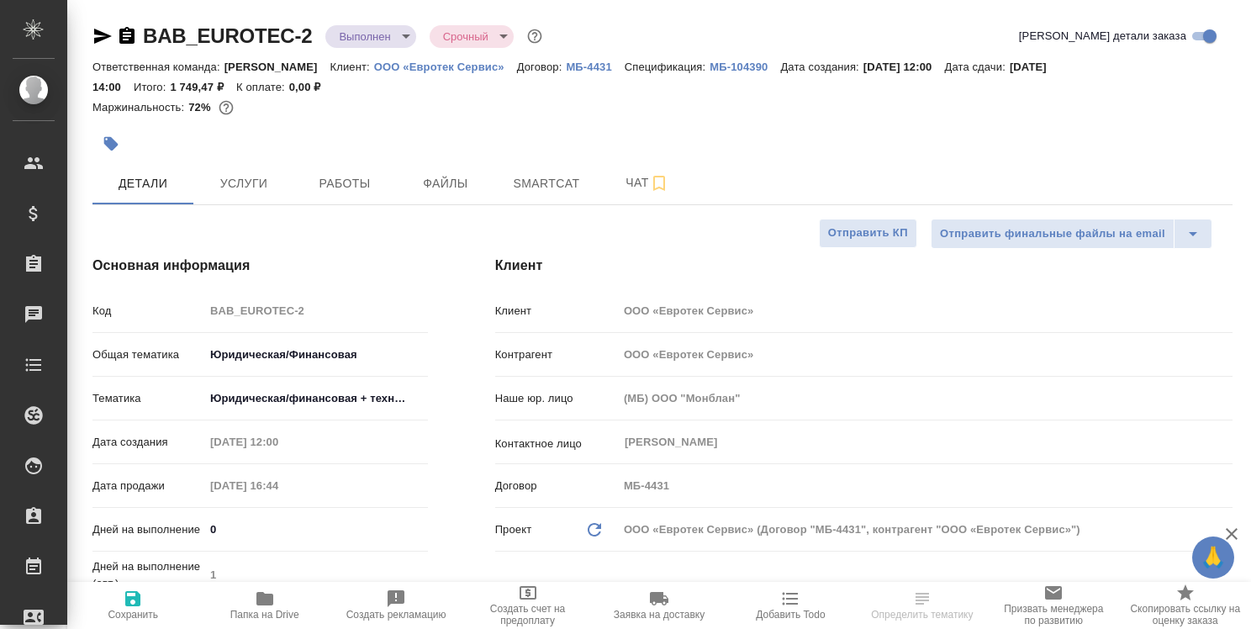
type textarea "x"
type input "[PERSON_NAME]"
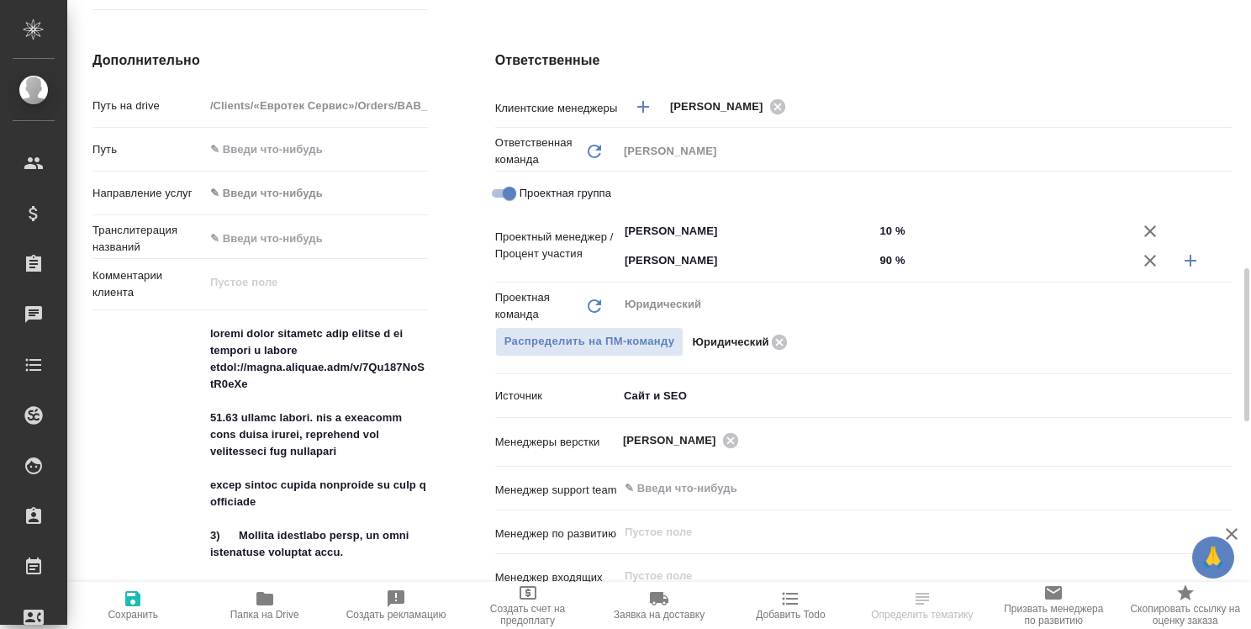
scroll to position [841, 0]
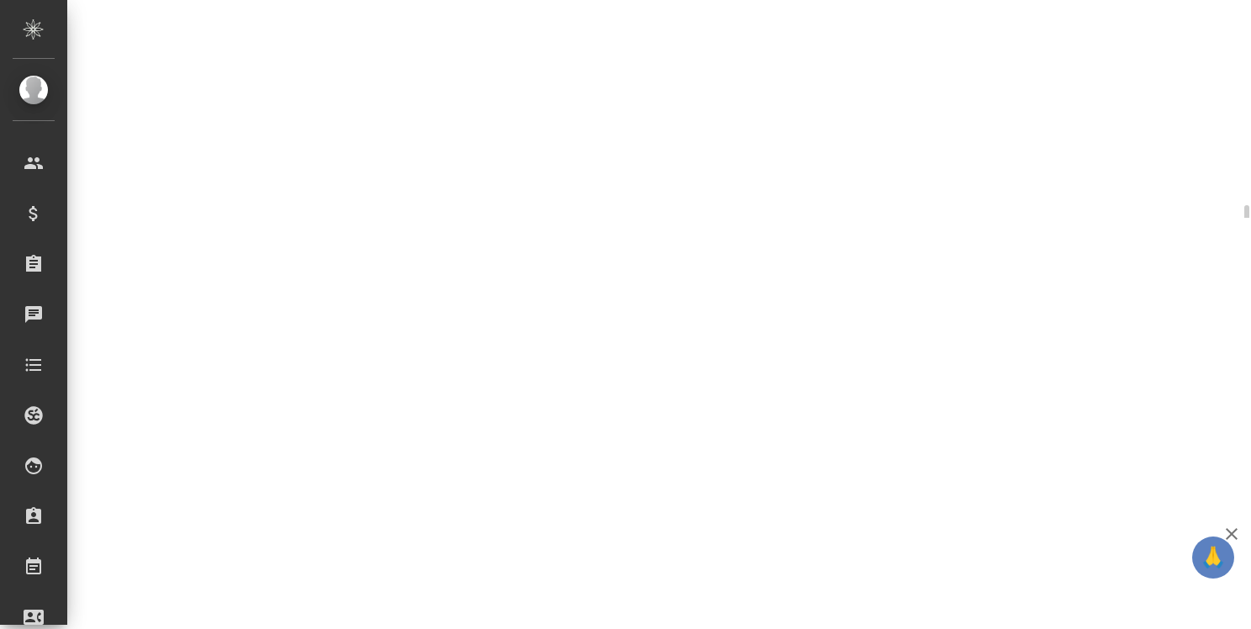
select select "RU"
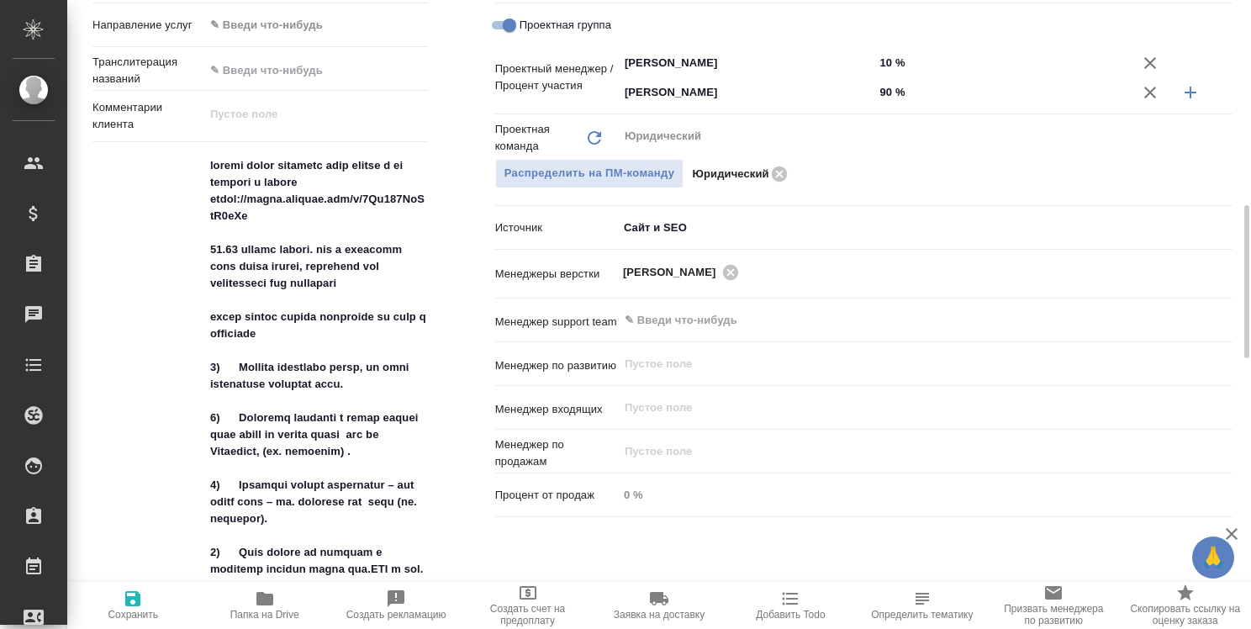
scroll to position [925, 0]
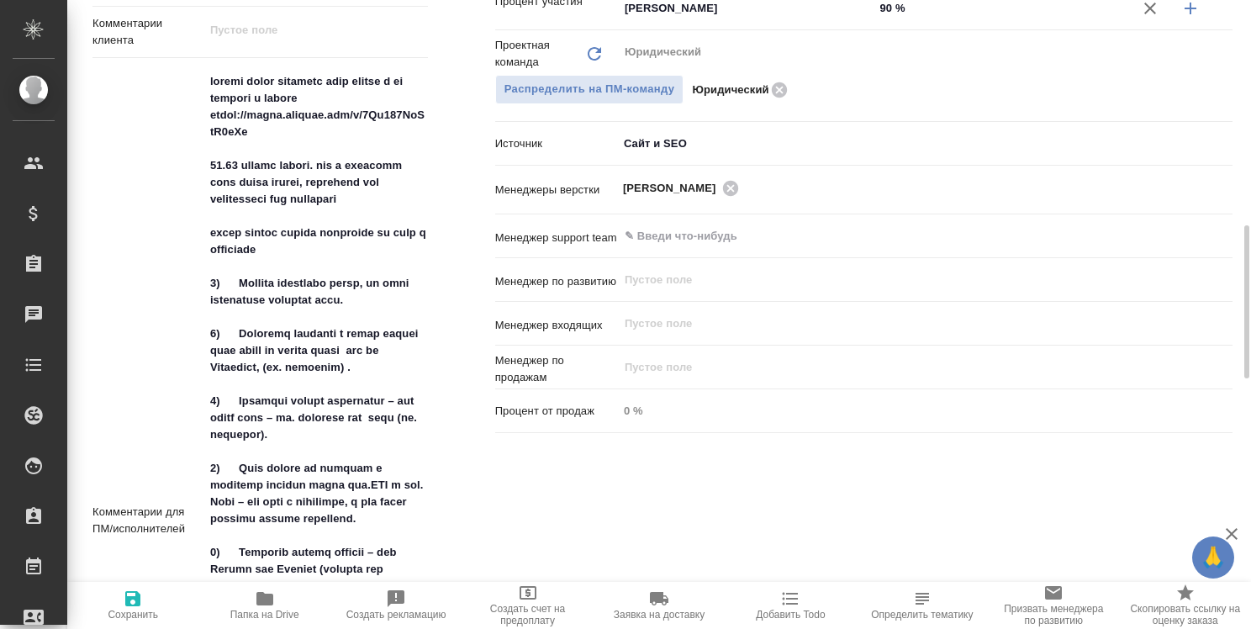
type textarea "x"
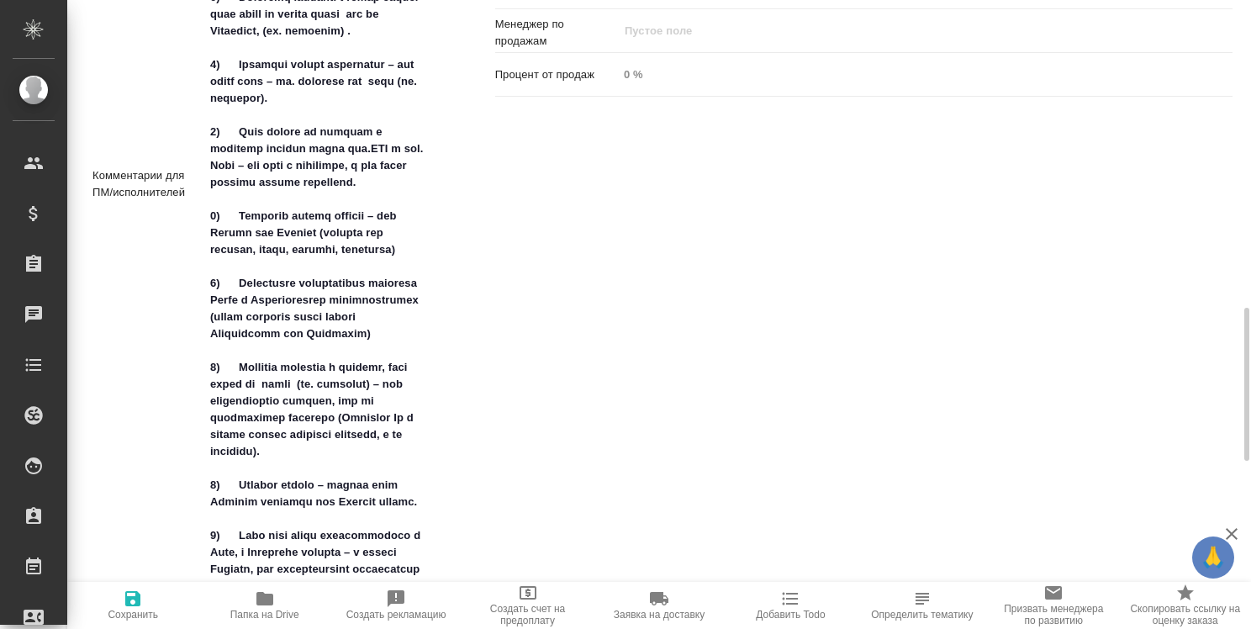
scroll to position [1430, 0]
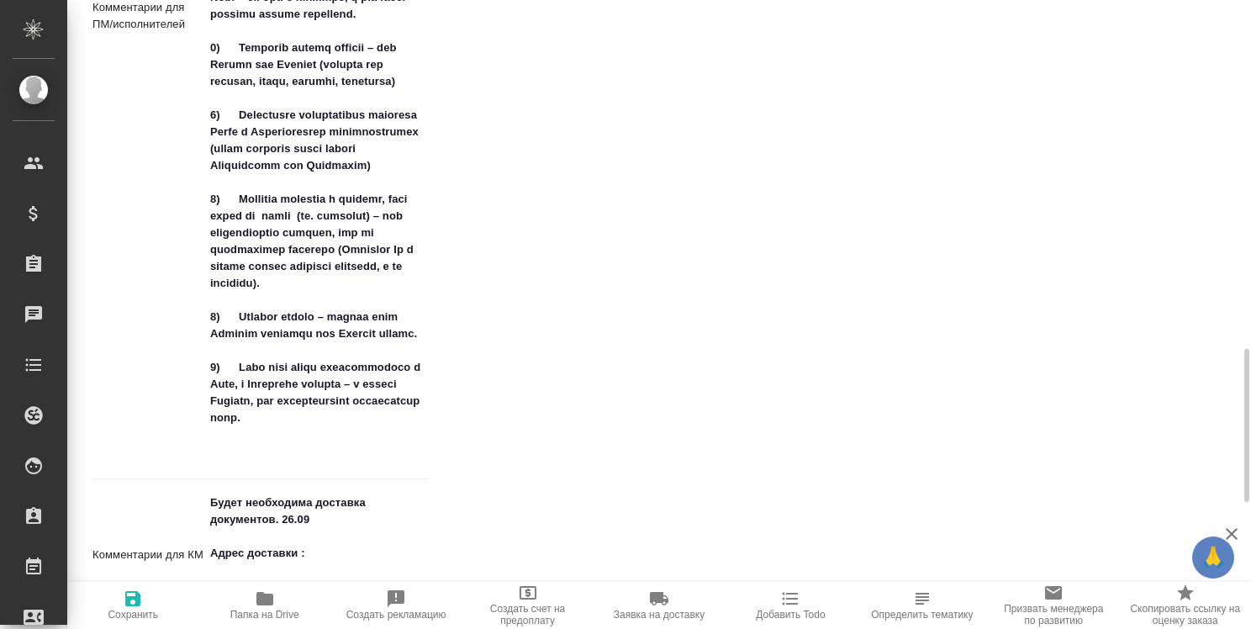
type textarea "x"
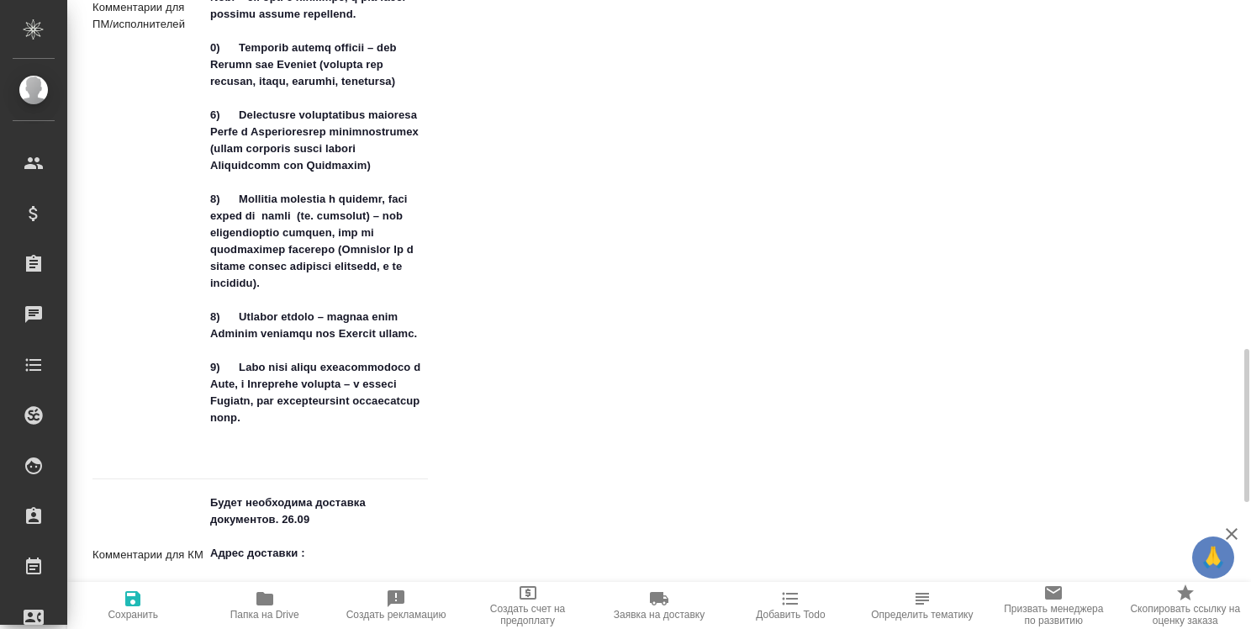
type textarea "x"
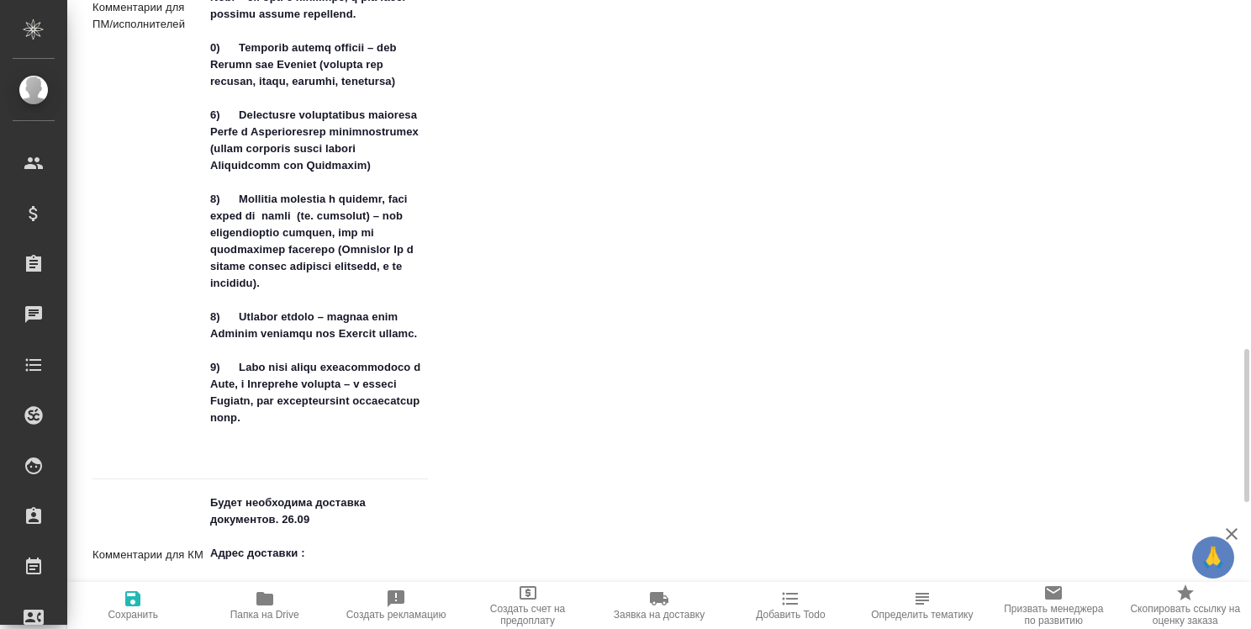
type textarea "x"
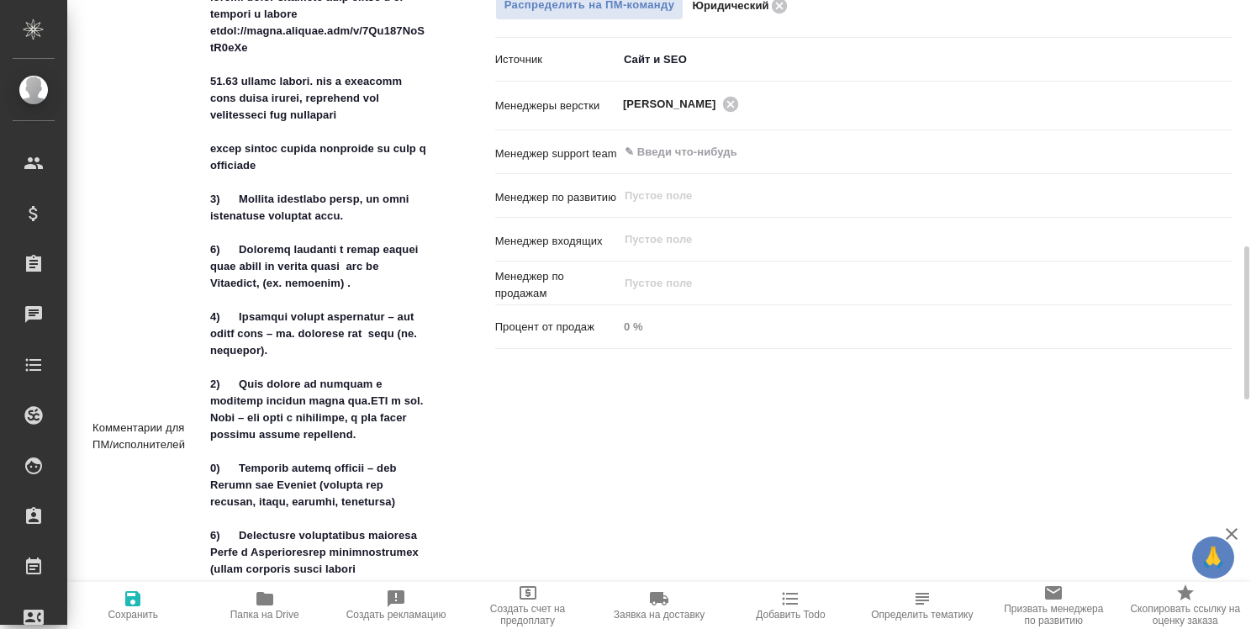
scroll to position [1093, 0]
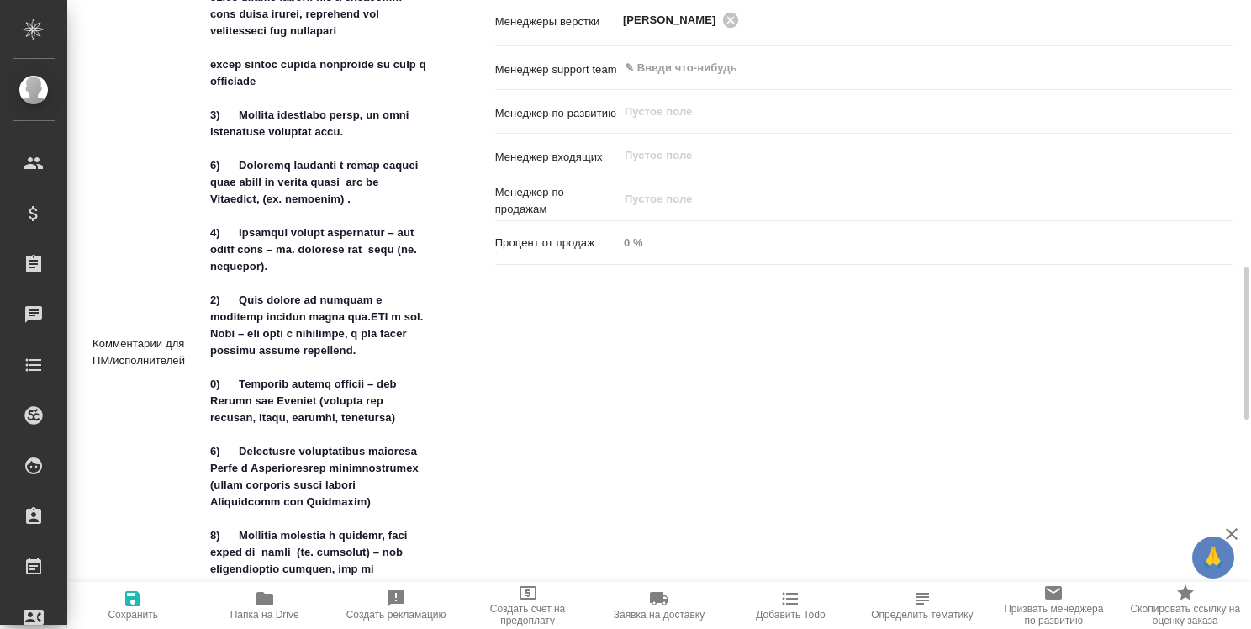
type textarea "x"
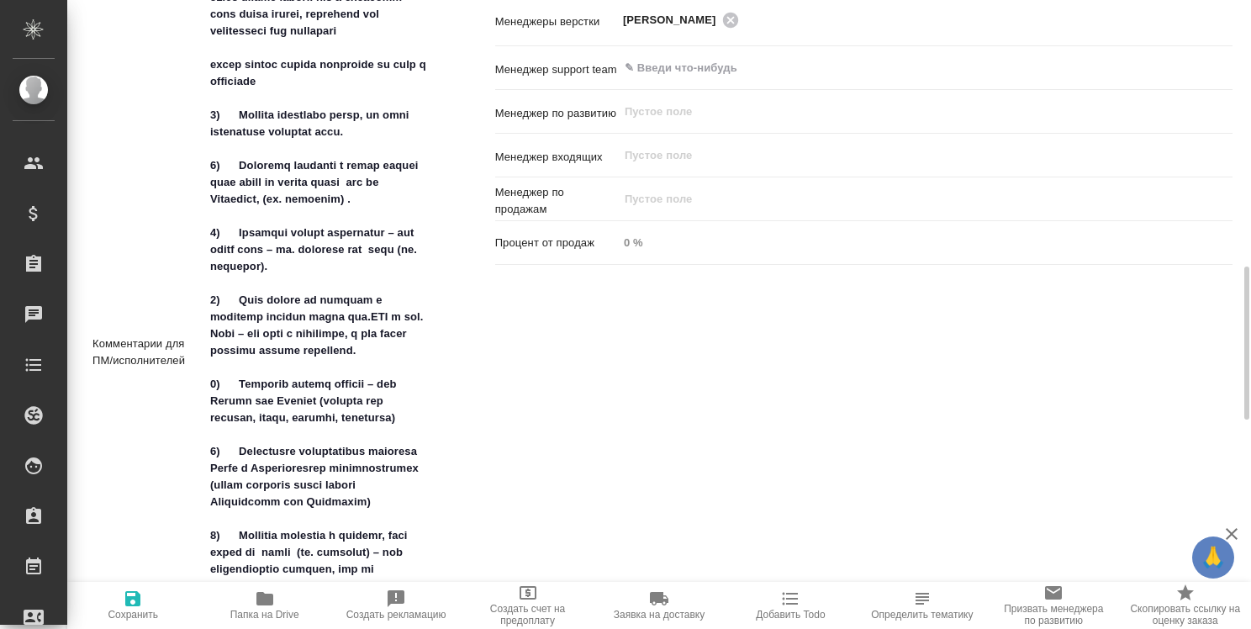
type textarea "x"
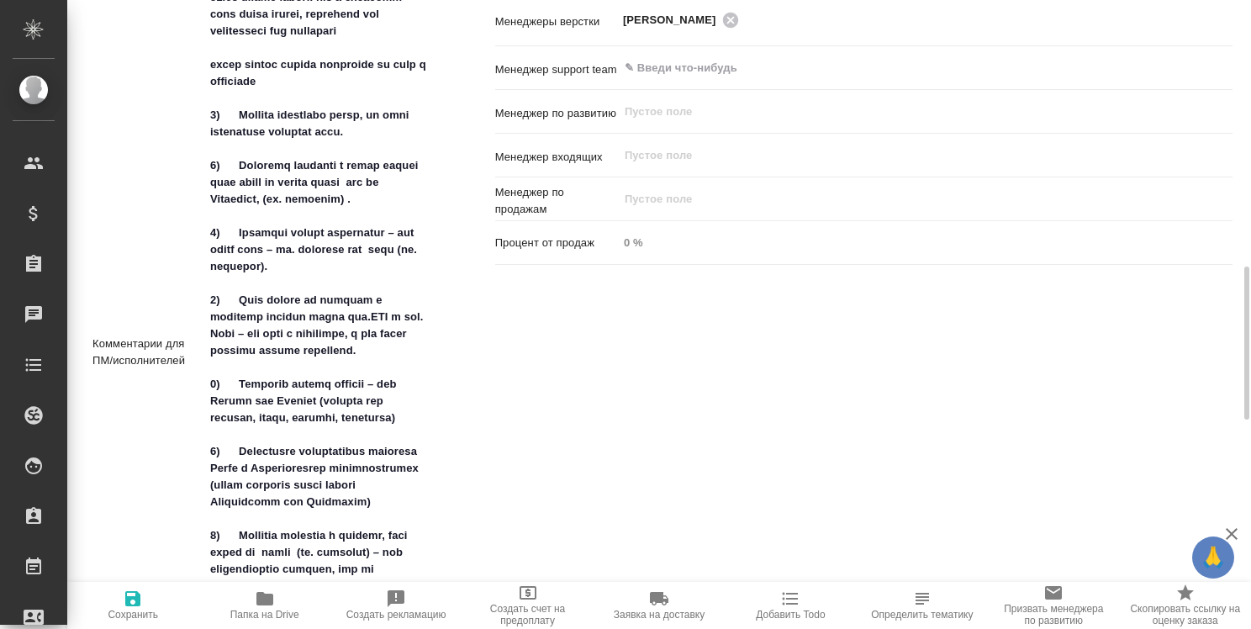
type textarea "x"
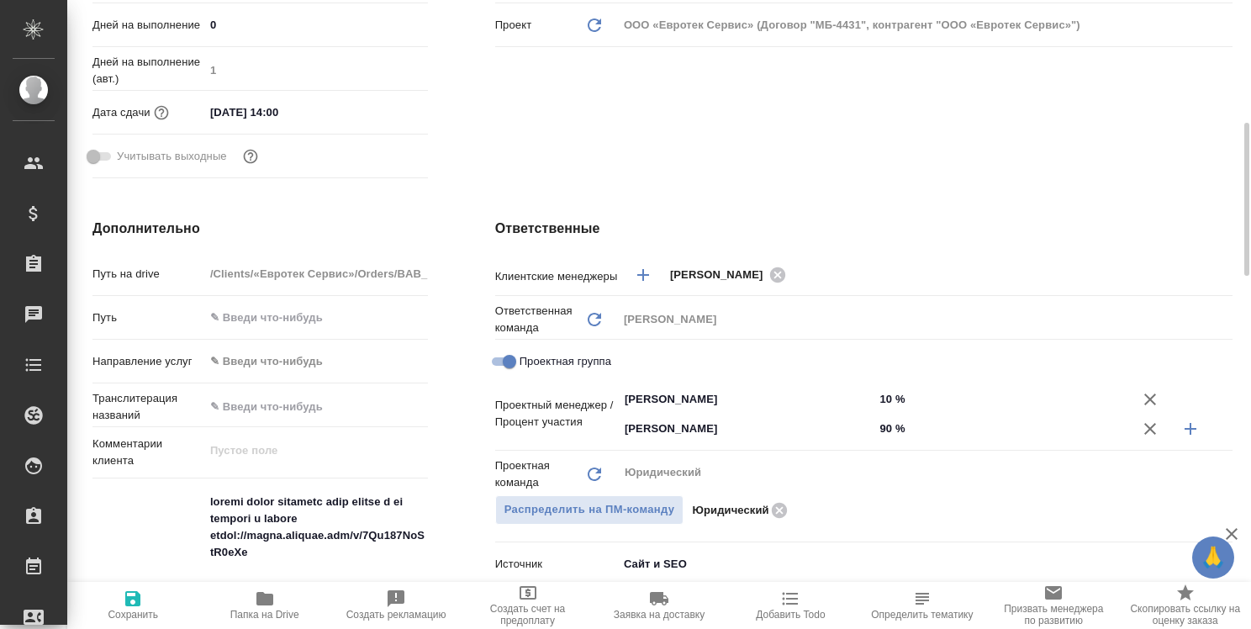
type textarea "x"
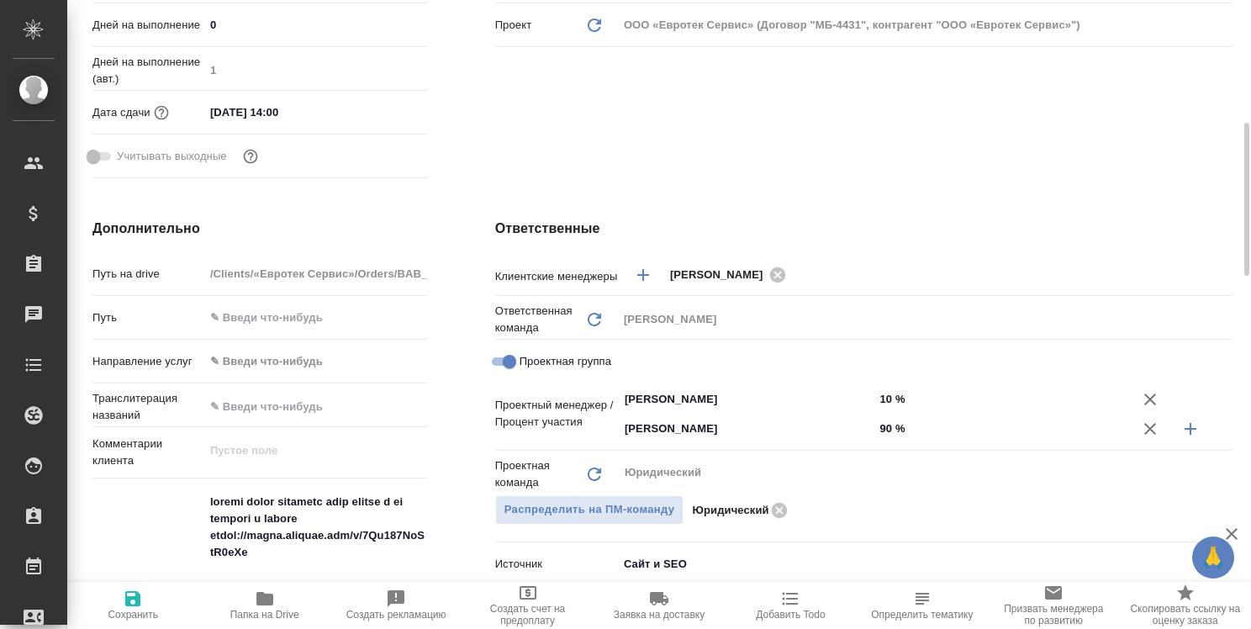
type textarea "x"
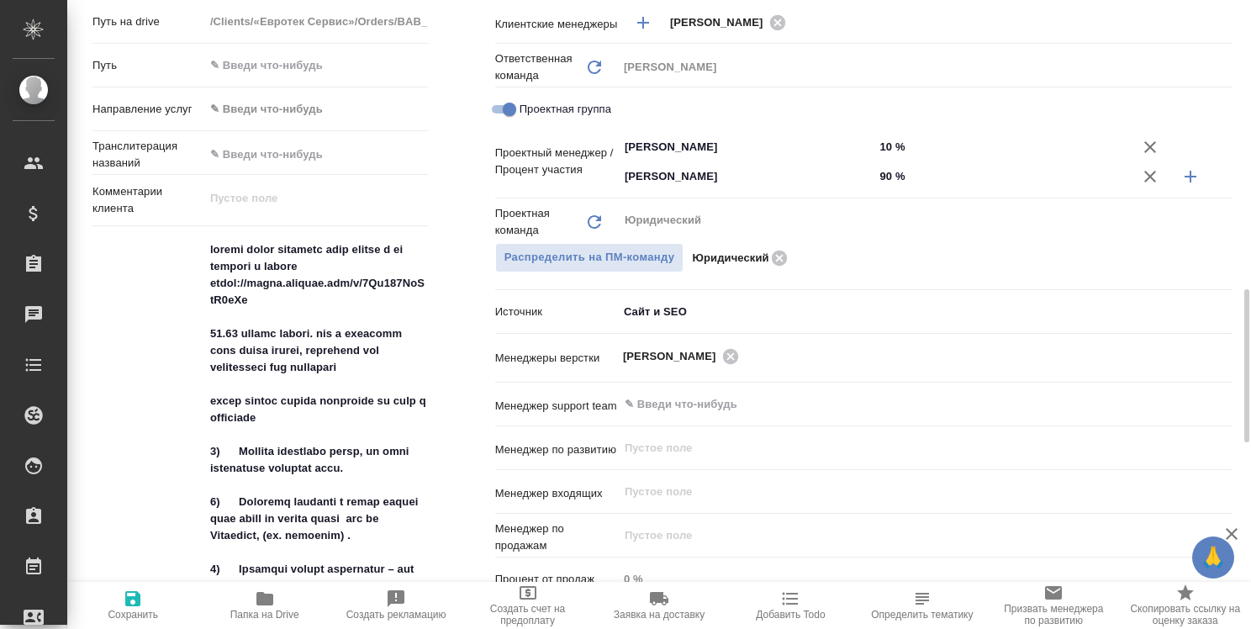
scroll to position [841, 0]
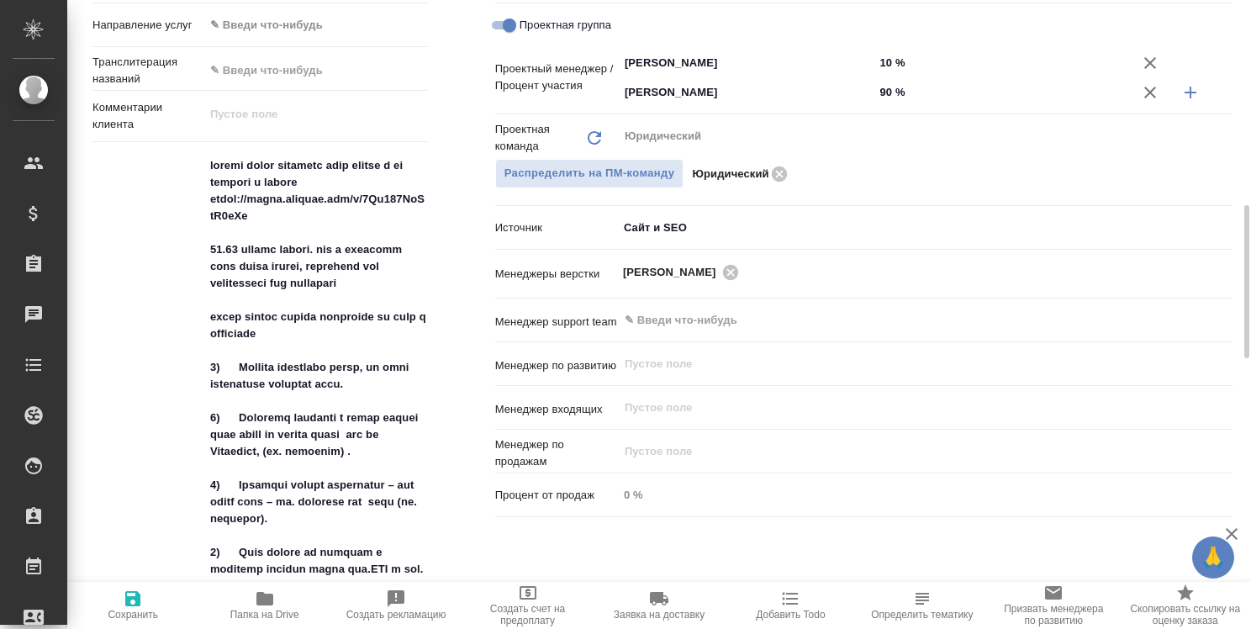
click at [265, 600] on icon "button" at bounding box center [264, 598] width 17 height 13
type textarea "x"
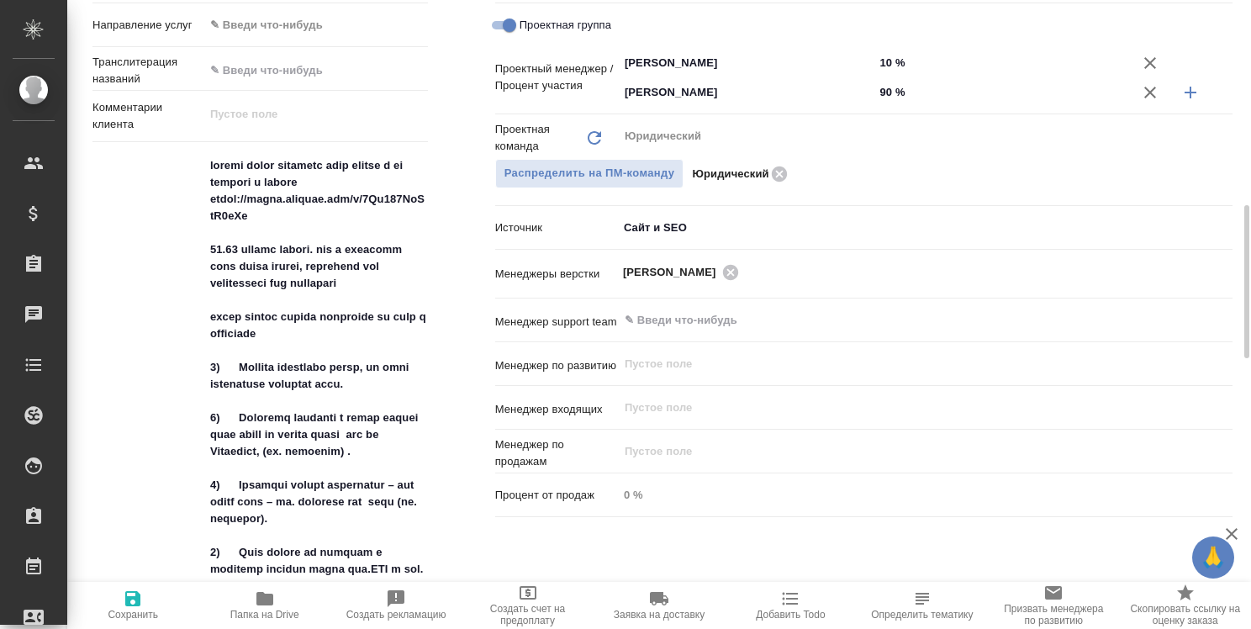
type textarea "x"
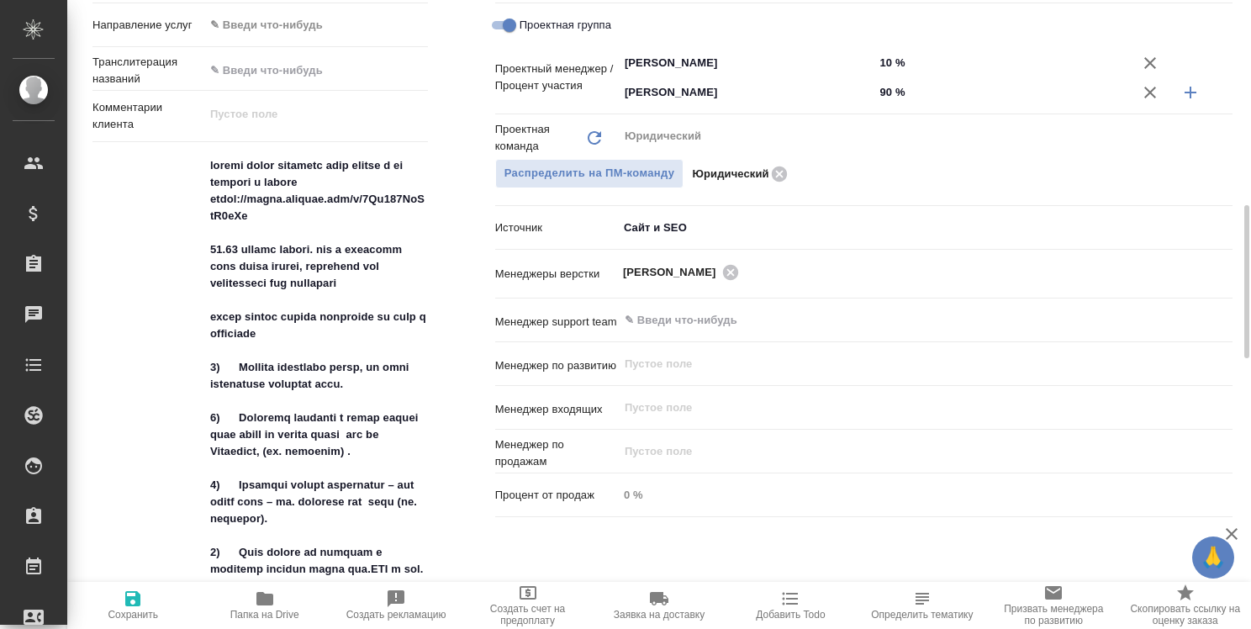
type textarea "x"
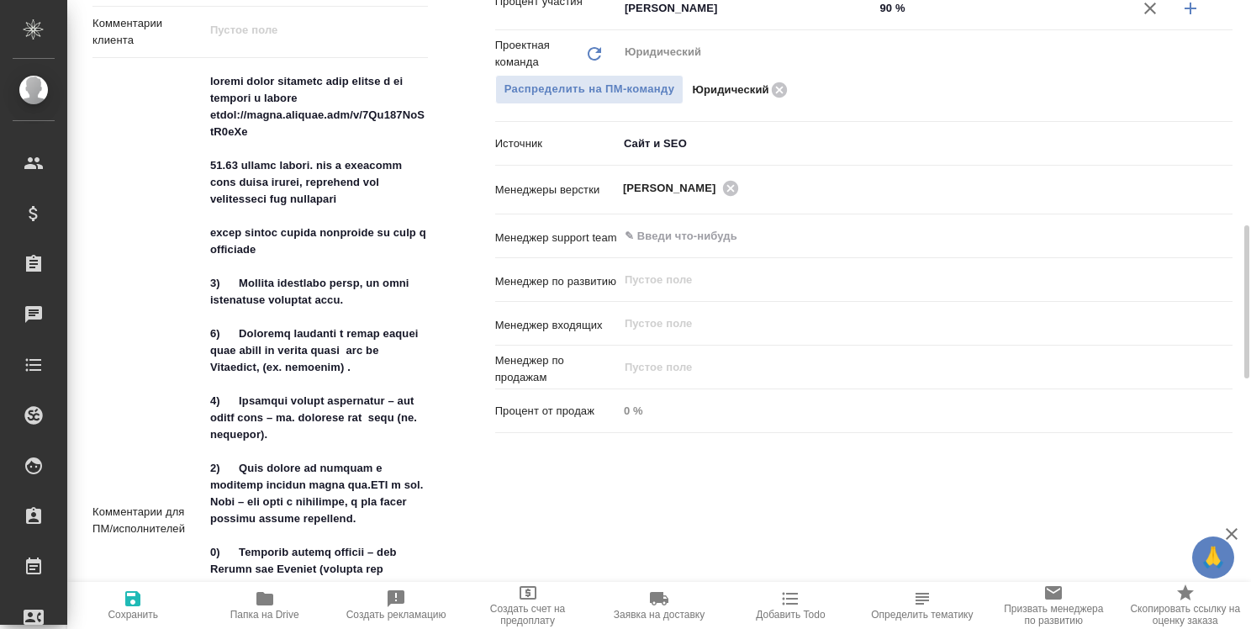
type textarea "x"
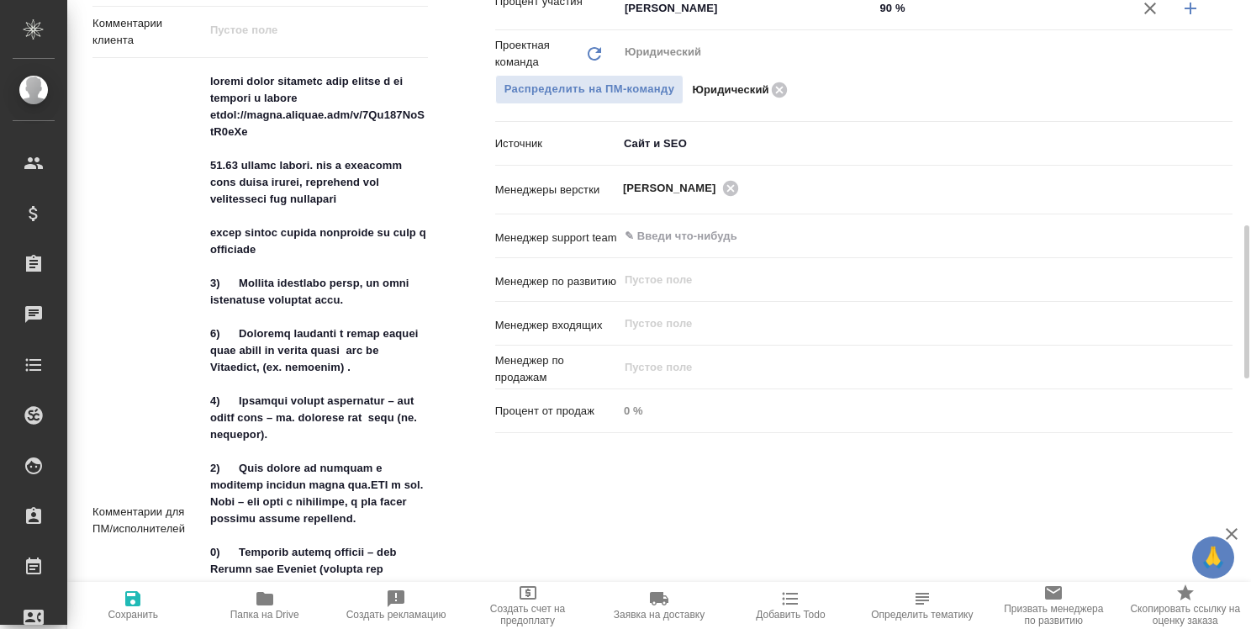
type textarea "x"
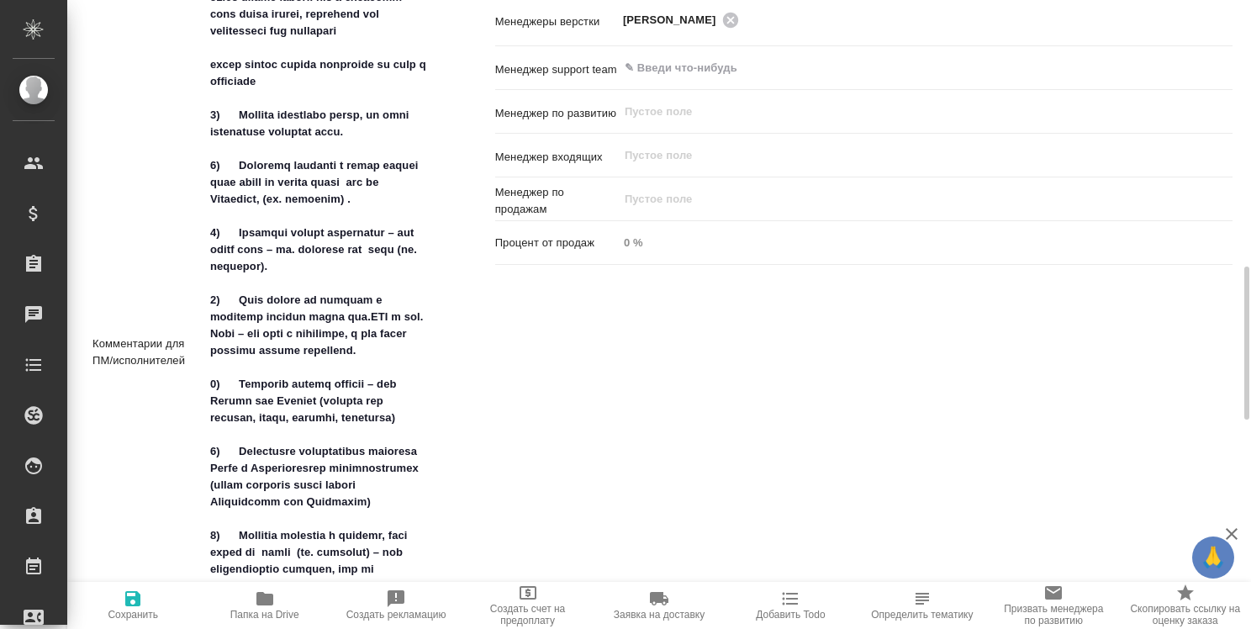
click at [979, 276] on div "Ответственные Клиентские менеджеры Ильина Екатерина ​ Ответственная команда Обн…" at bounding box center [864, 367] width 805 height 1543
type textarea "x"
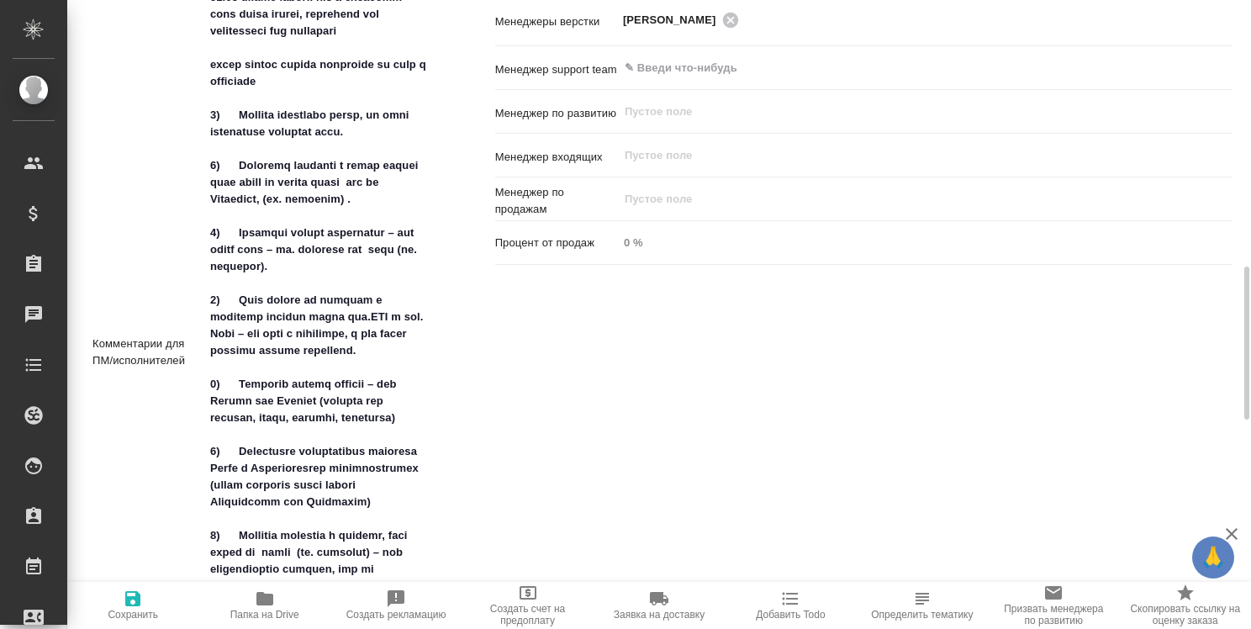
type textarea "x"
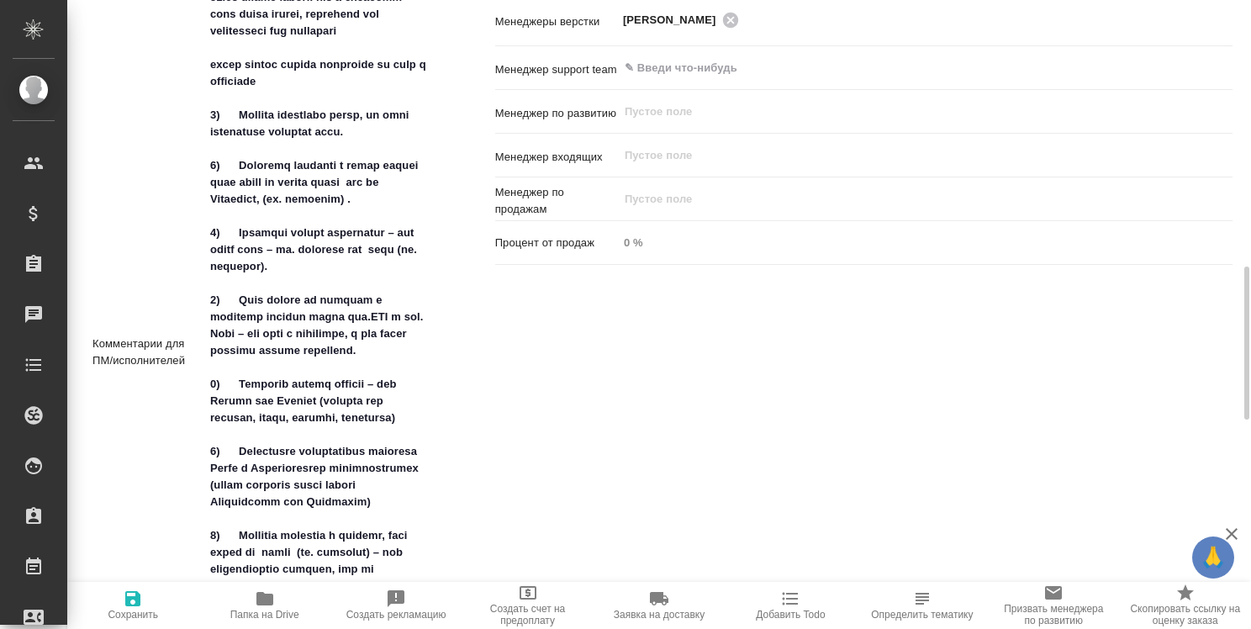
type textarea "x"
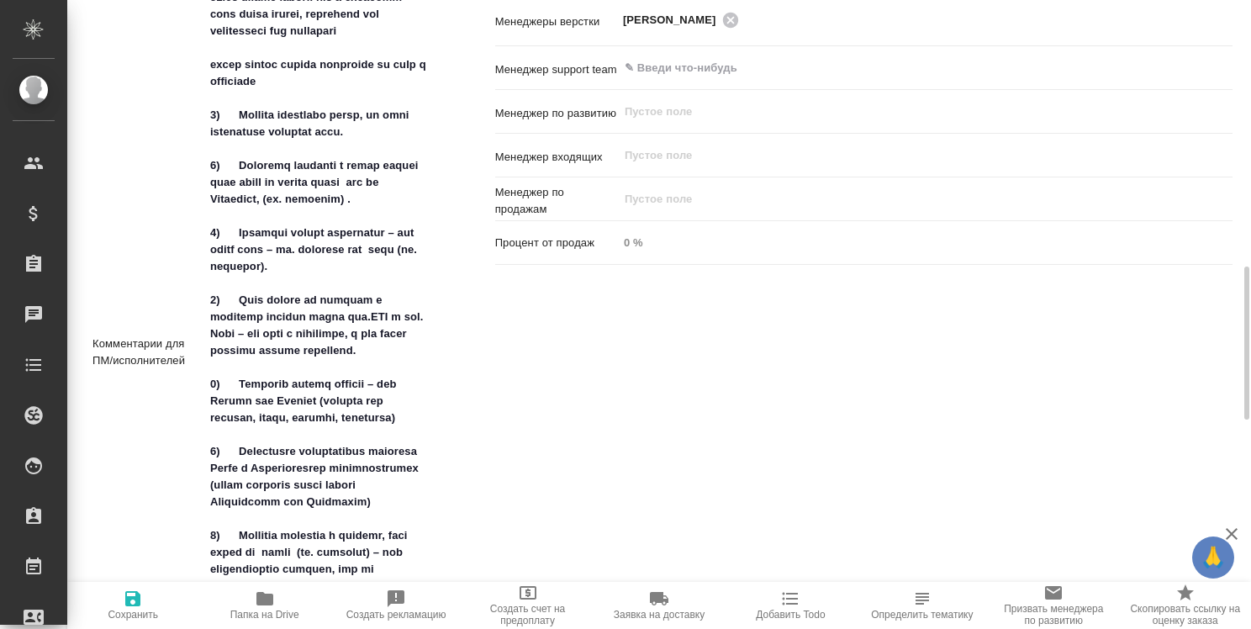
type textarea "x"
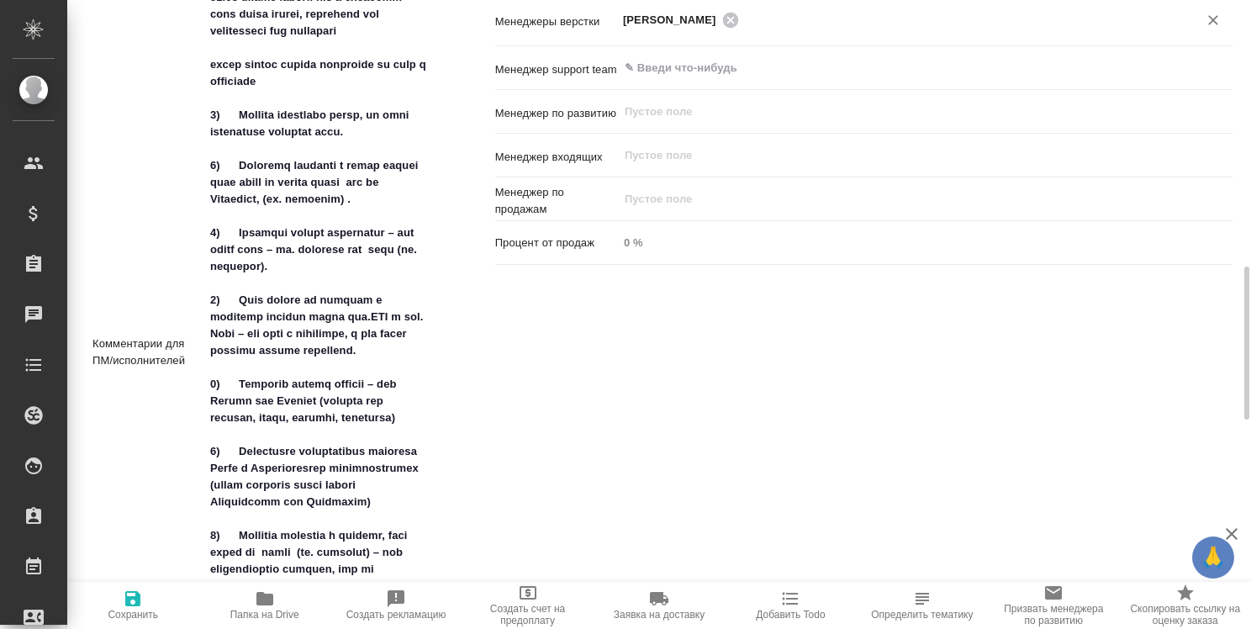
type textarea "x"
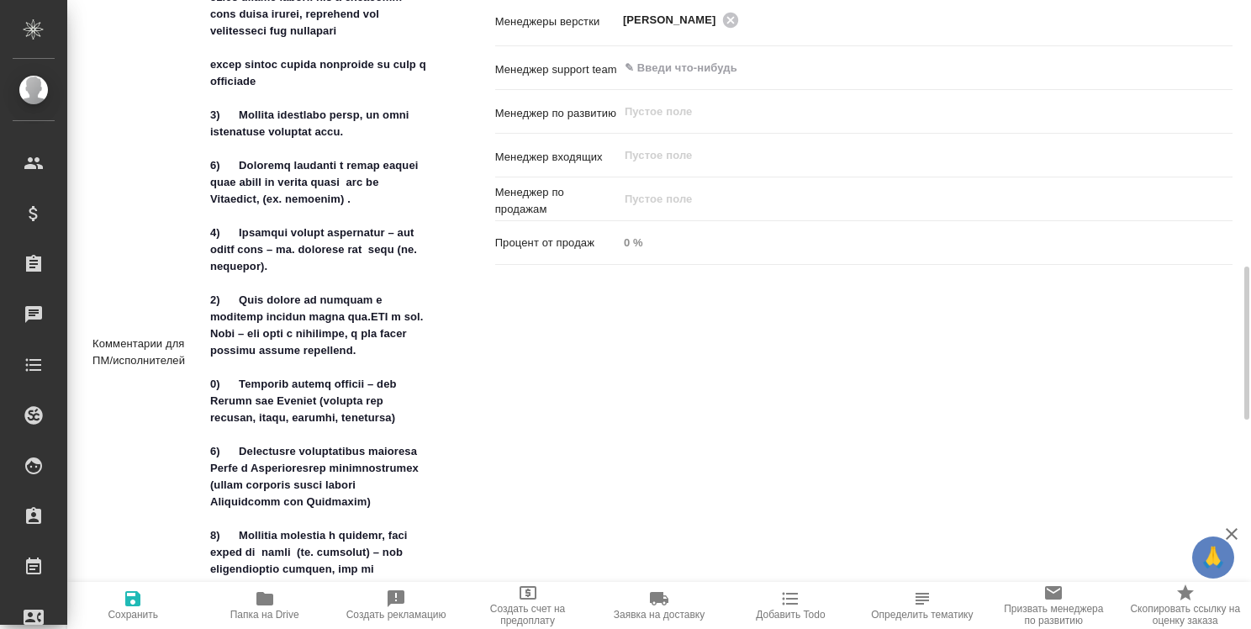
type textarea "x"
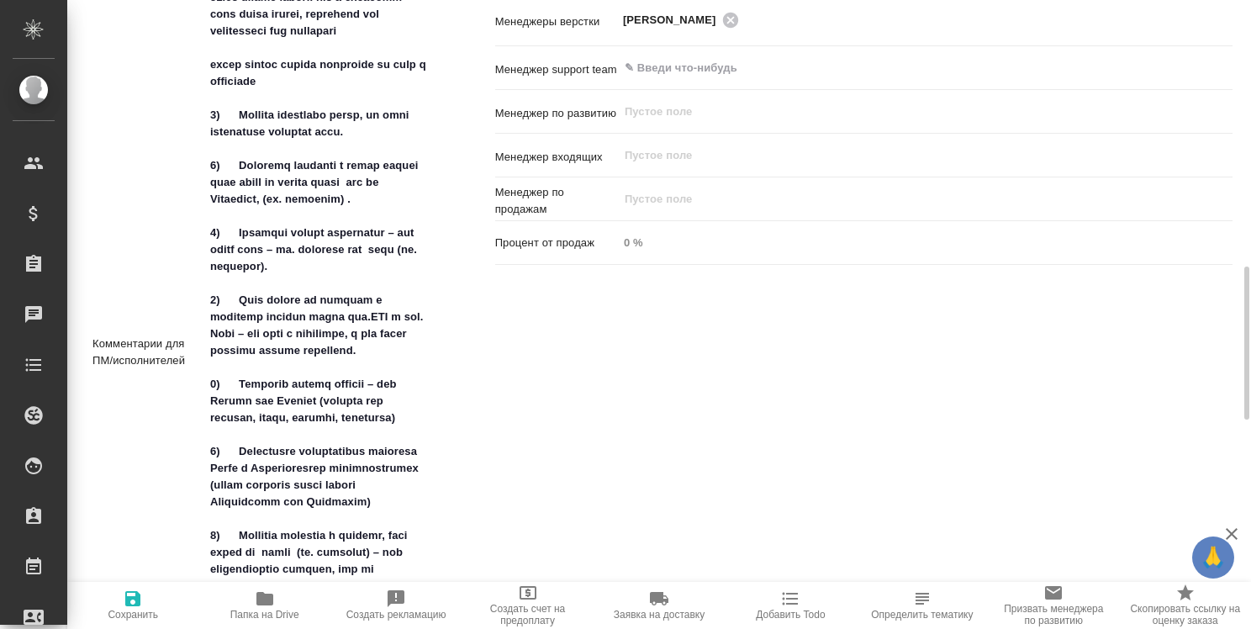
type textarea "x"
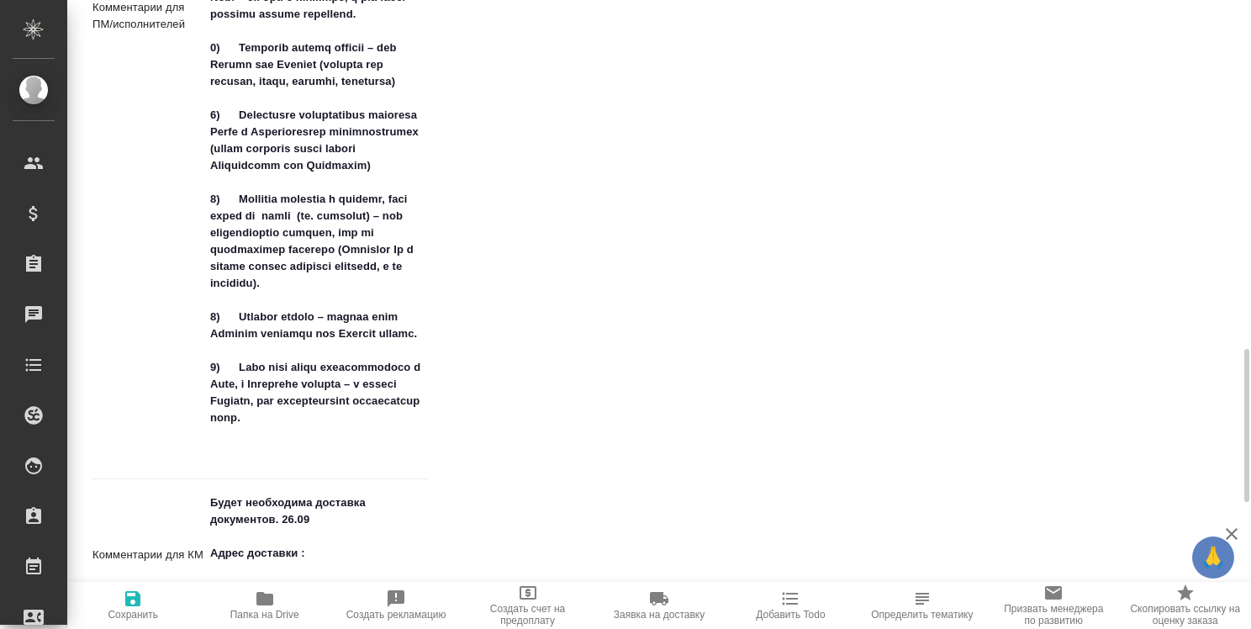
scroll to position [1346, 0]
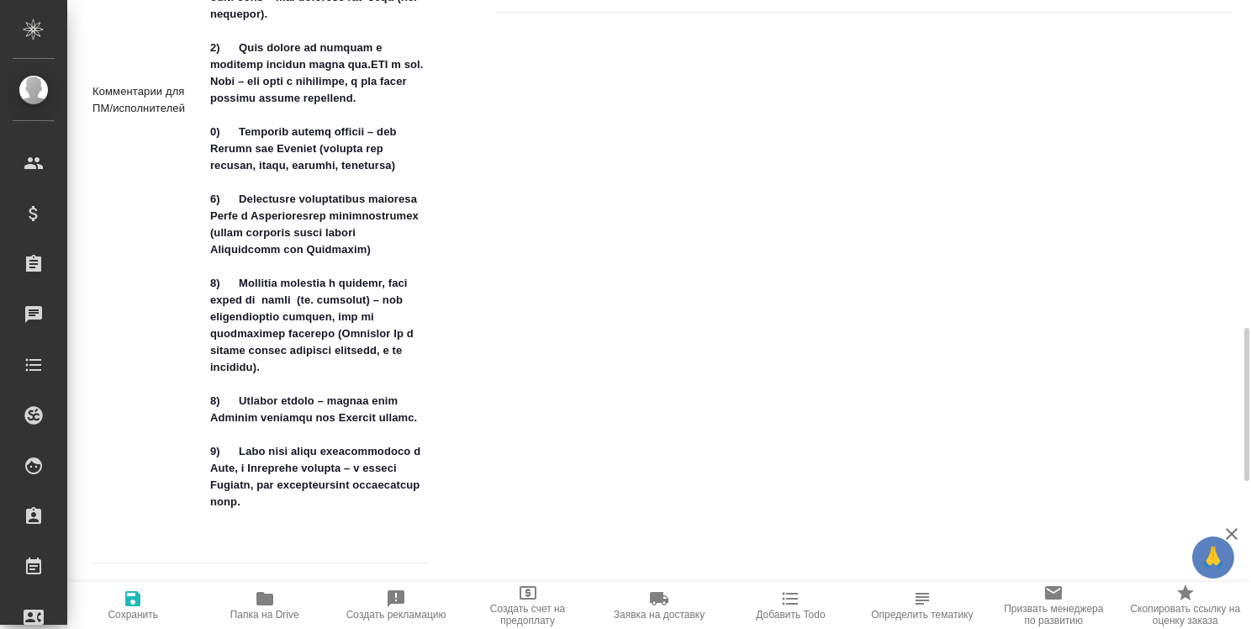
type textarea "x"
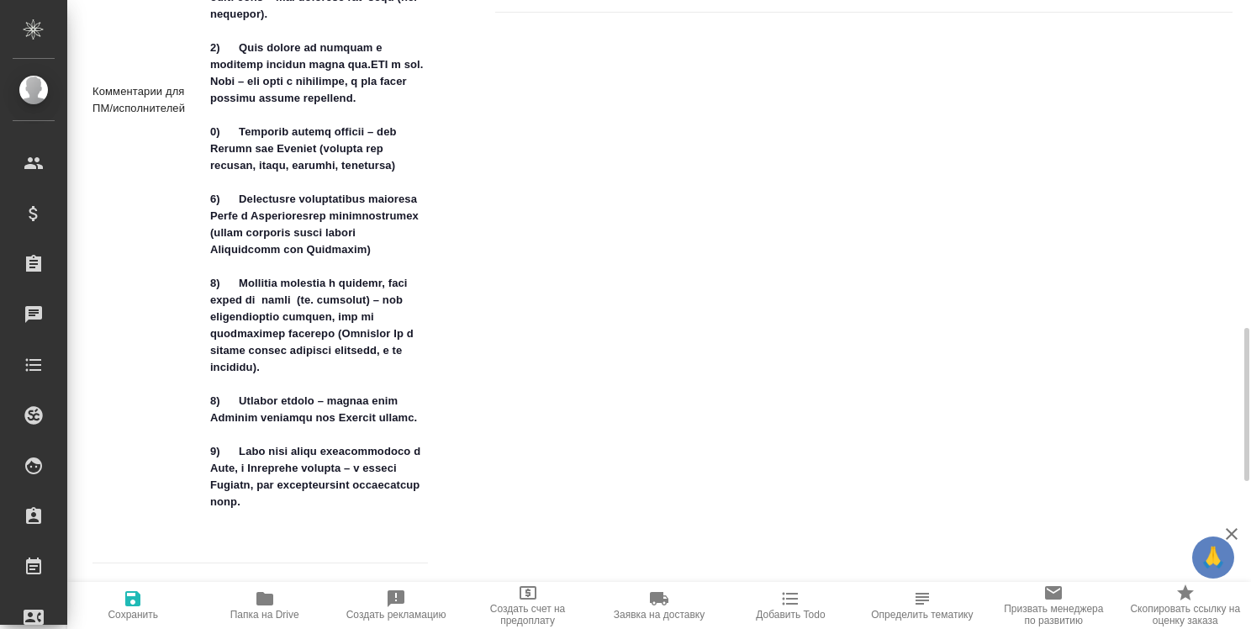
type textarea "x"
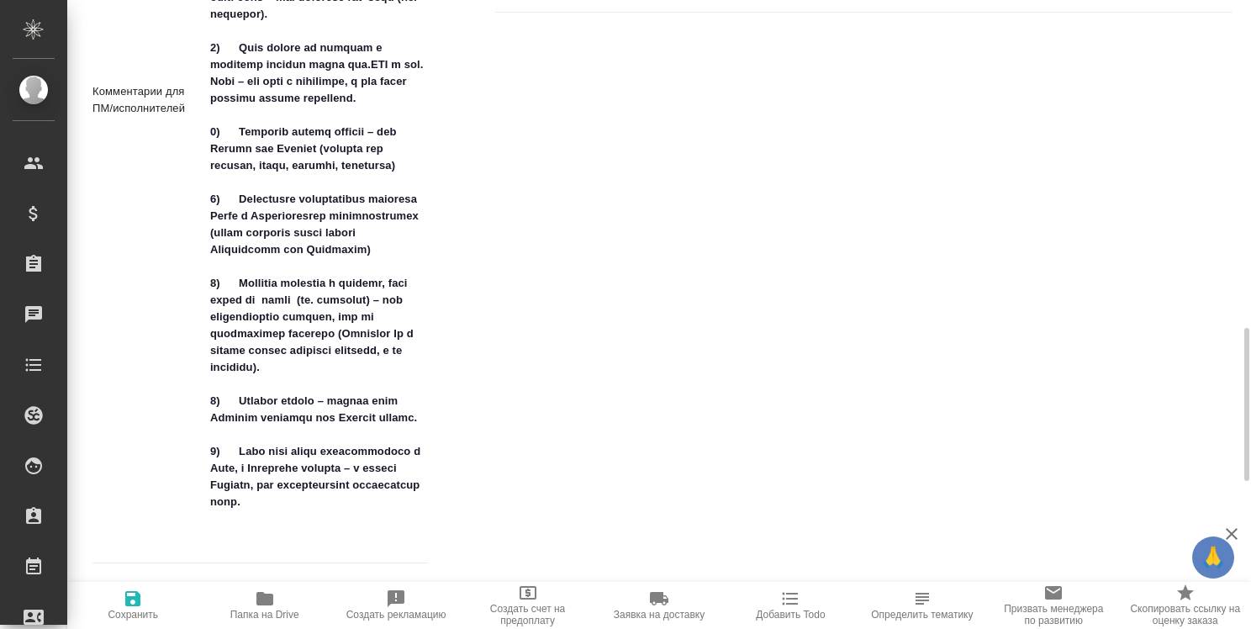
type textarea "x"
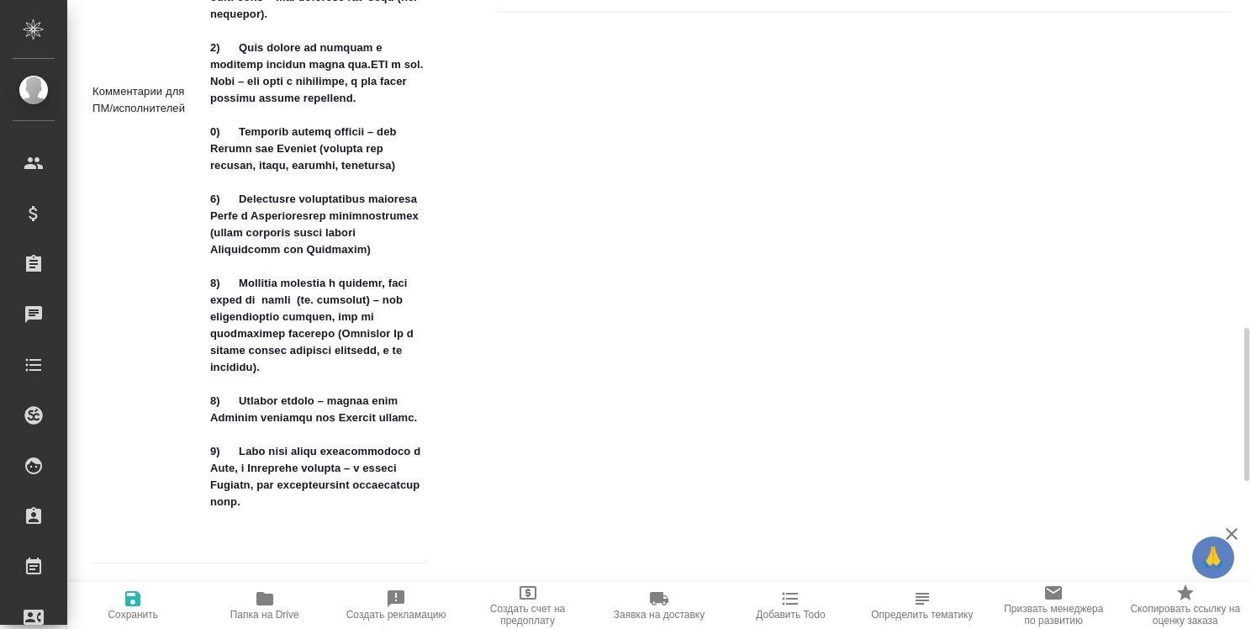
type textarea "x"
click at [792, 416] on div "Ответственные Клиентские менеджеры Ильина Екатерина ​ Ответственная команда Обн…" at bounding box center [864, 115] width 805 height 1543
type textarea "x"
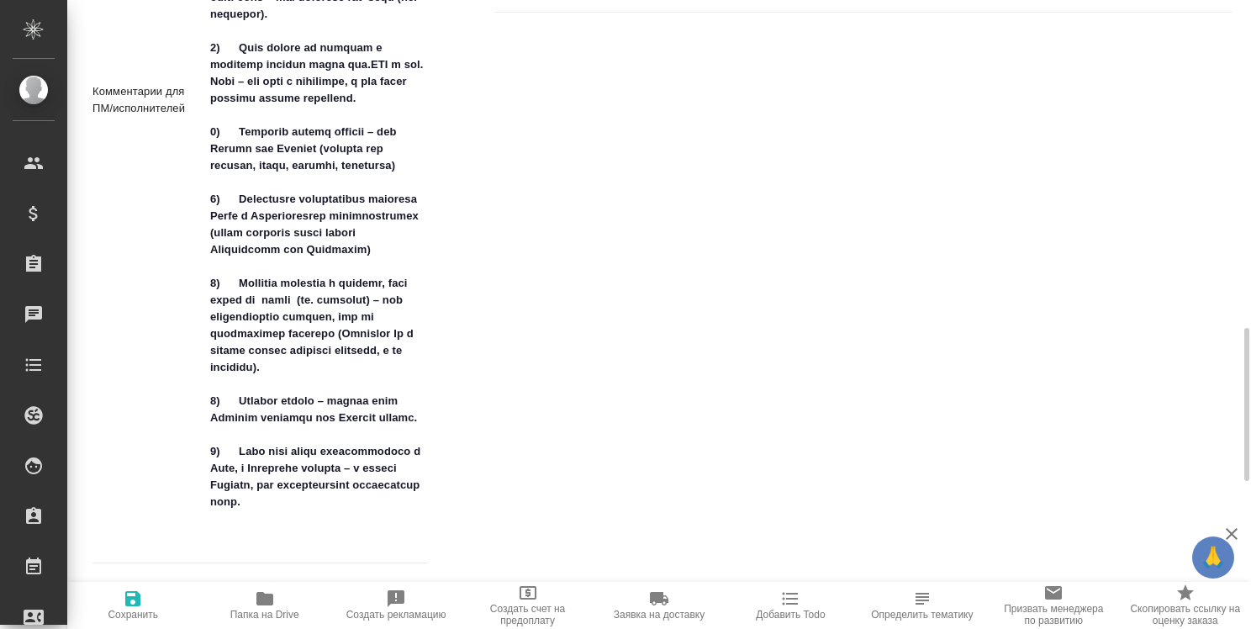
type textarea "x"
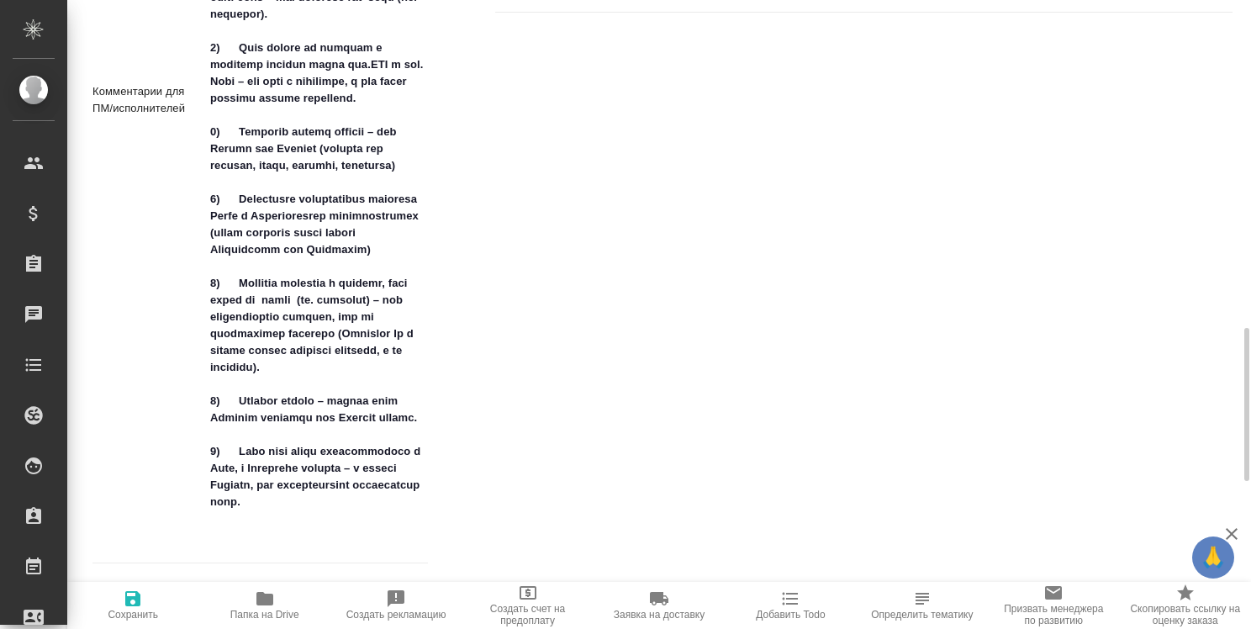
type textarea "x"
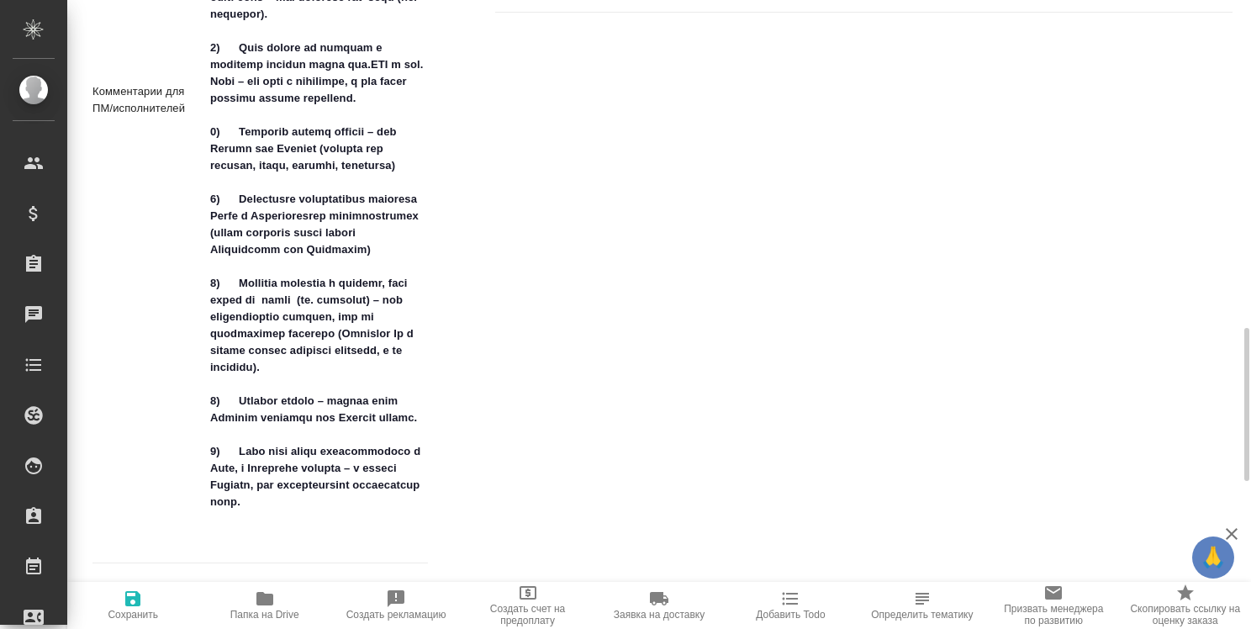
type textarea "x"
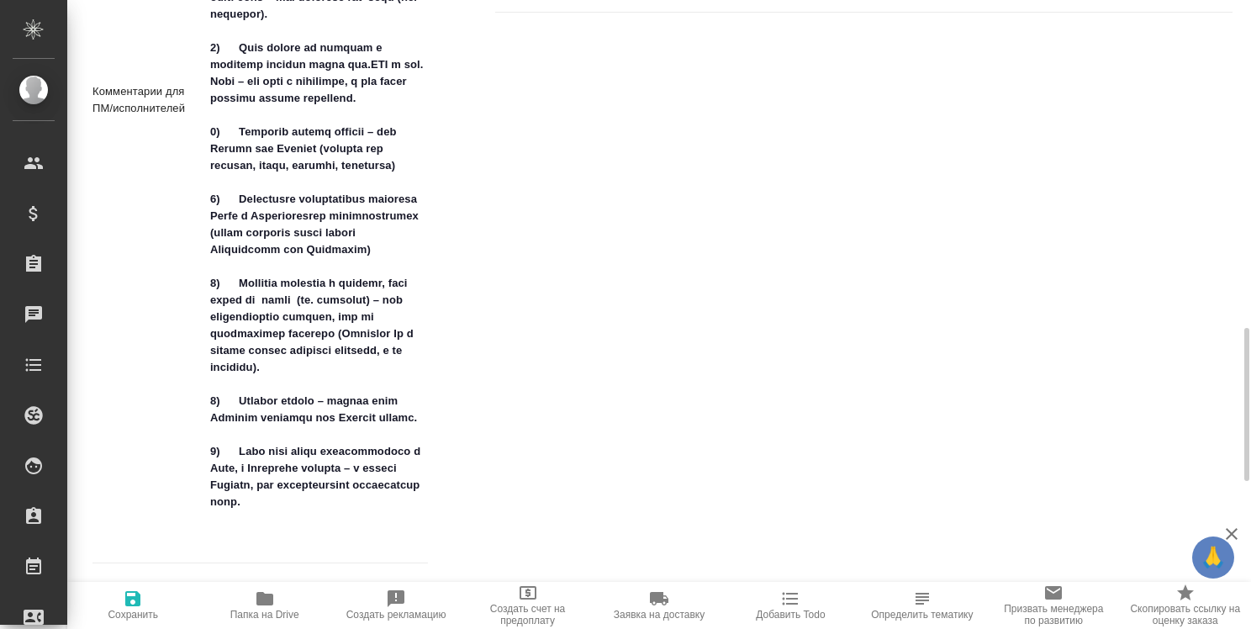
type textarea "x"
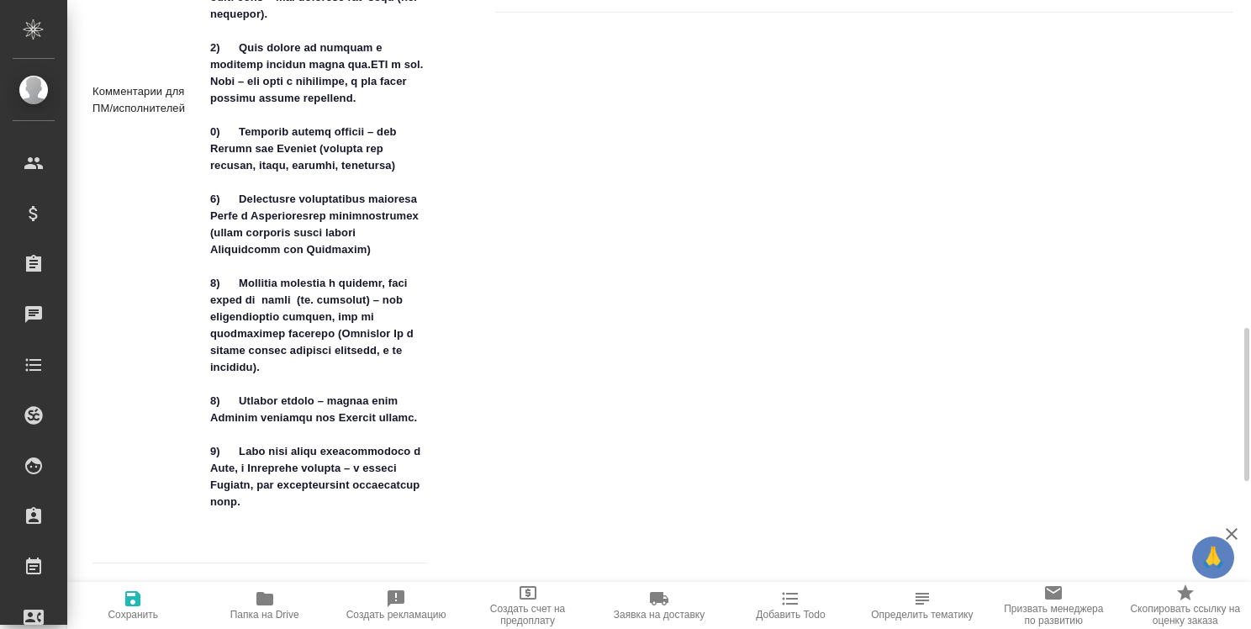
type textarea "x"
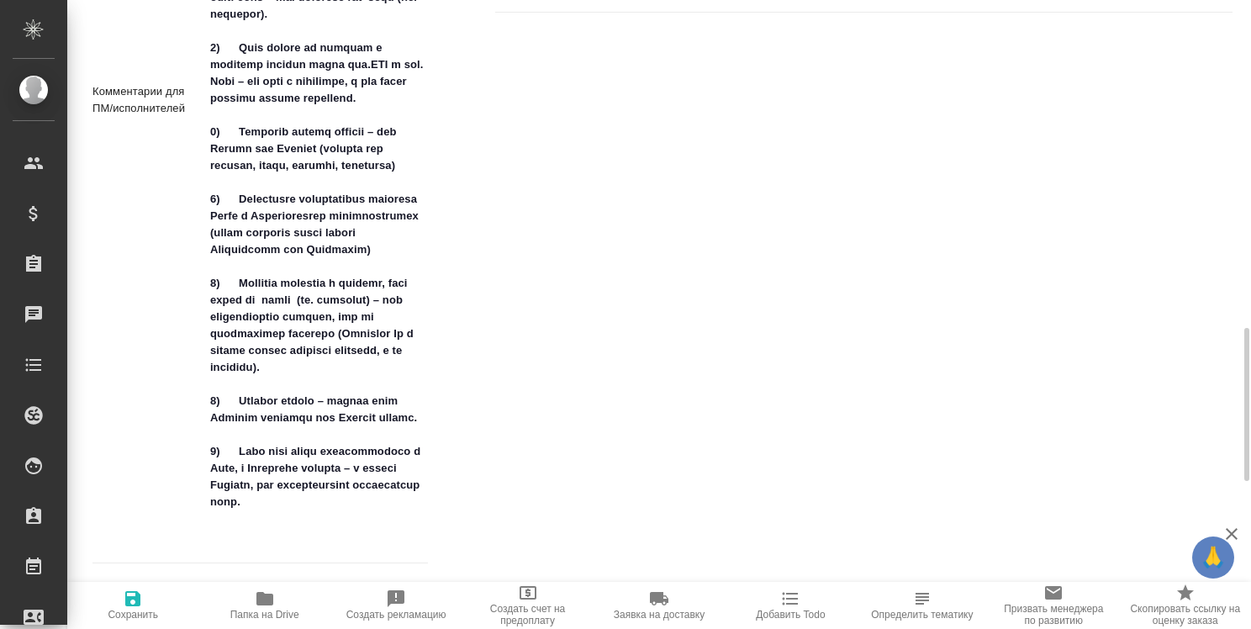
type textarea "x"
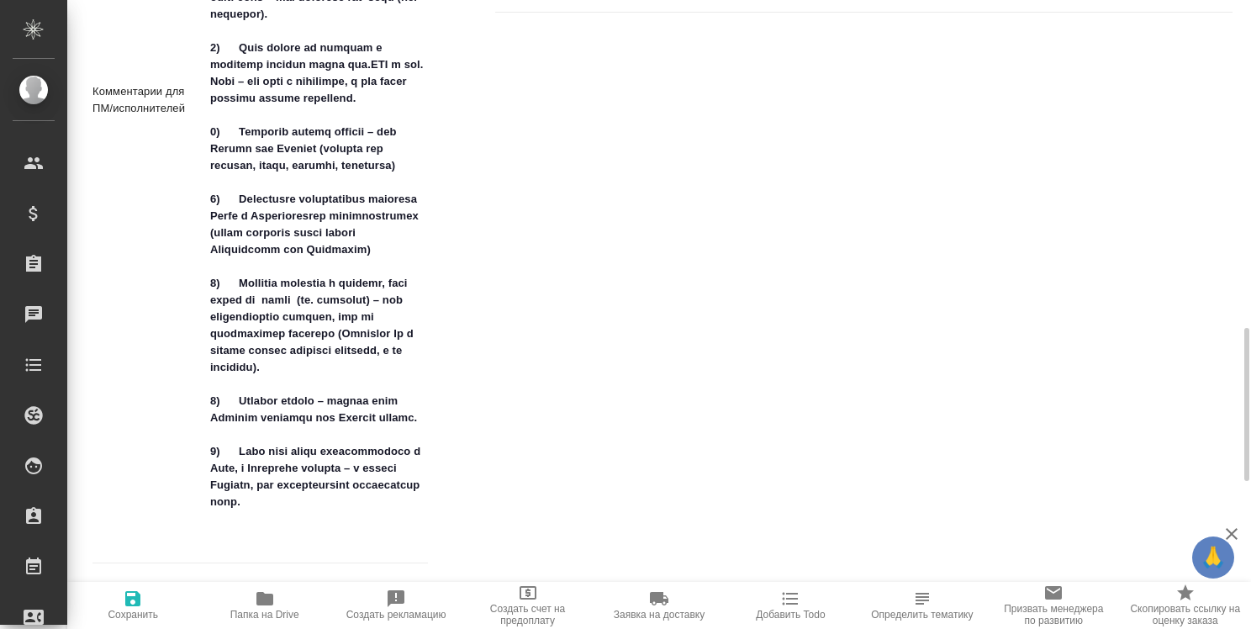
type textarea "x"
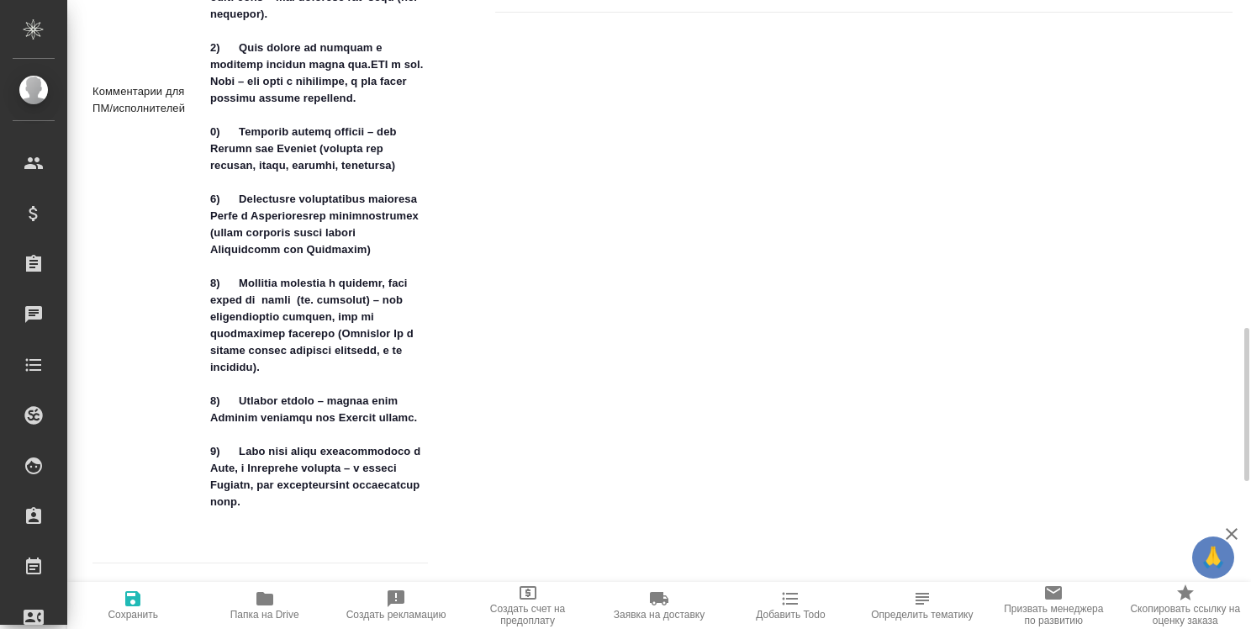
type textarea "x"
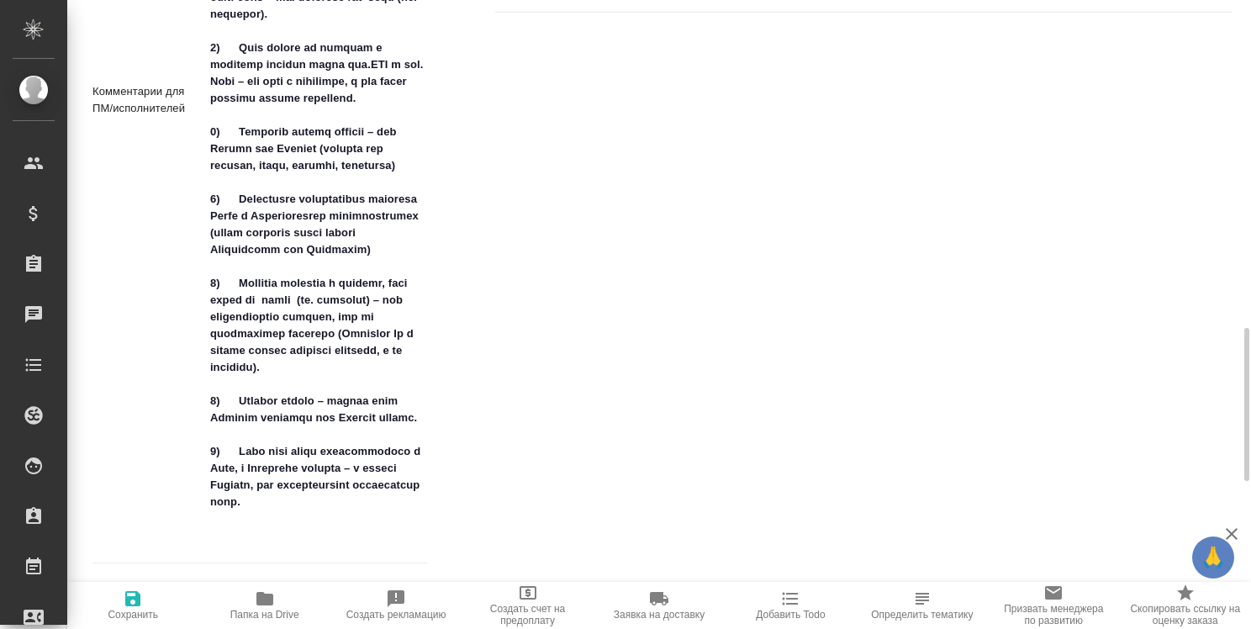
type textarea "x"
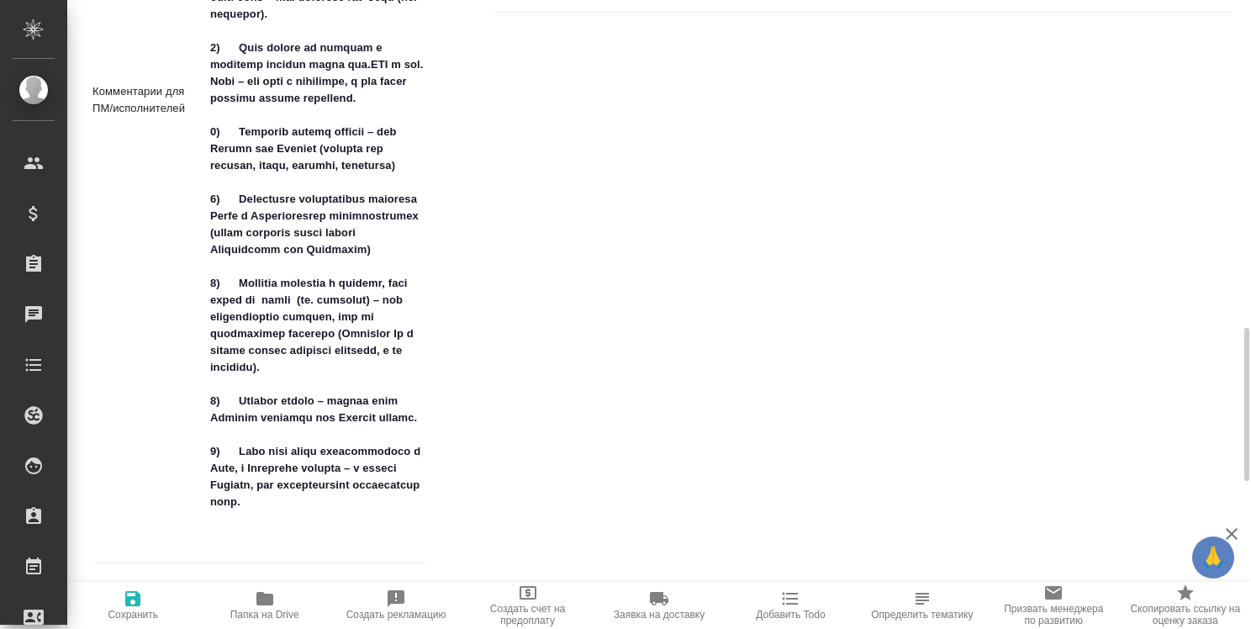
type textarea "x"
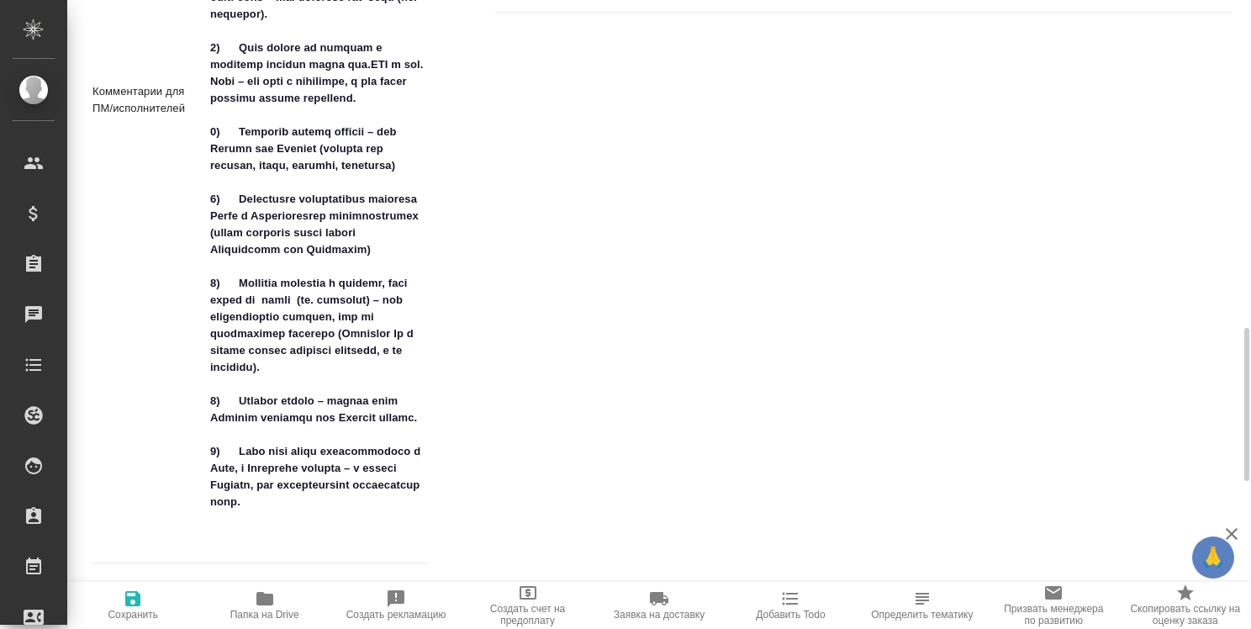
type textarea "x"
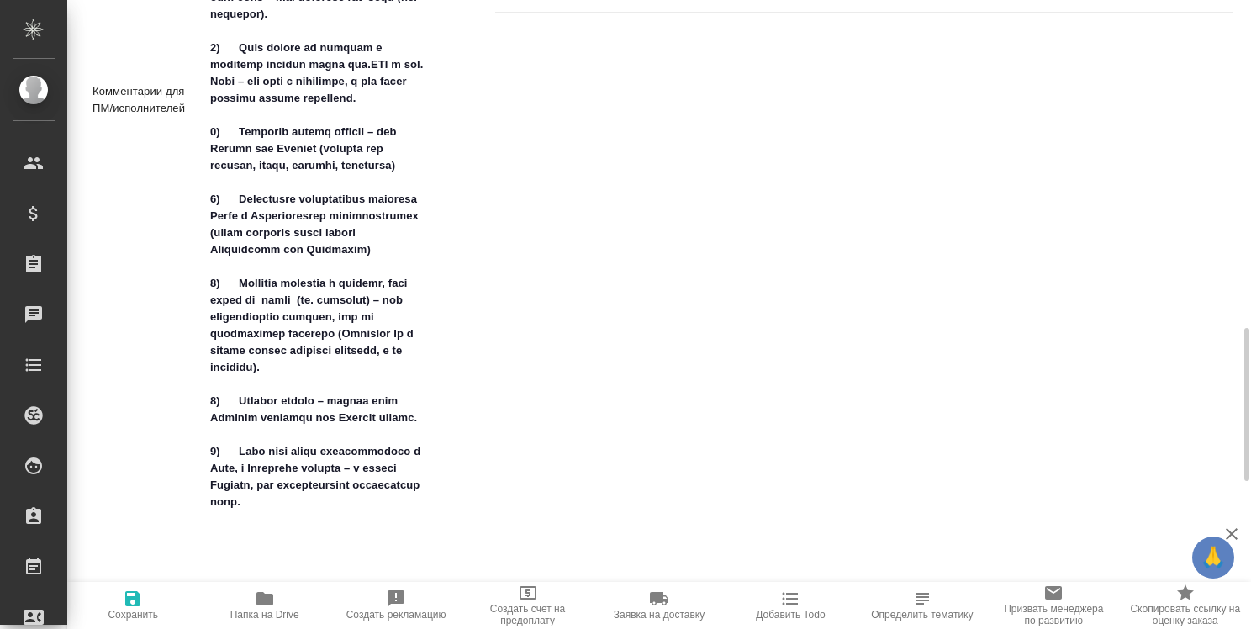
type textarea "x"
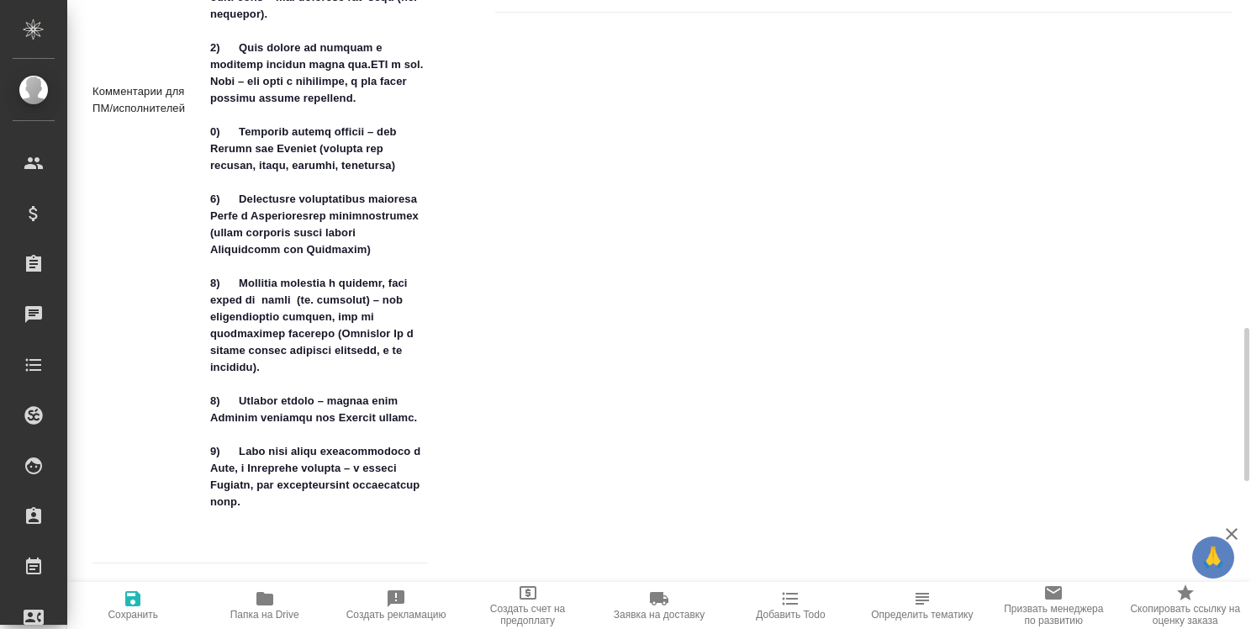
type textarea "x"
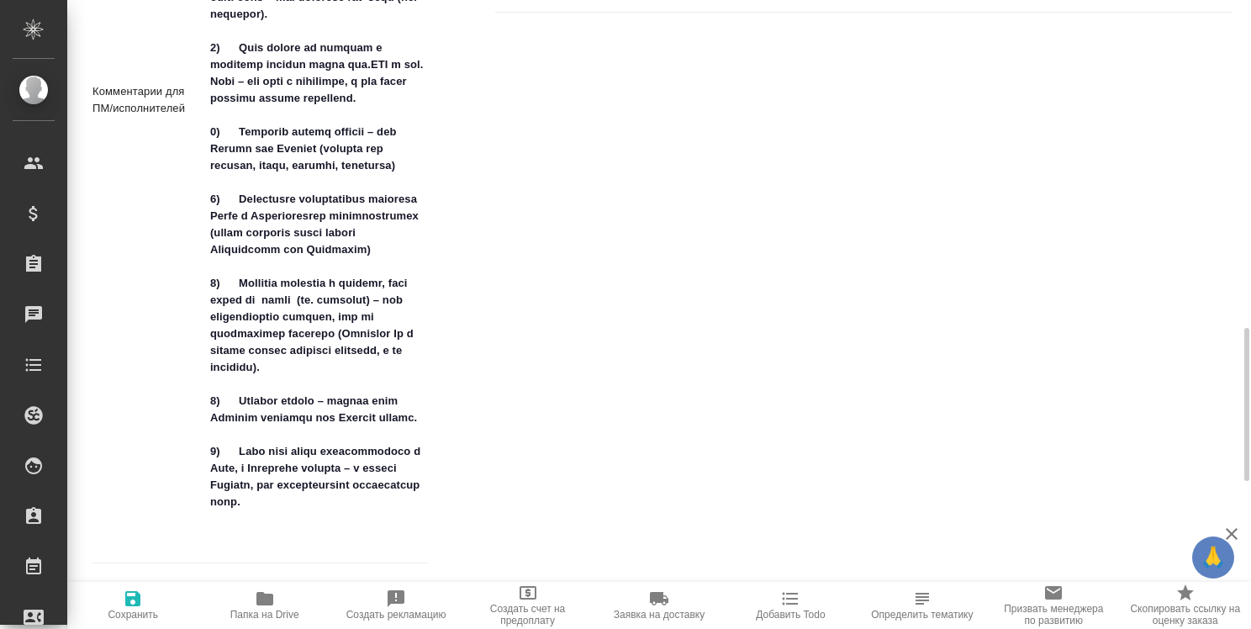
type textarea "x"
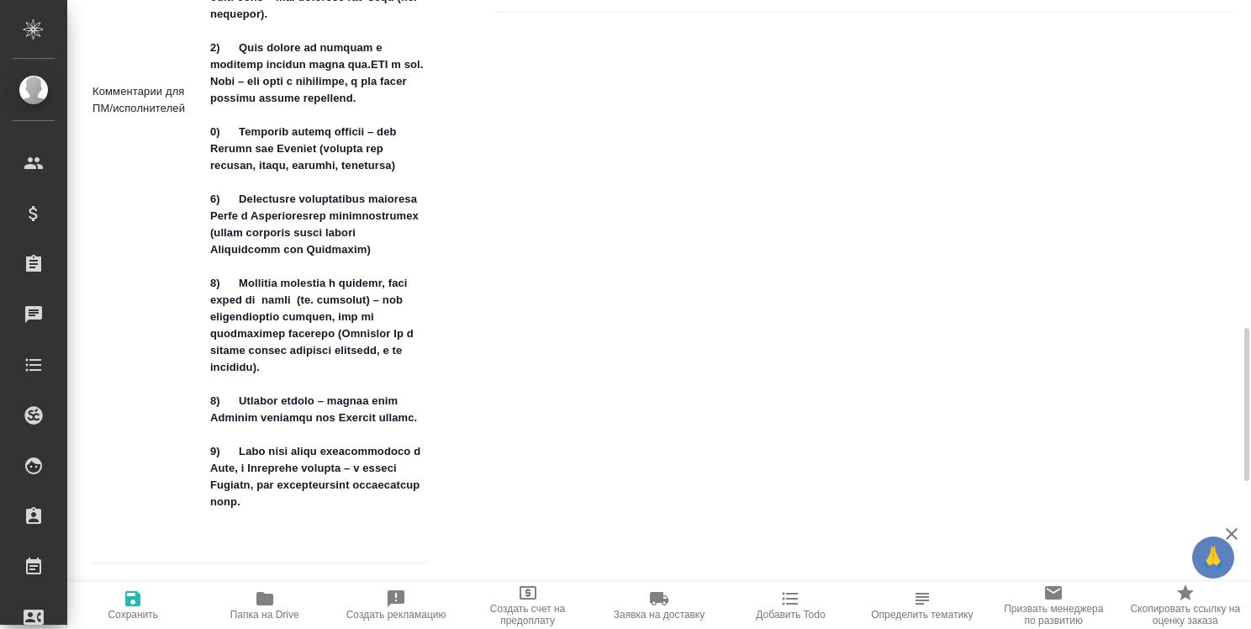
type textarea "x"
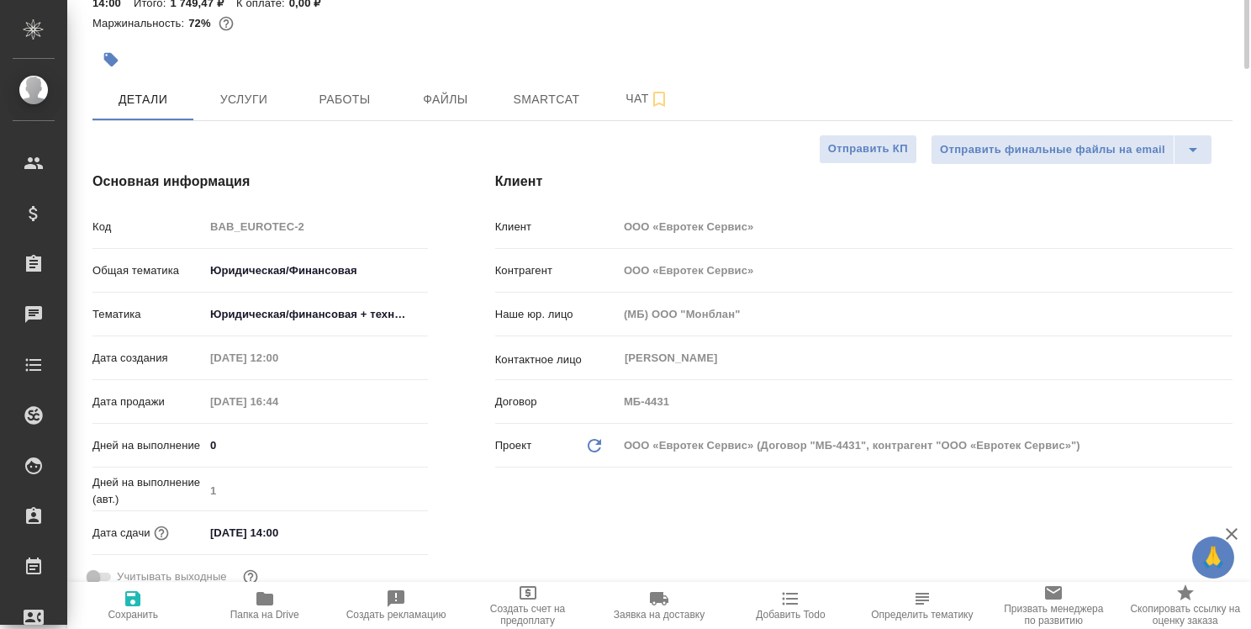
scroll to position [0, 0]
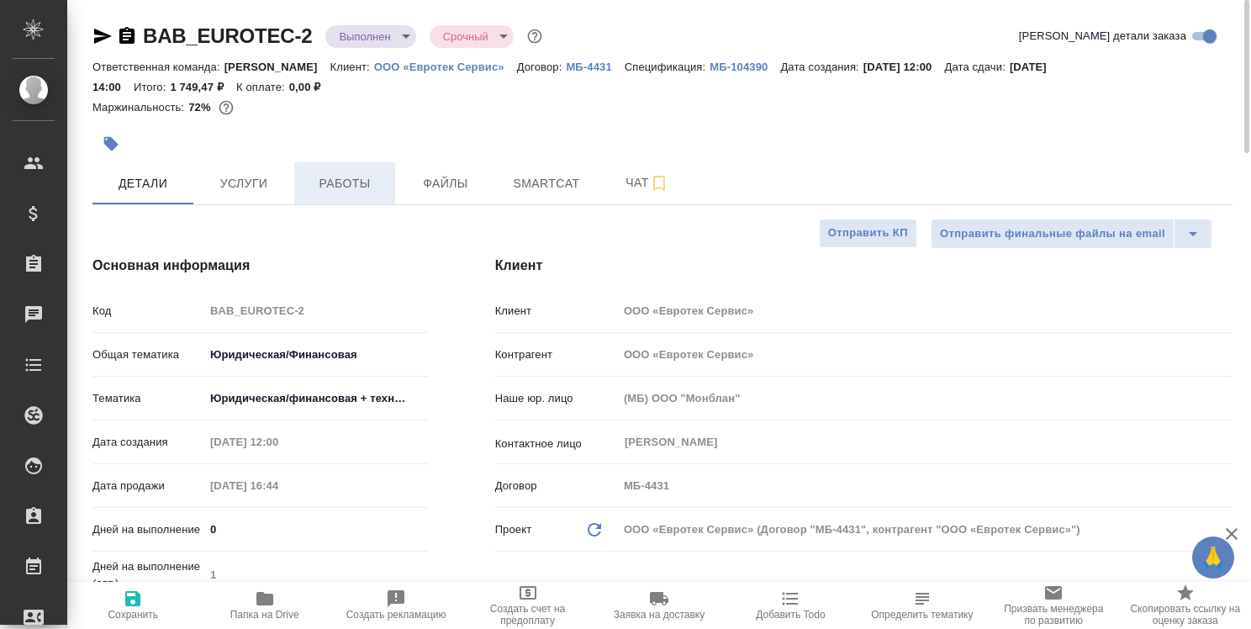
click at [373, 190] on span "Работы" at bounding box center [344, 183] width 81 height 21
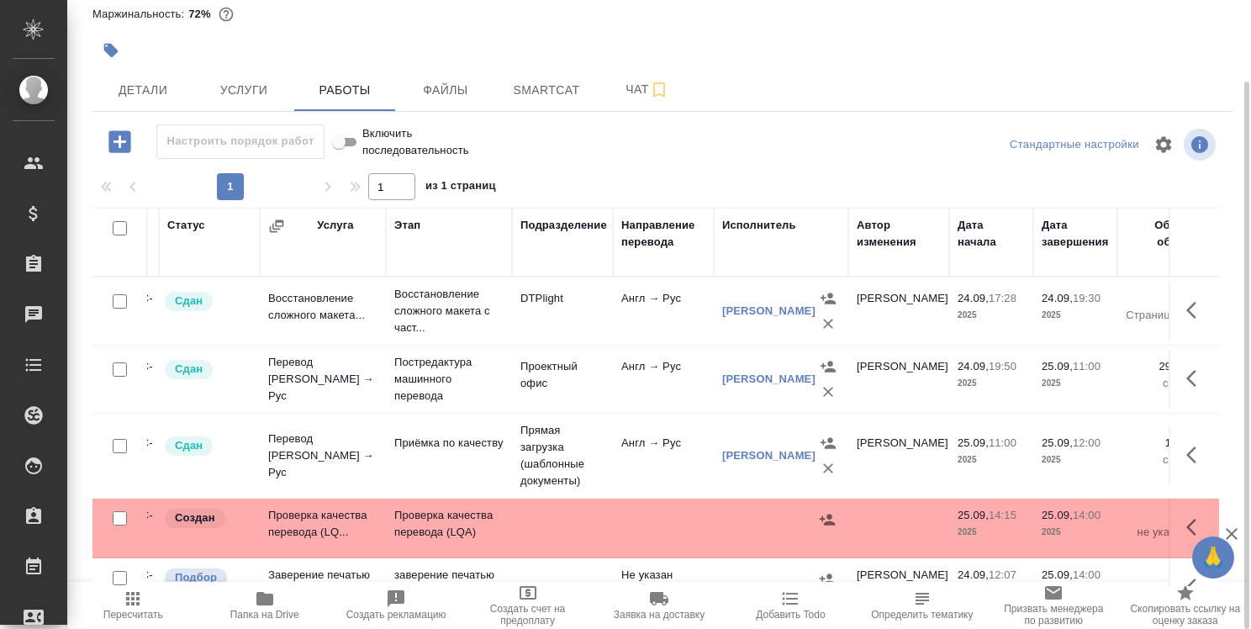
scroll to position [0, 91]
click at [554, 93] on span "Smartcat" at bounding box center [546, 90] width 81 height 21
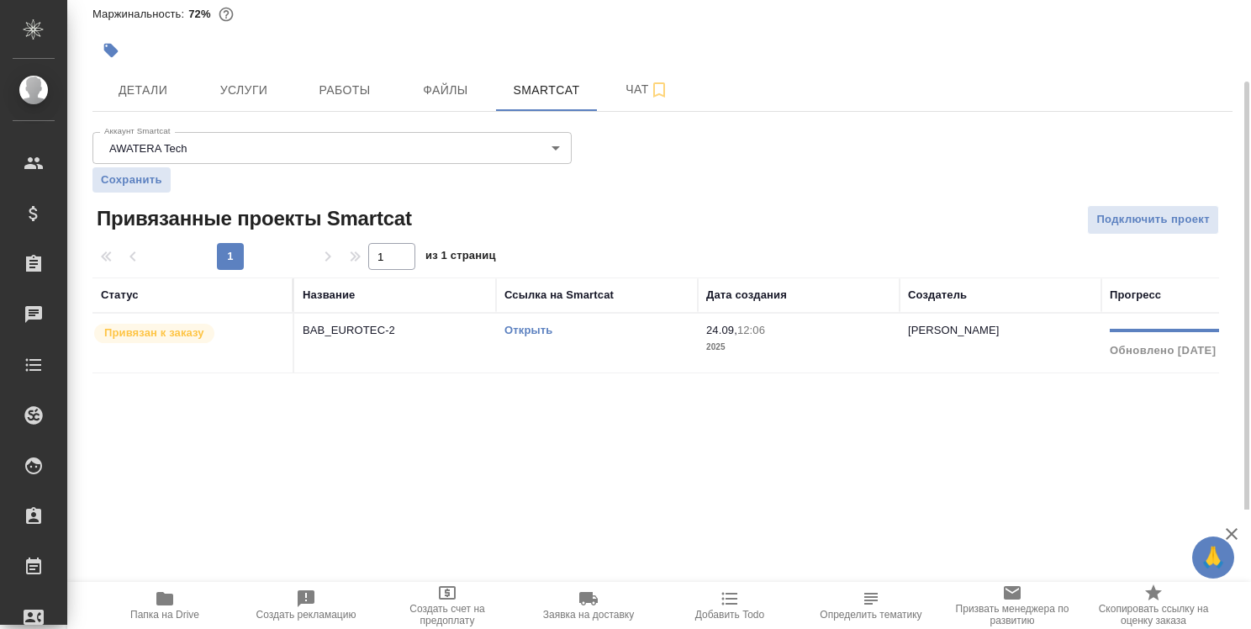
click at [539, 329] on link "Открыть" at bounding box center [529, 330] width 48 height 13
click at [538, 329] on link "Открыть" at bounding box center [529, 330] width 48 height 13
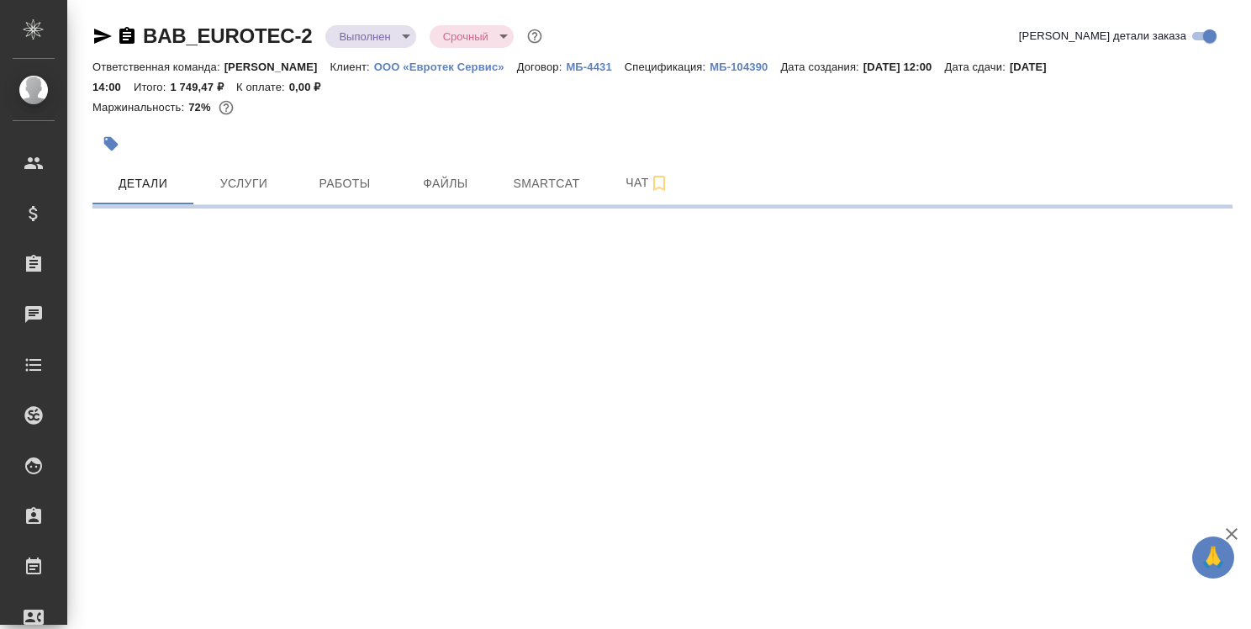
select select "RU"
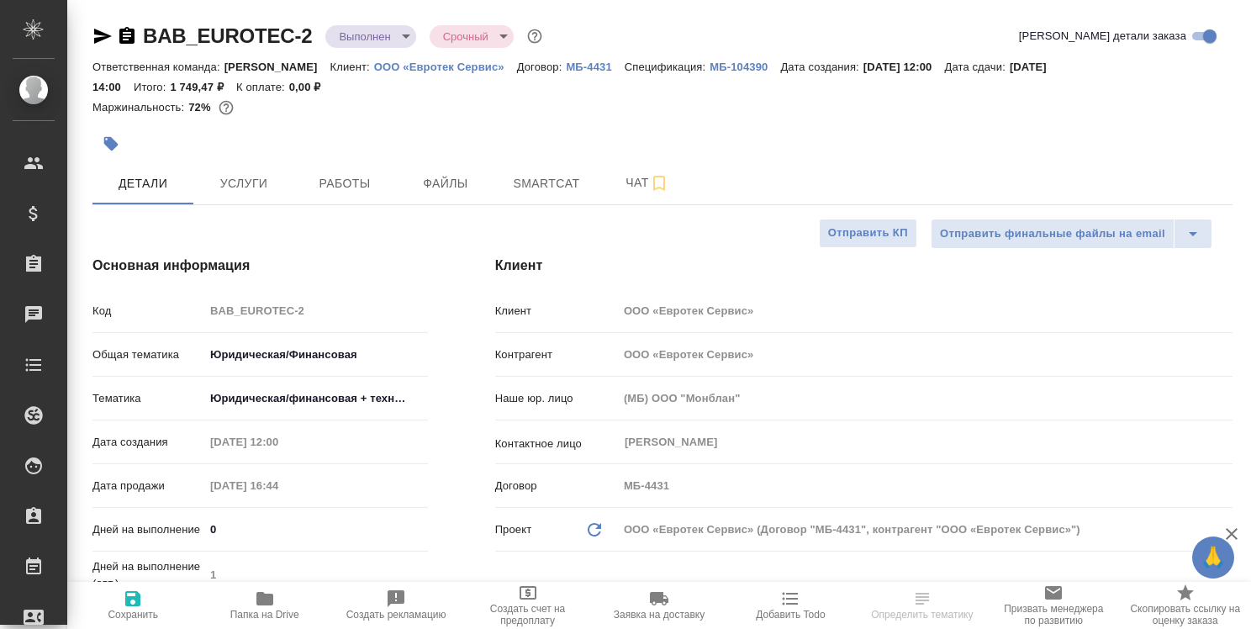
type input "[PERSON_NAME]"
type textarea "x"
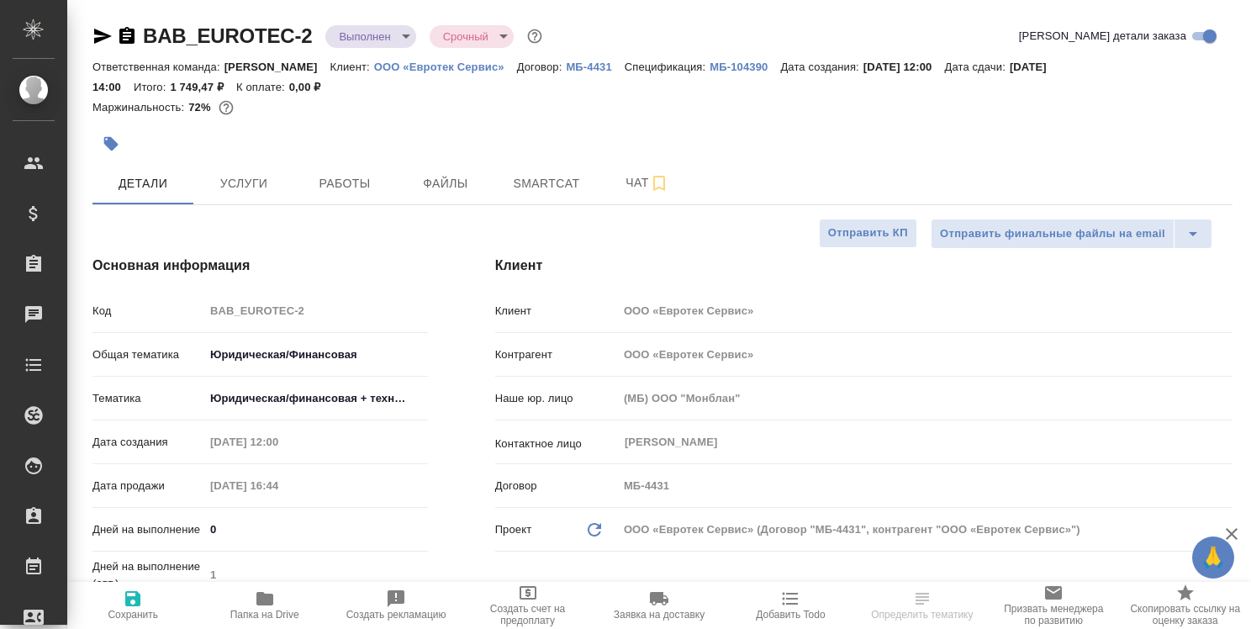
type textarea "x"
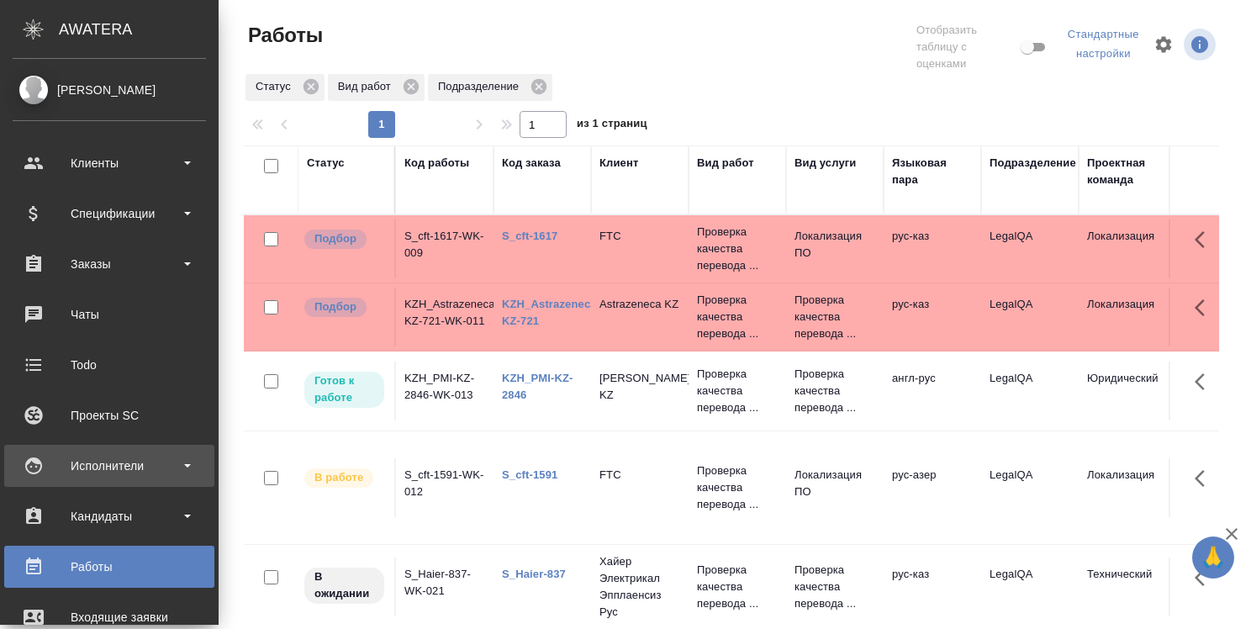
click at [103, 464] on div "Исполнители" at bounding box center [109, 465] width 193 height 25
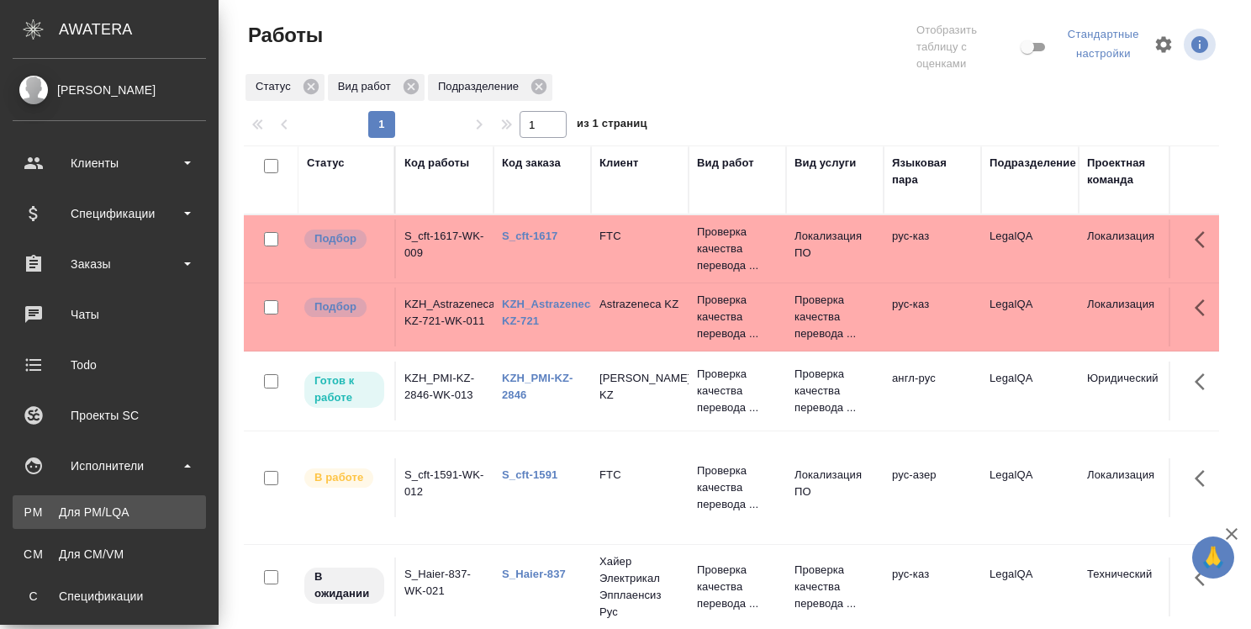
click at [100, 509] on div "Для PM/LQA" at bounding box center [109, 512] width 177 height 17
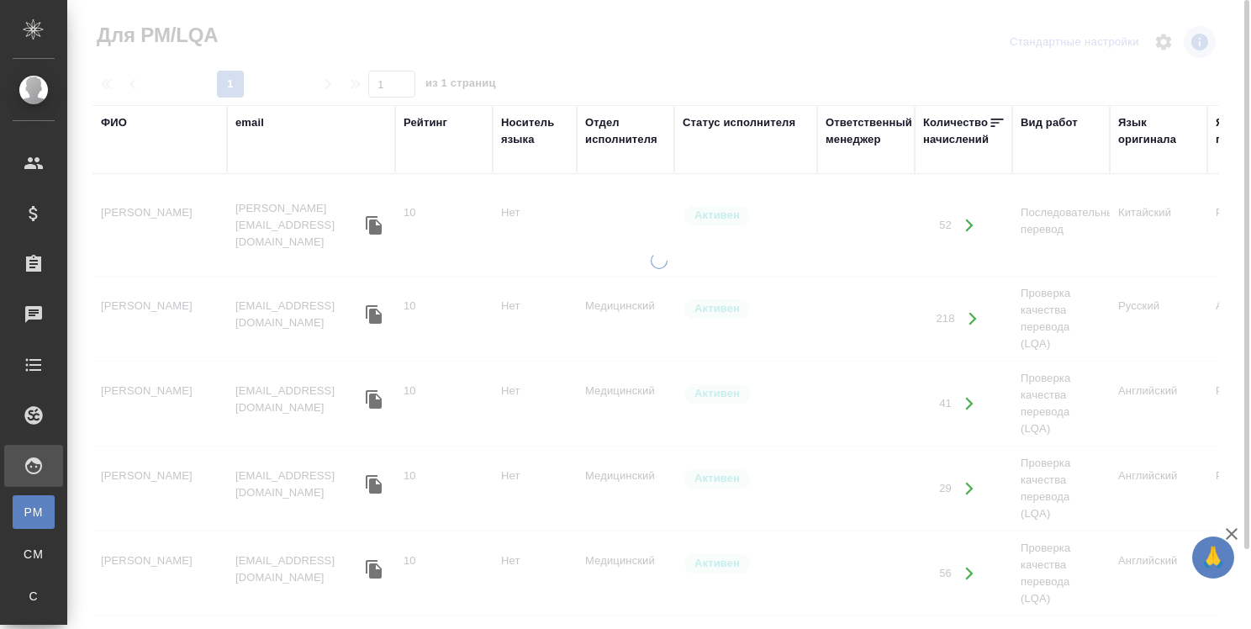
click at [118, 124] on div "ФИО" at bounding box center [114, 122] width 26 height 17
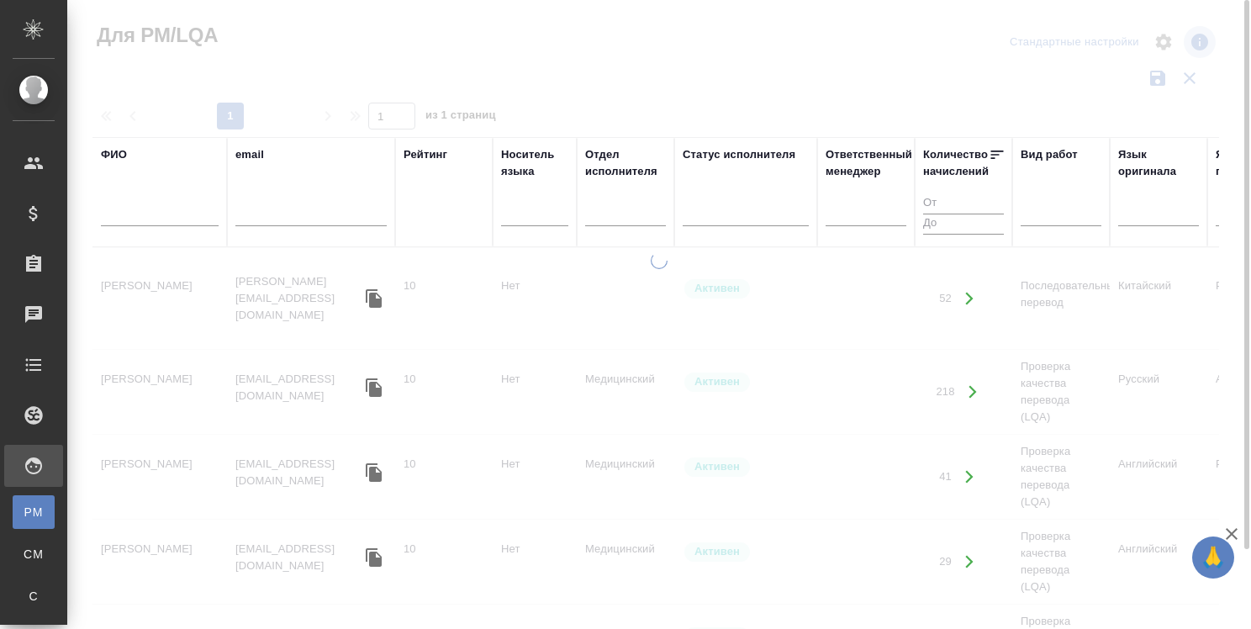
click at [167, 219] on input "text" at bounding box center [160, 215] width 118 height 21
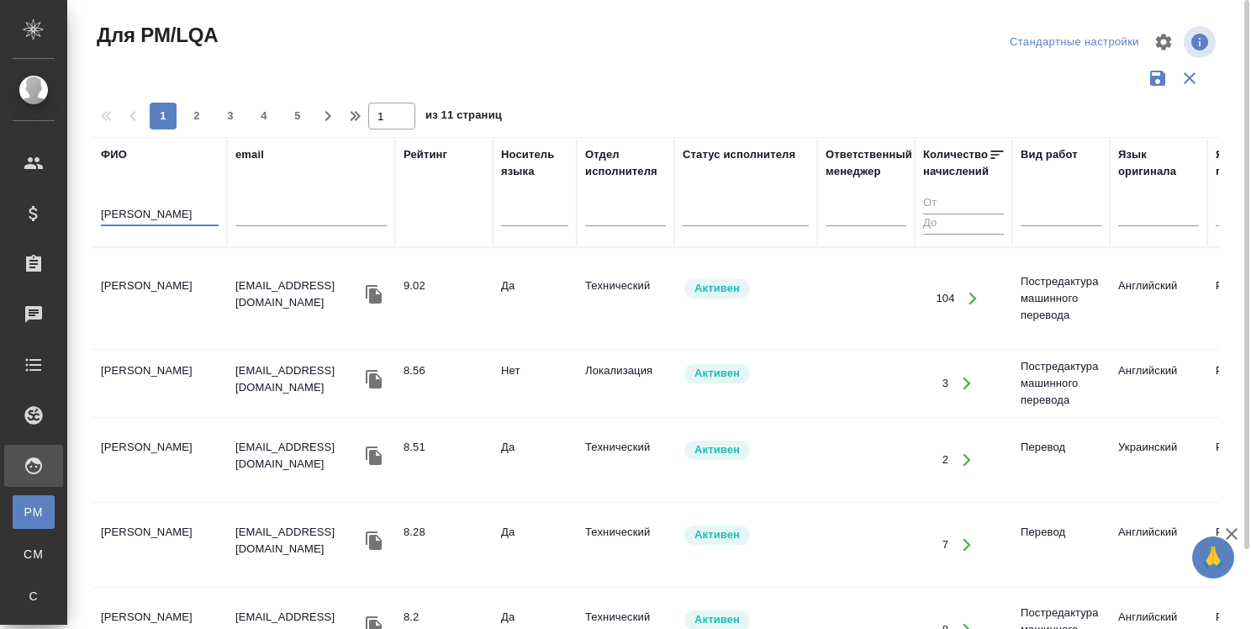
type input "макаров"
click at [161, 282] on td "Макаров Андрей Сергеевич" at bounding box center [160, 298] width 135 height 59
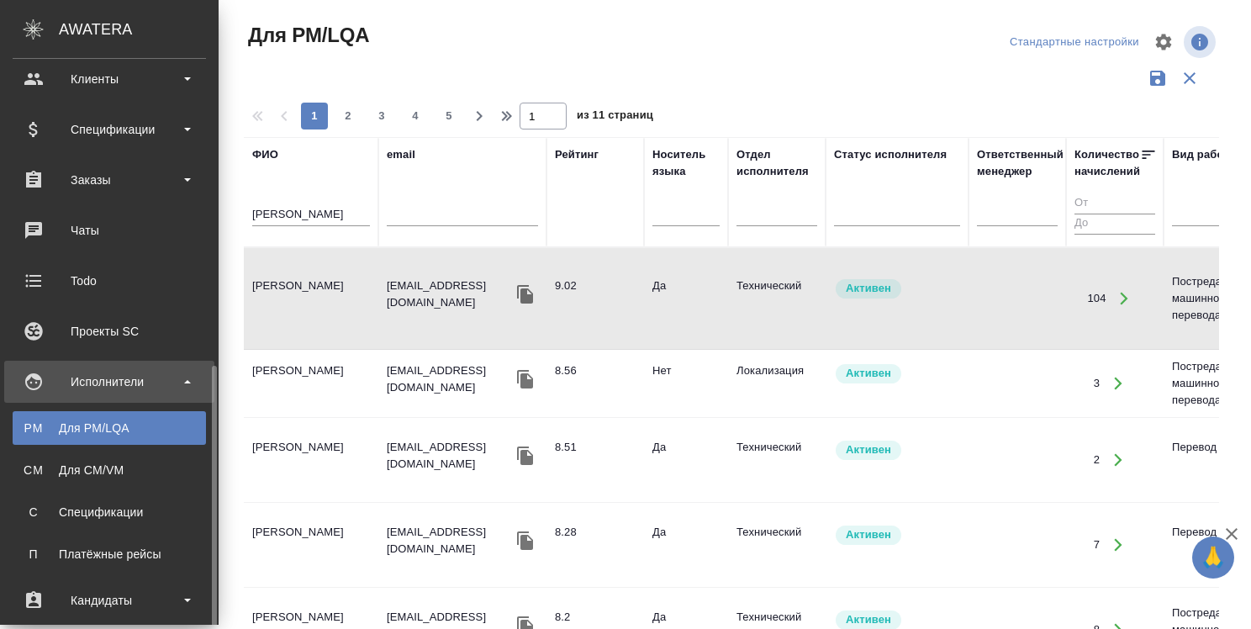
scroll to position [252, 0]
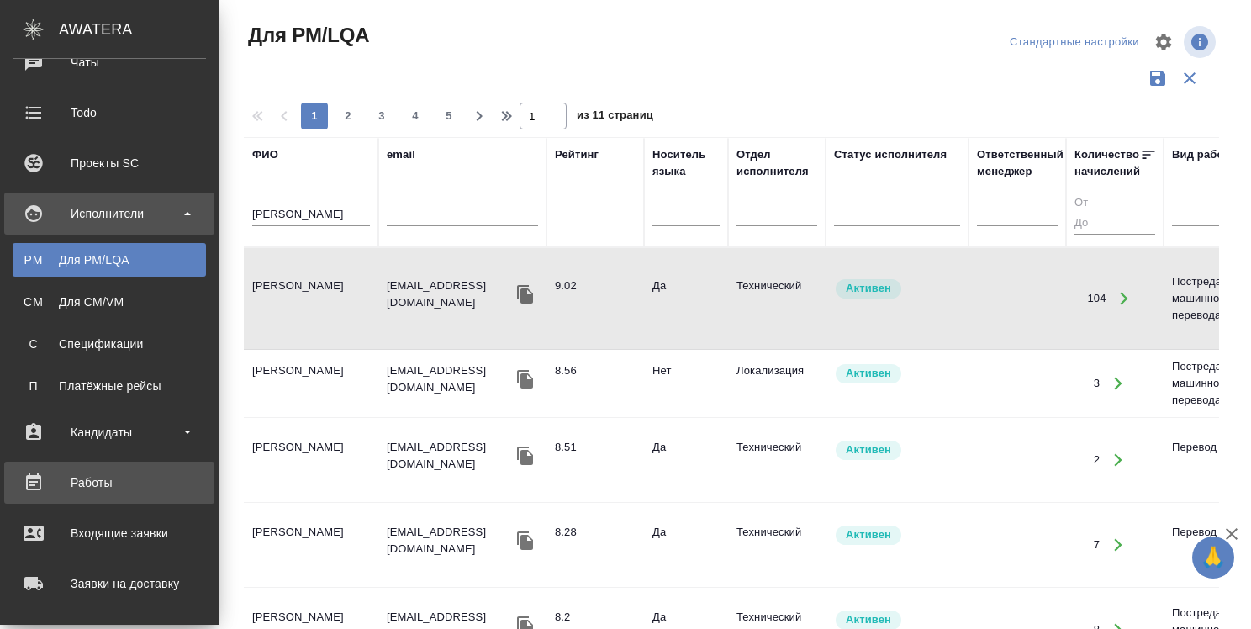
click at [92, 484] on div "Работы" at bounding box center [109, 482] width 193 height 25
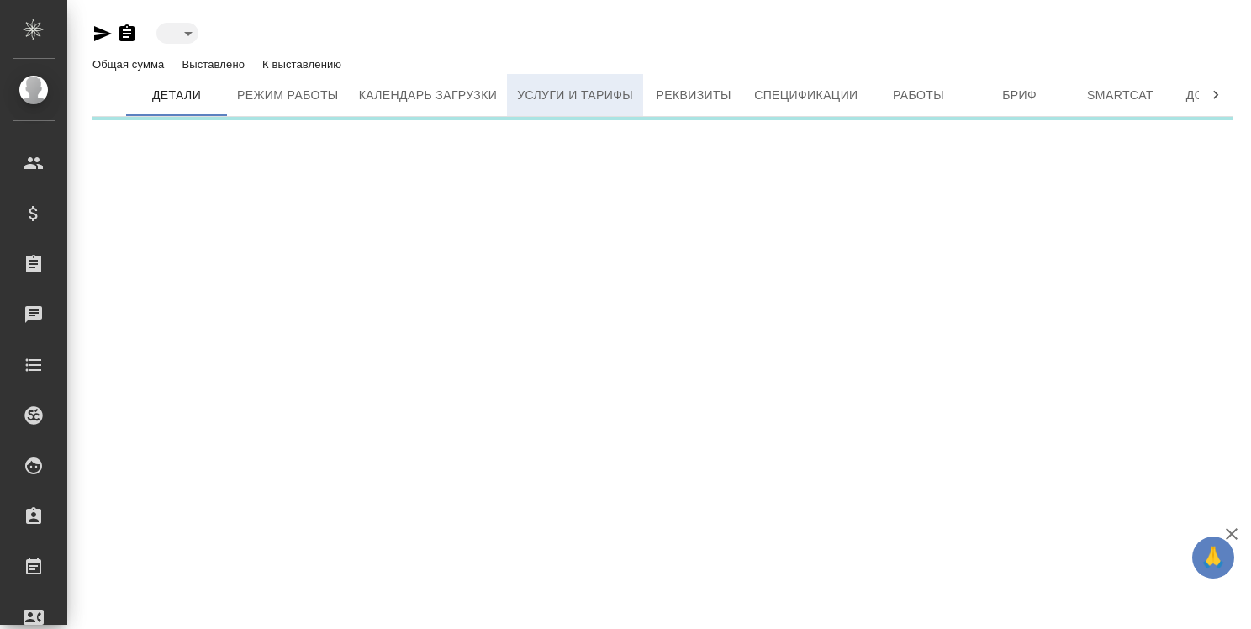
type input "active"
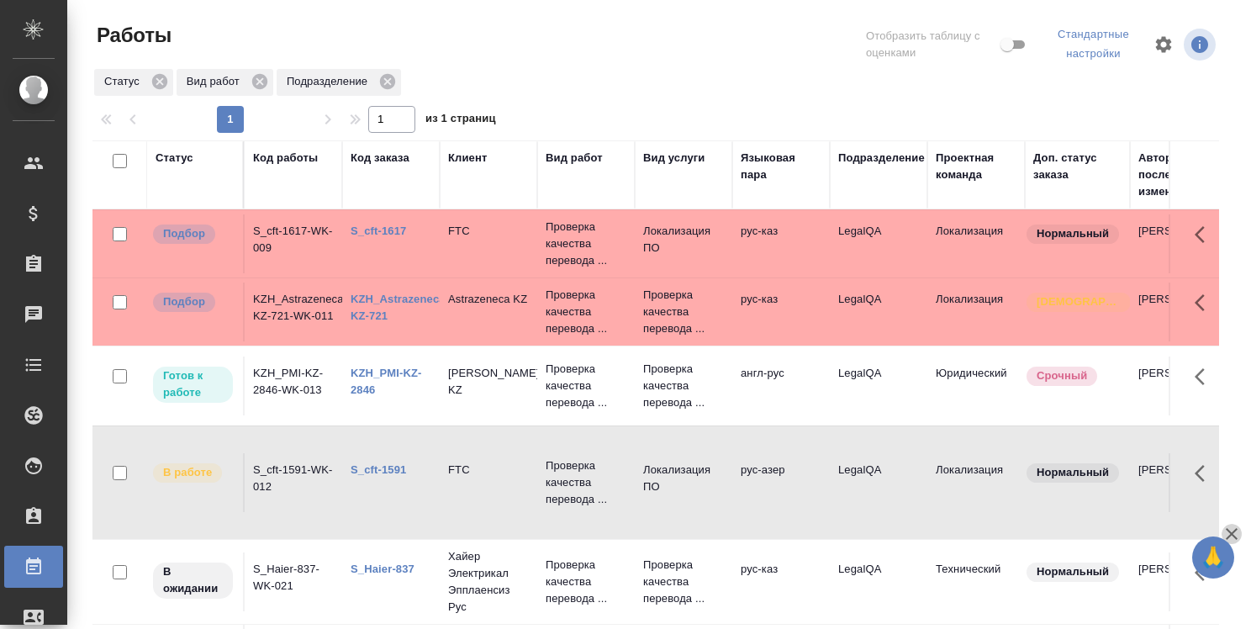
click at [1234, 536] on icon "button" at bounding box center [1232, 534] width 12 height 12
